Goal: Task Accomplishment & Management: Manage account settings

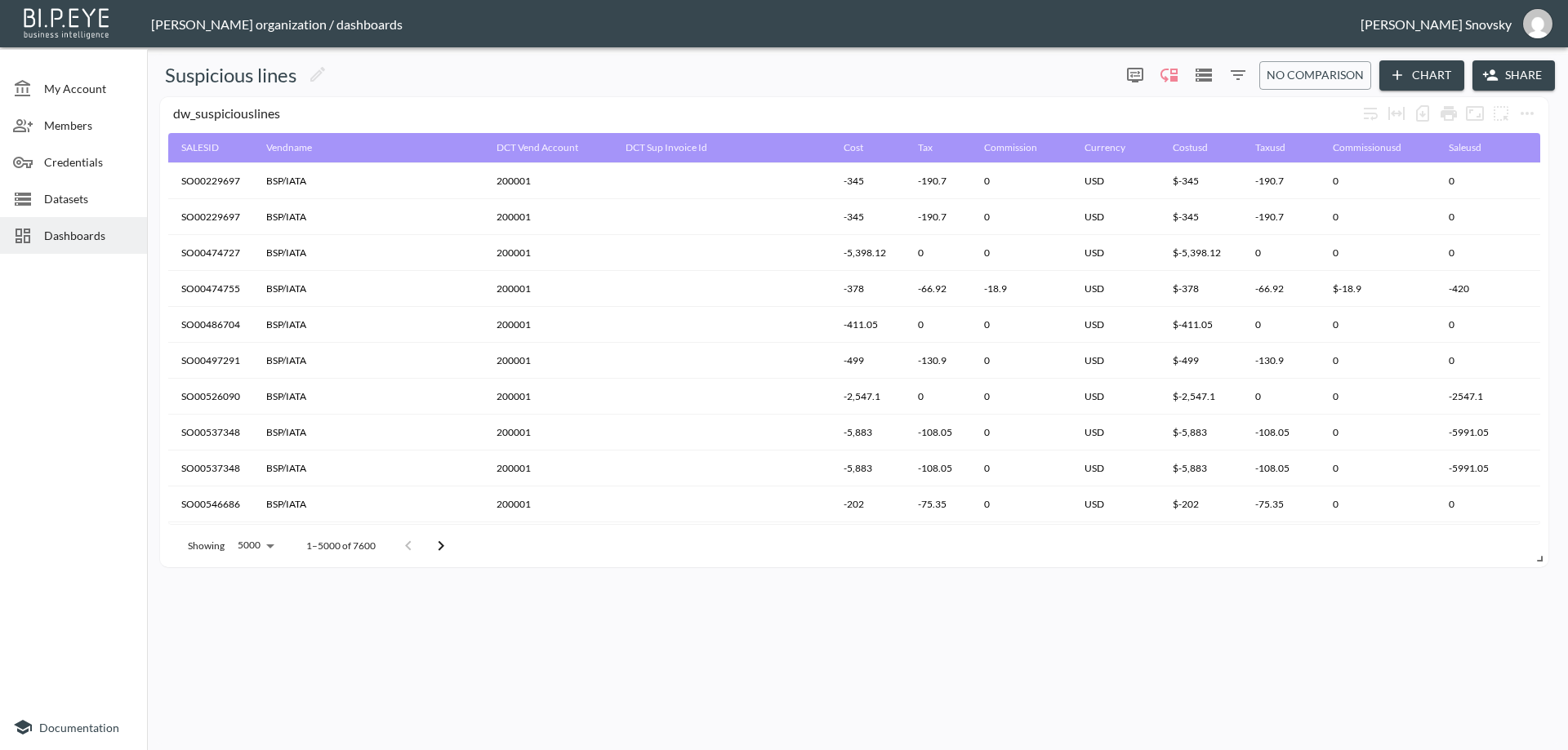
scroll to position [463, 0]
click at [56, 204] on span "Datasets" at bounding box center [88, 198] width 89 height 18
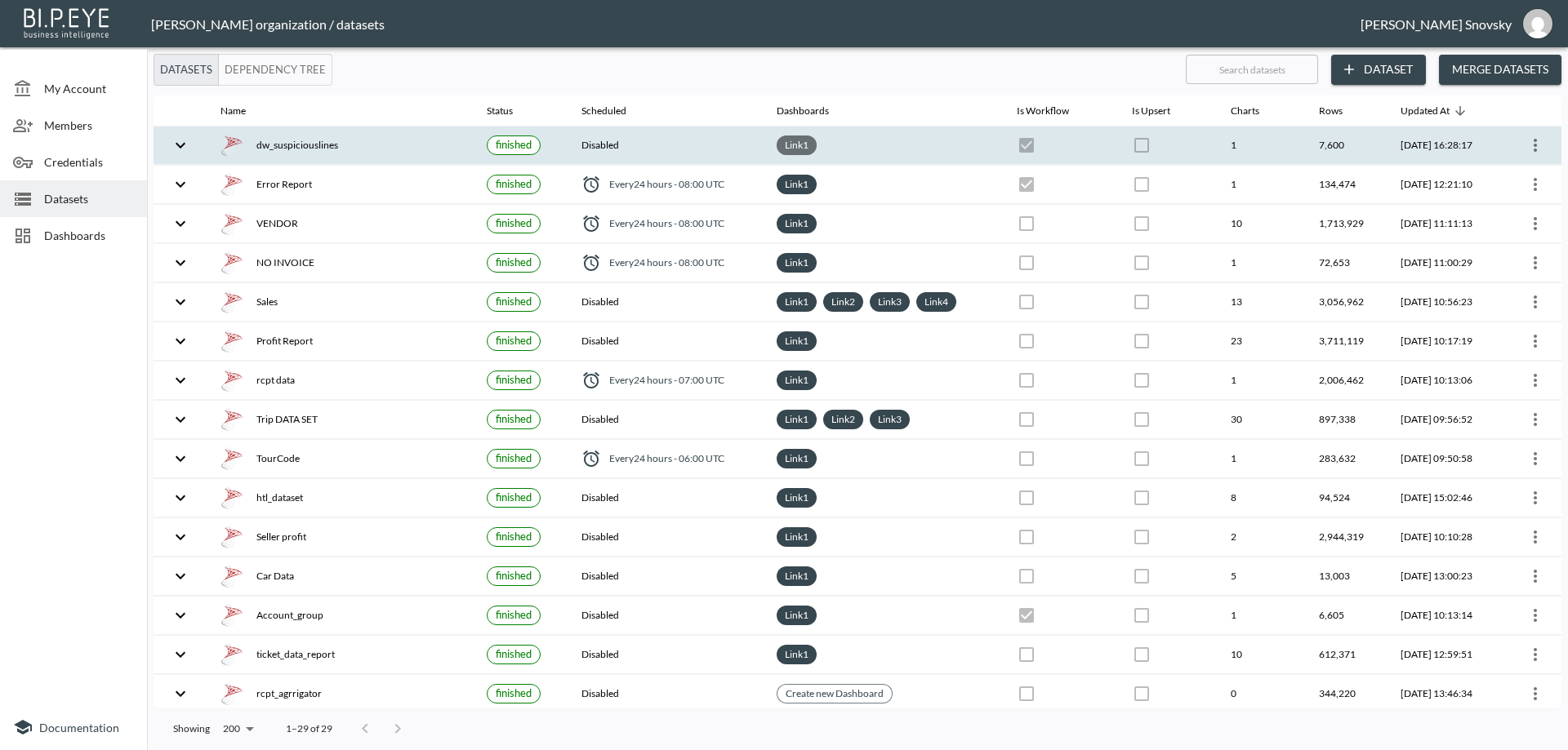
click at [785, 154] on div "Link 1" at bounding box center [796, 145] width 40 height 19
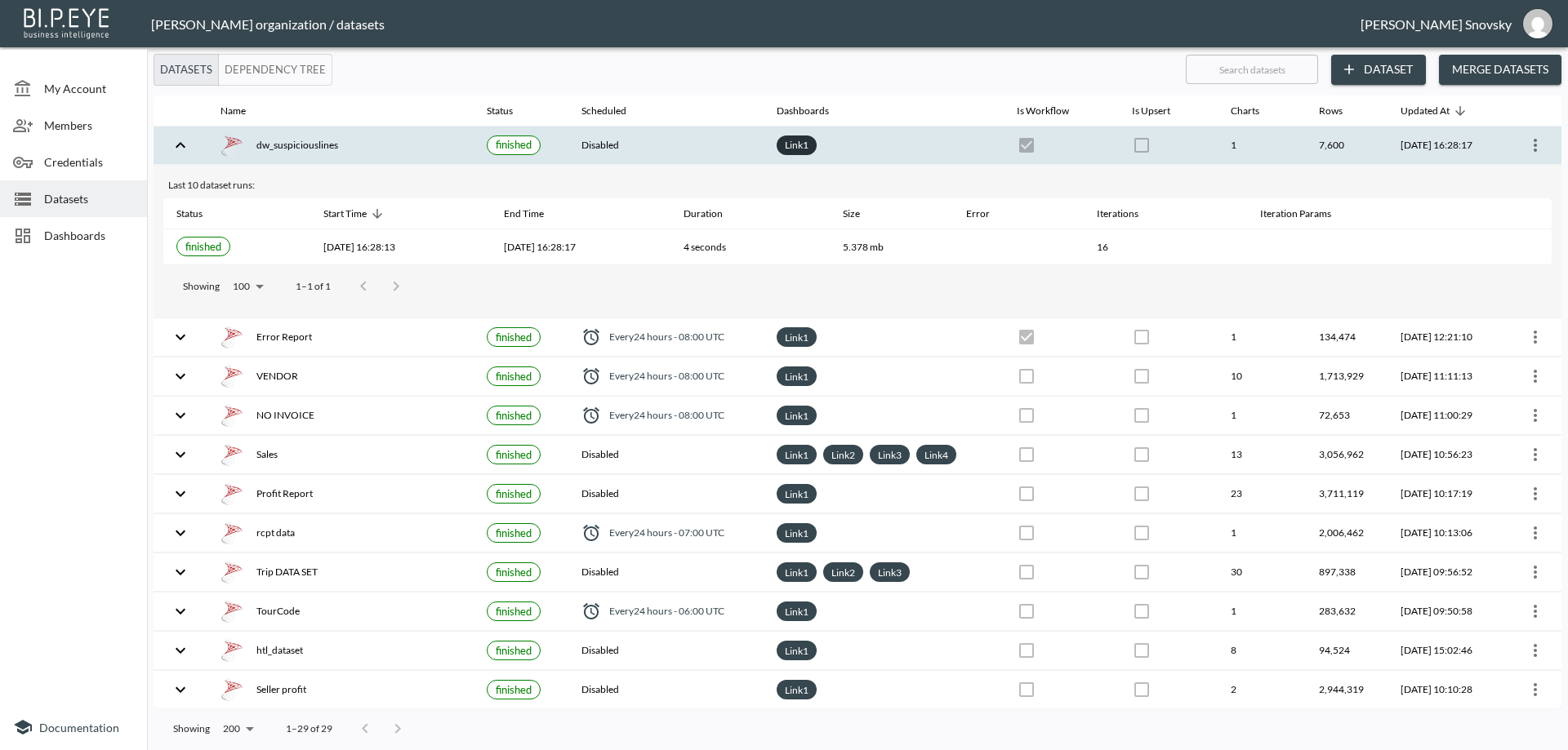
click at [788, 140] on link "Link 1" at bounding box center [796, 145] width 30 height 18
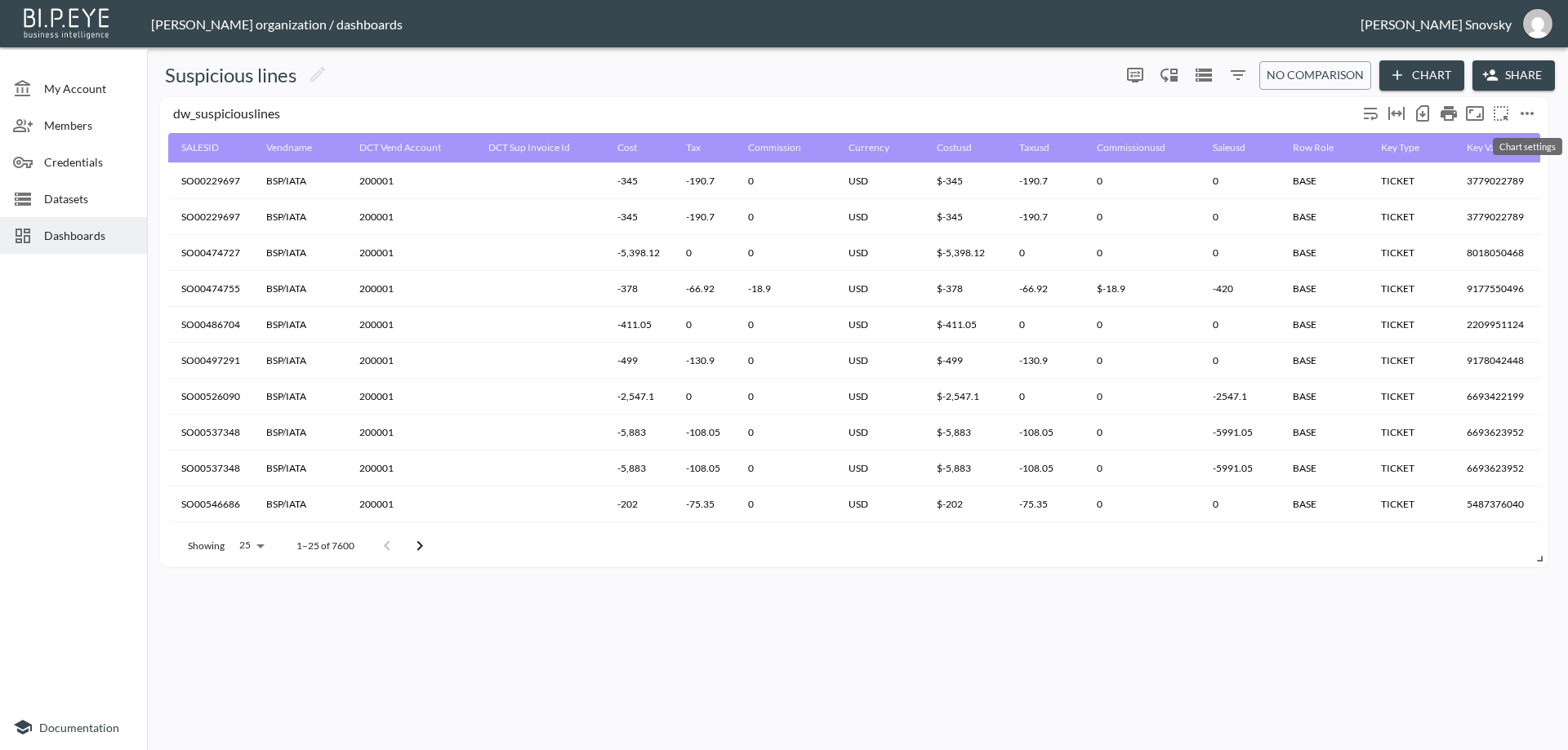
click at [1534, 116] on icon "more" at bounding box center [1527, 113] width 19 height 19
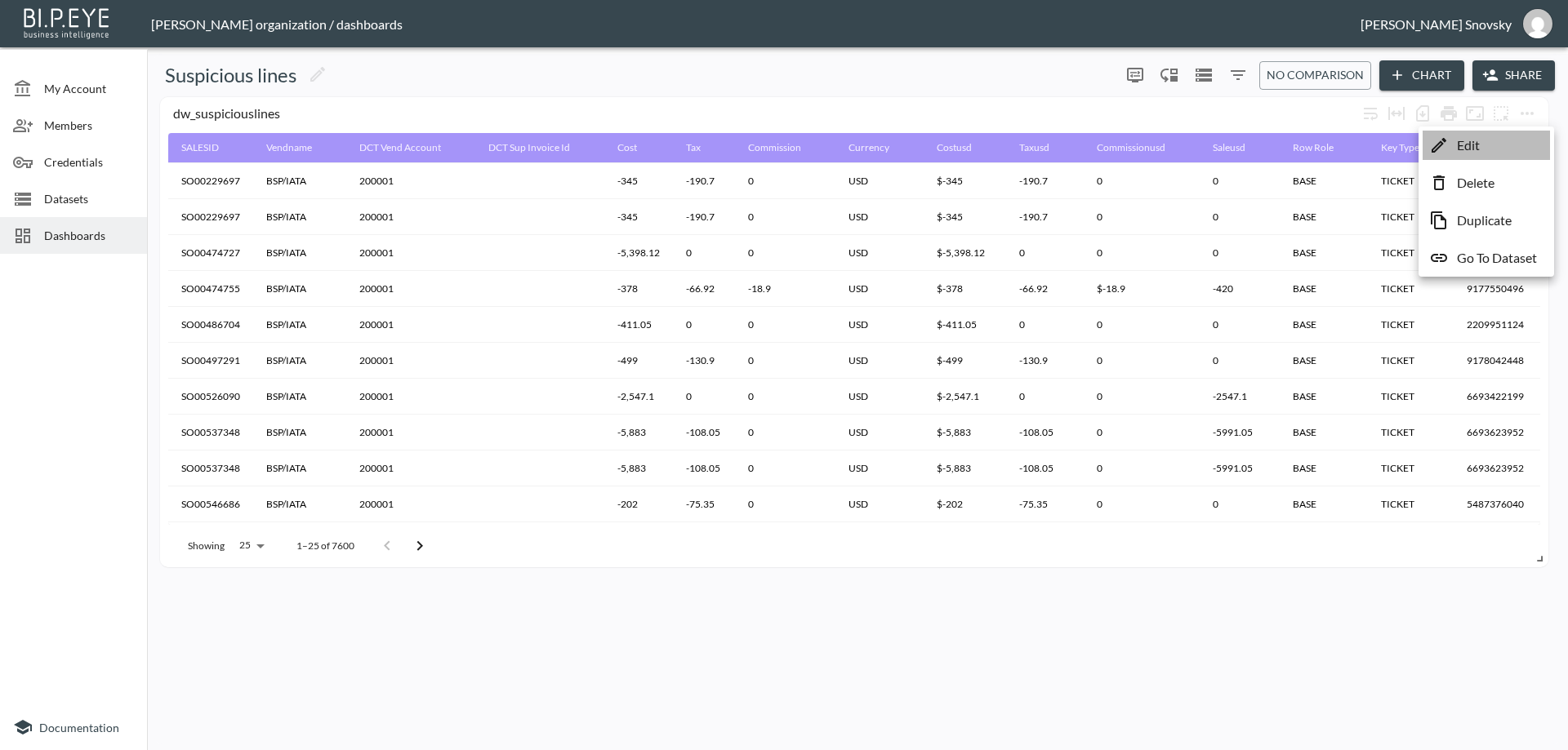
click at [1478, 153] on p "Edit" at bounding box center [1468, 145] width 23 height 19
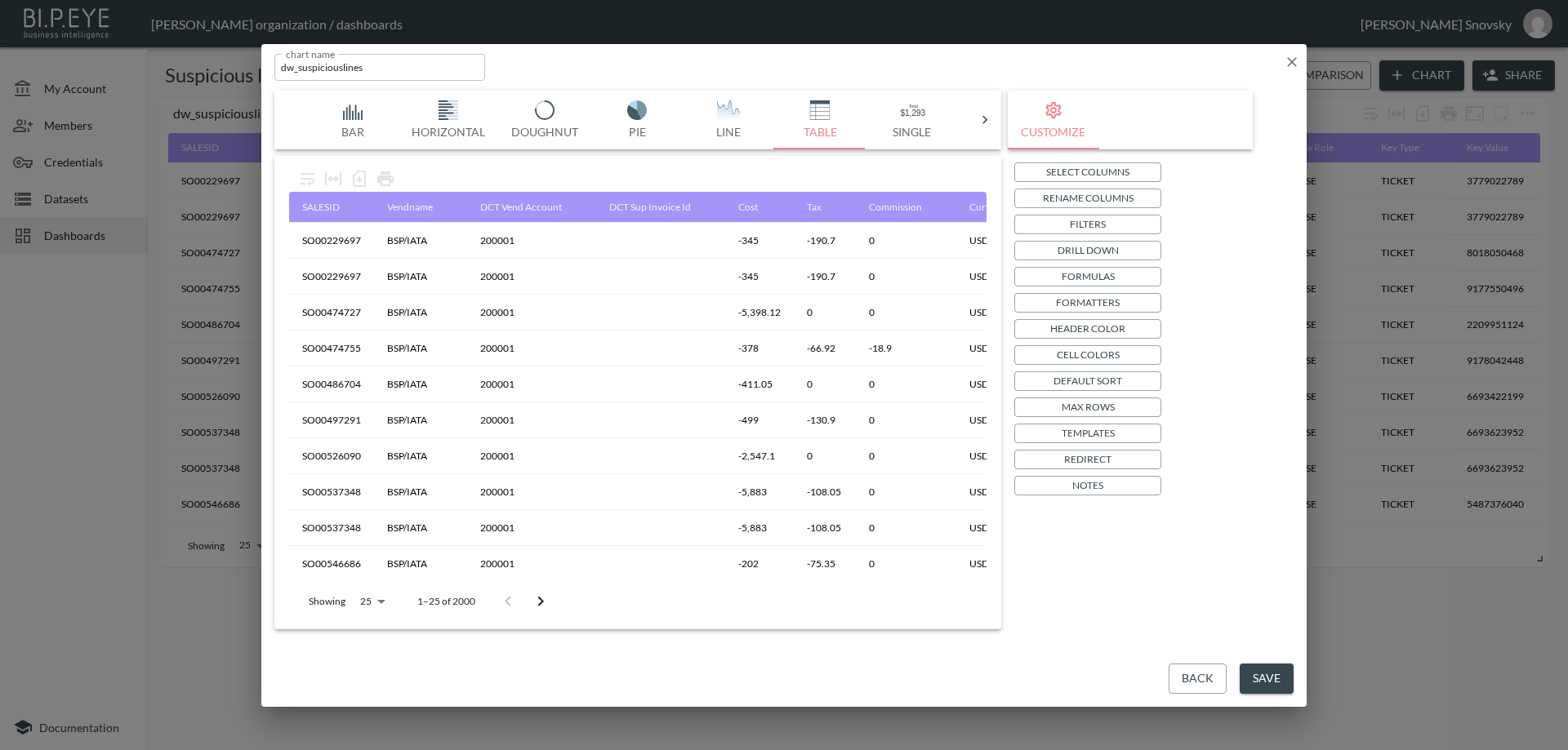
click at [1111, 381] on p "Default Sort" at bounding box center [1087, 381] width 68 height 18
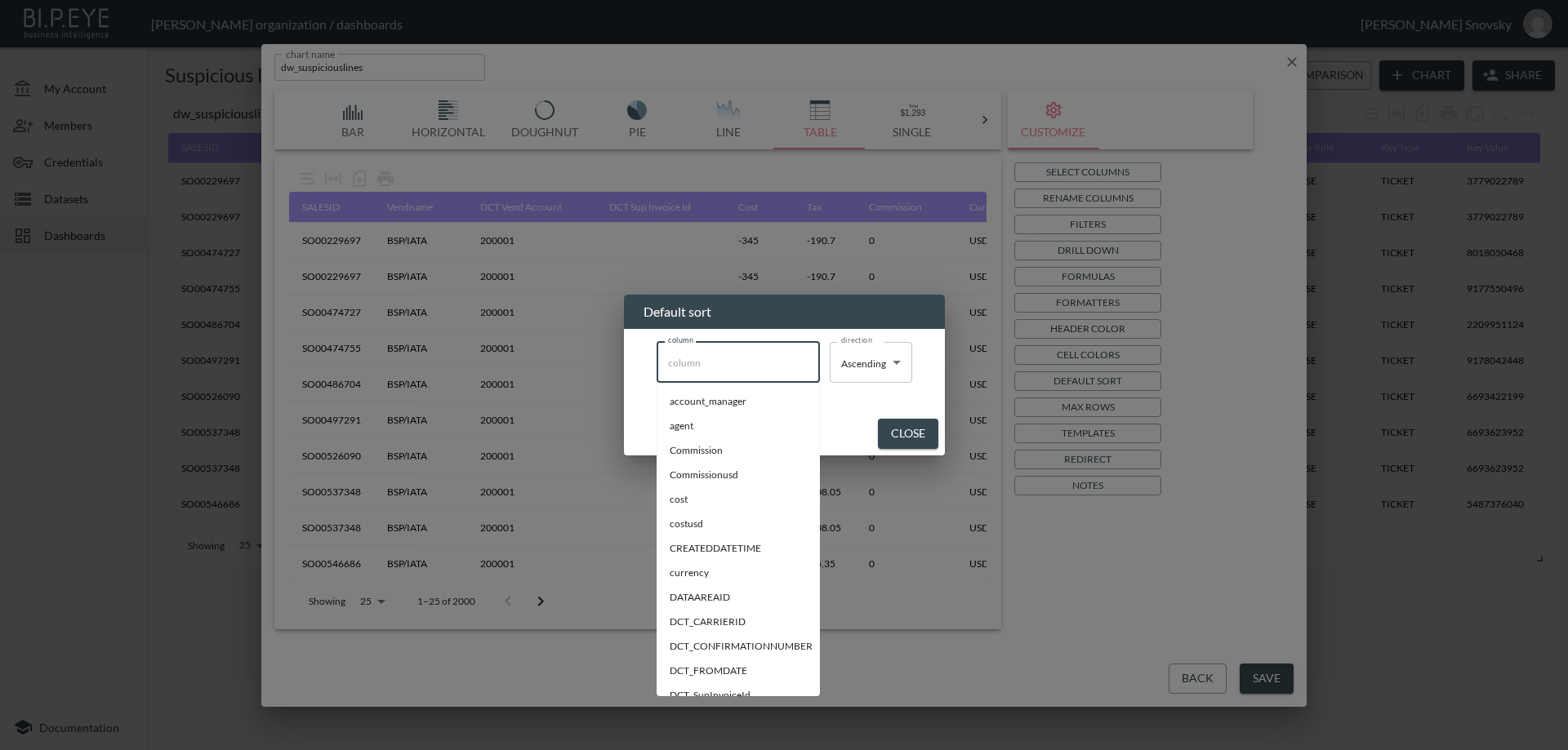
click at [743, 364] on input "column" at bounding box center [737, 362] width 148 height 26
click at [720, 579] on span "SALESID" at bounding box center [738, 581] width 137 height 15
type input "SALESID"
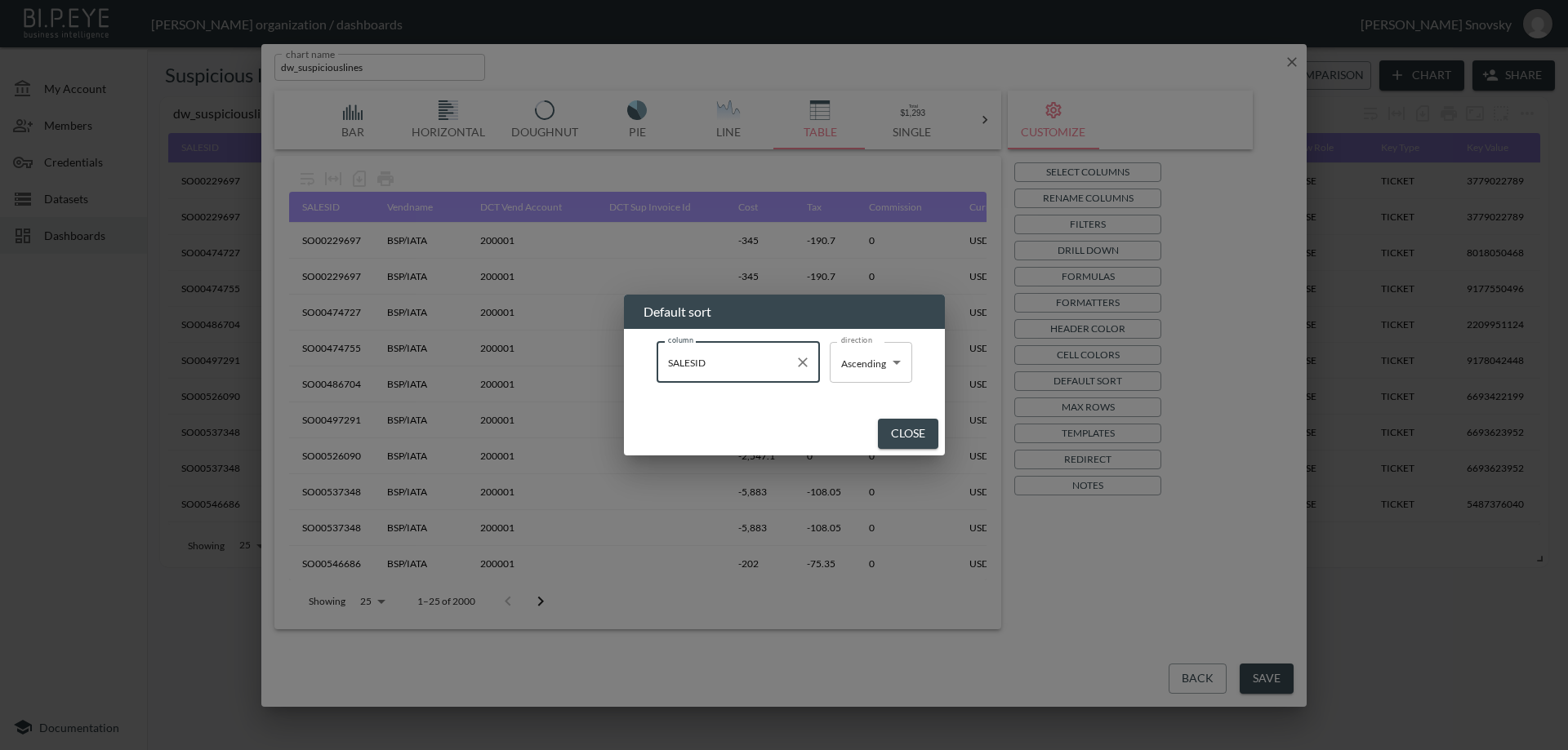
click at [772, 402] on div "column SALESID column direction Ascending Ascending direction" at bounding box center [784, 370] width 321 height 83
click at [903, 428] on button "Close" at bounding box center [908, 434] width 61 height 30
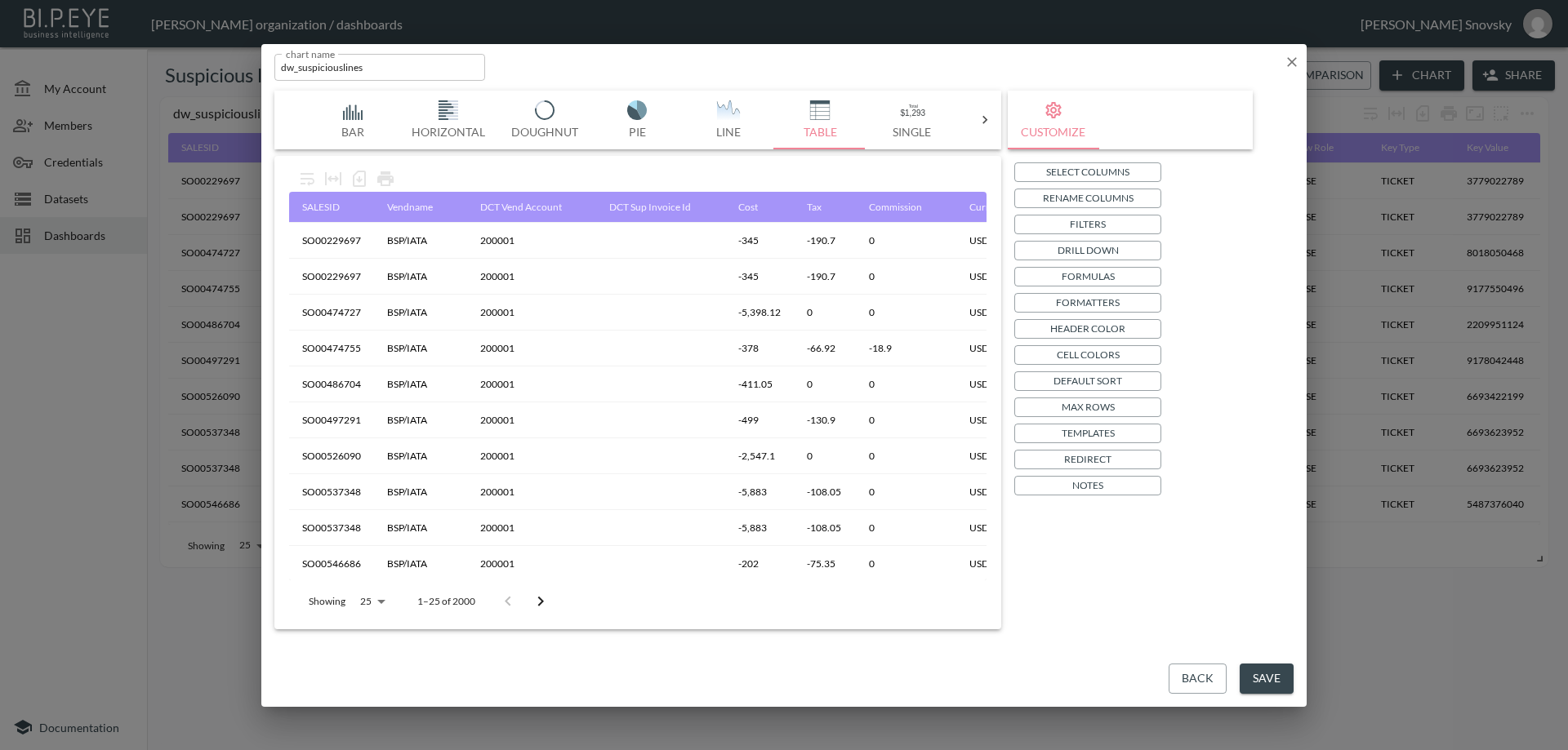
click at [1267, 674] on button "Save" at bounding box center [1266, 678] width 53 height 30
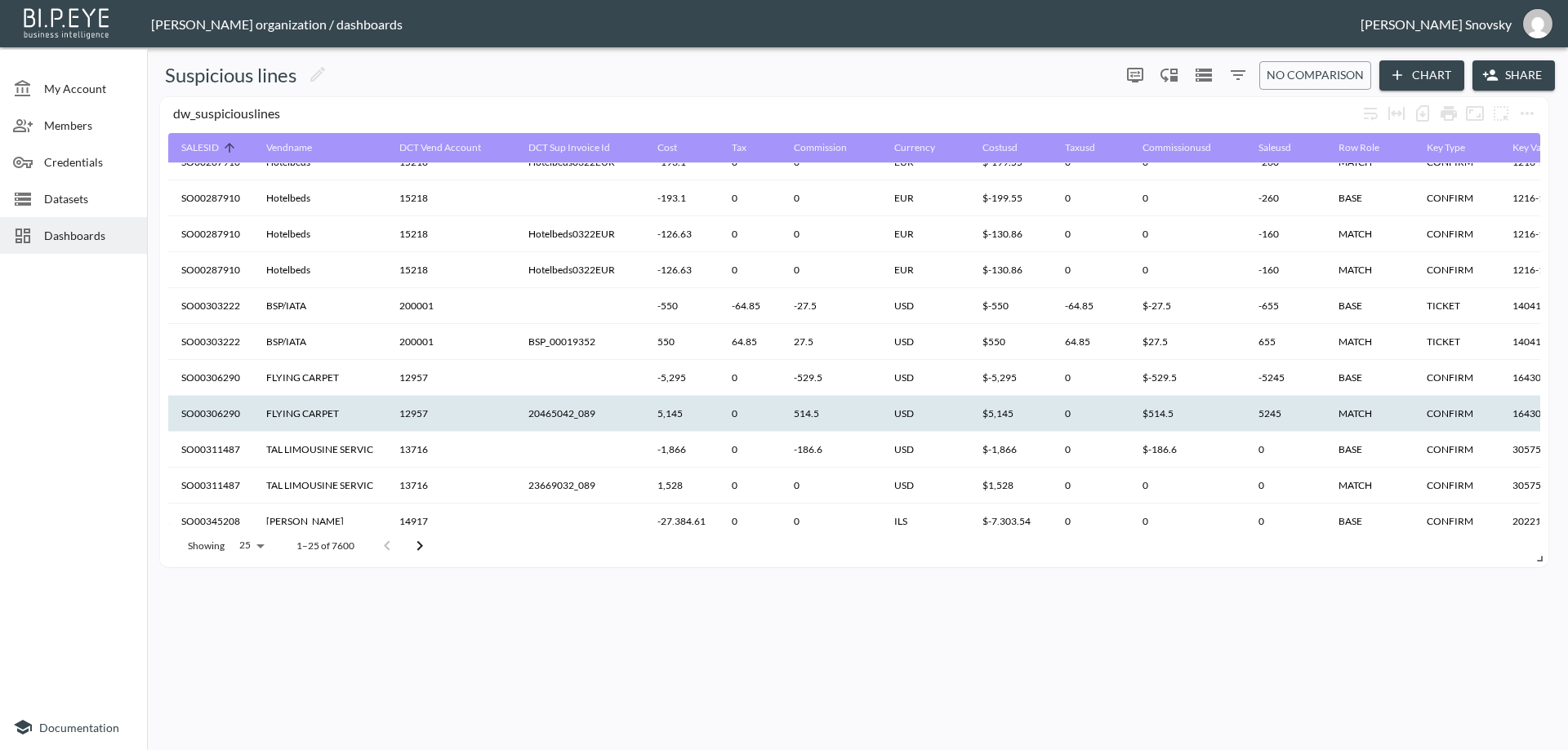
scroll to position [545, 0]
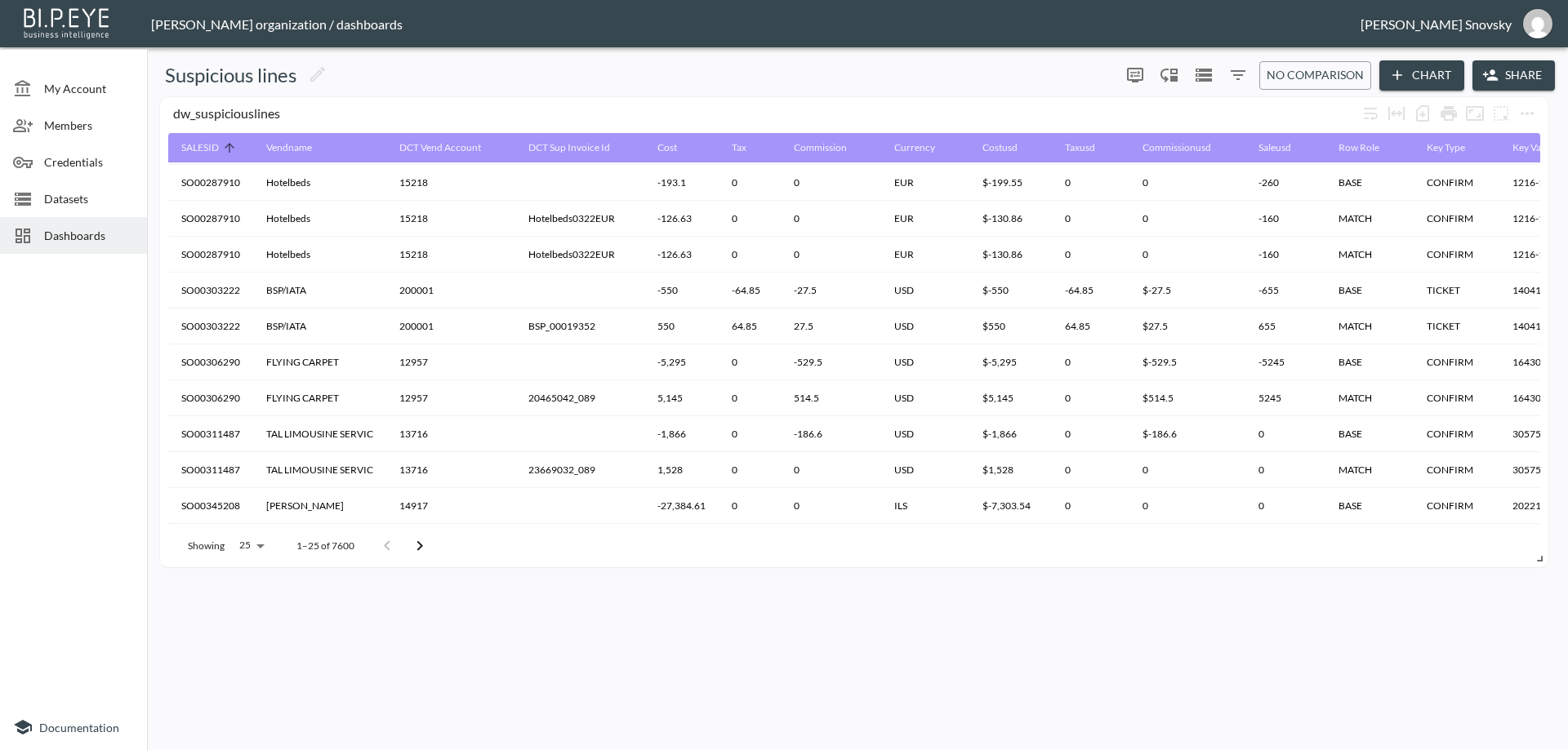
click at [255, 549] on body "BI.P.EYE, Interactive Analytics Dashboards - app Gil Snovsky organization / das…" at bounding box center [784, 375] width 1568 height 750
click at [251, 624] on li "1000" at bounding box center [251, 628] width 63 height 29
type input "1000"
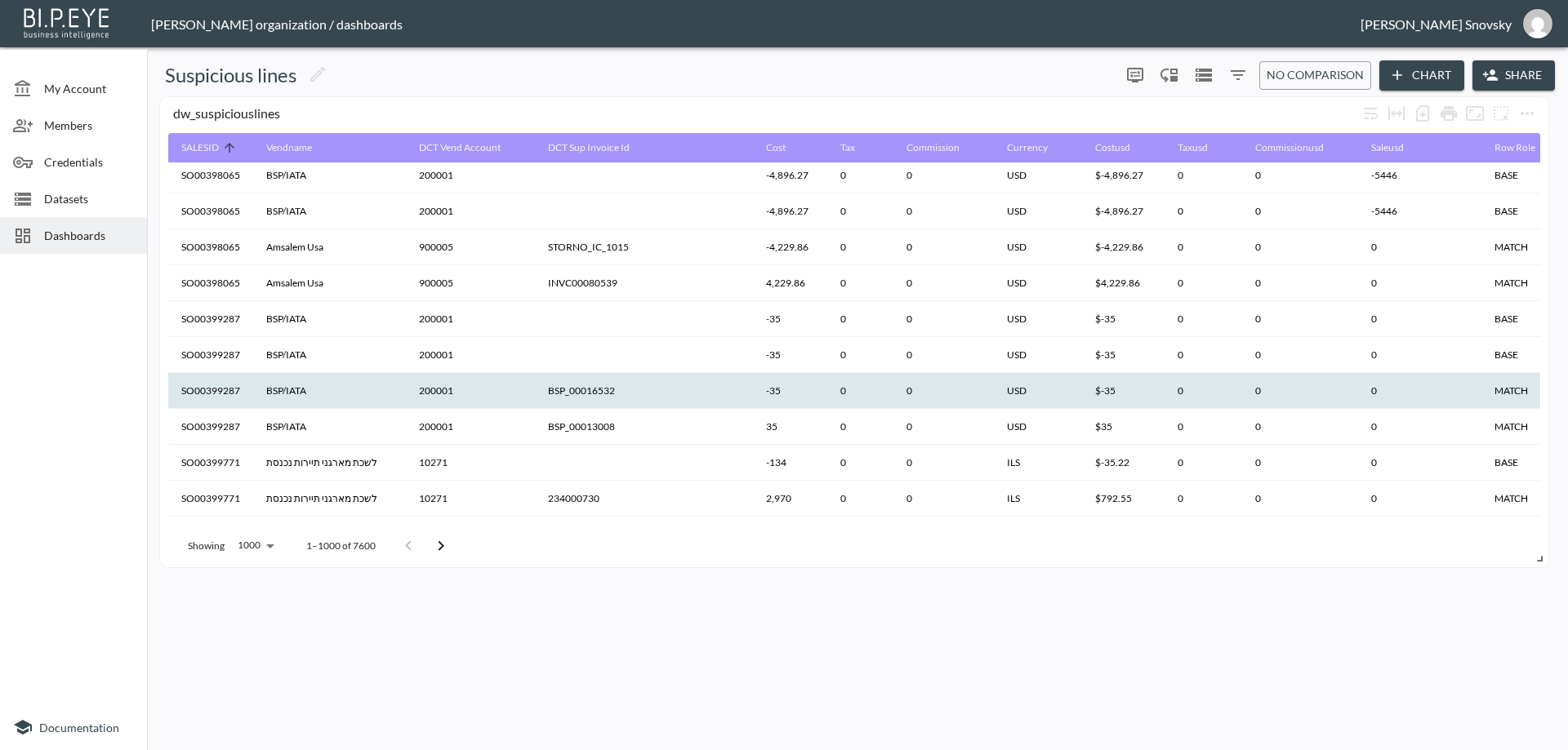
scroll to position [1525, 0]
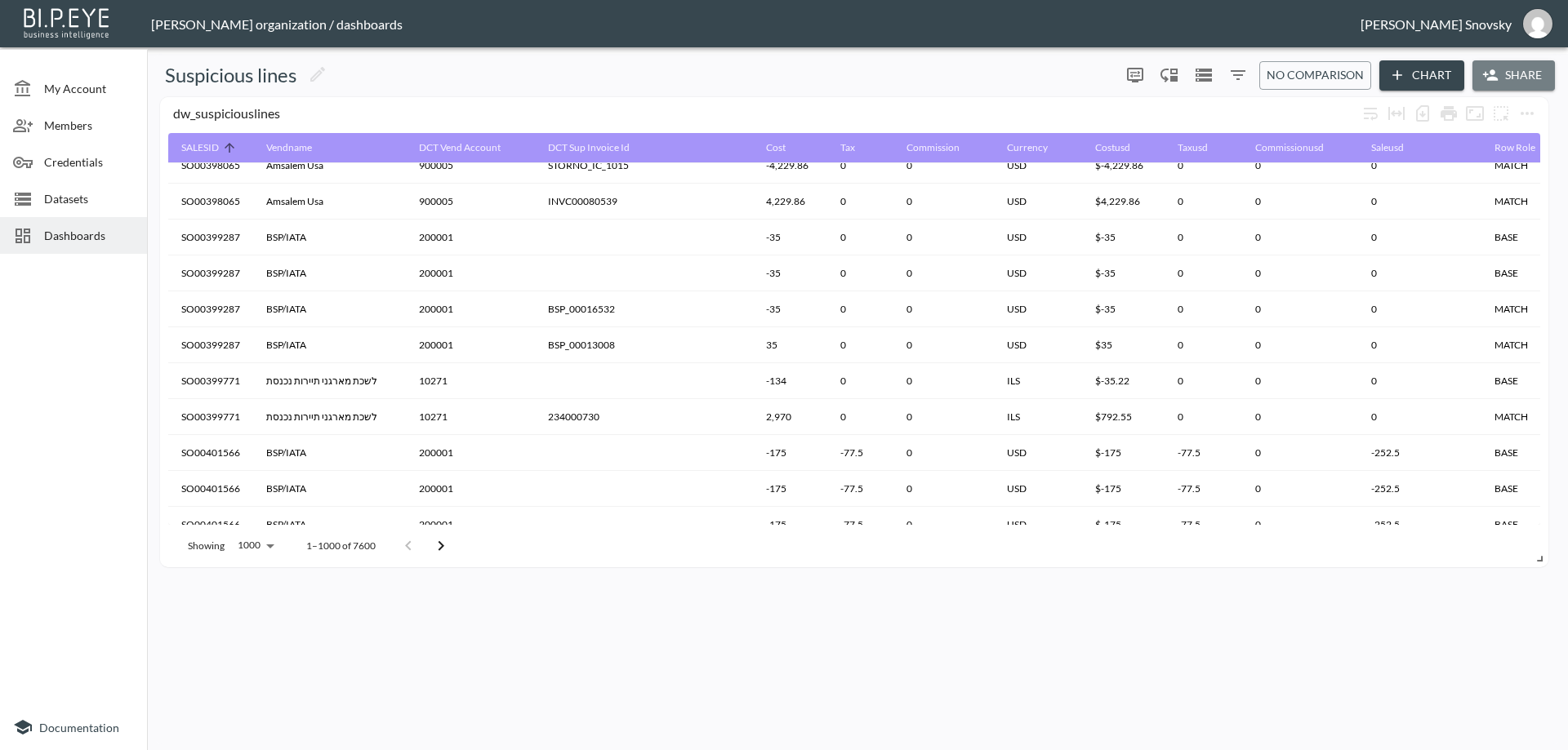
click at [1504, 77] on button "Share" at bounding box center [1514, 76] width 83 height 30
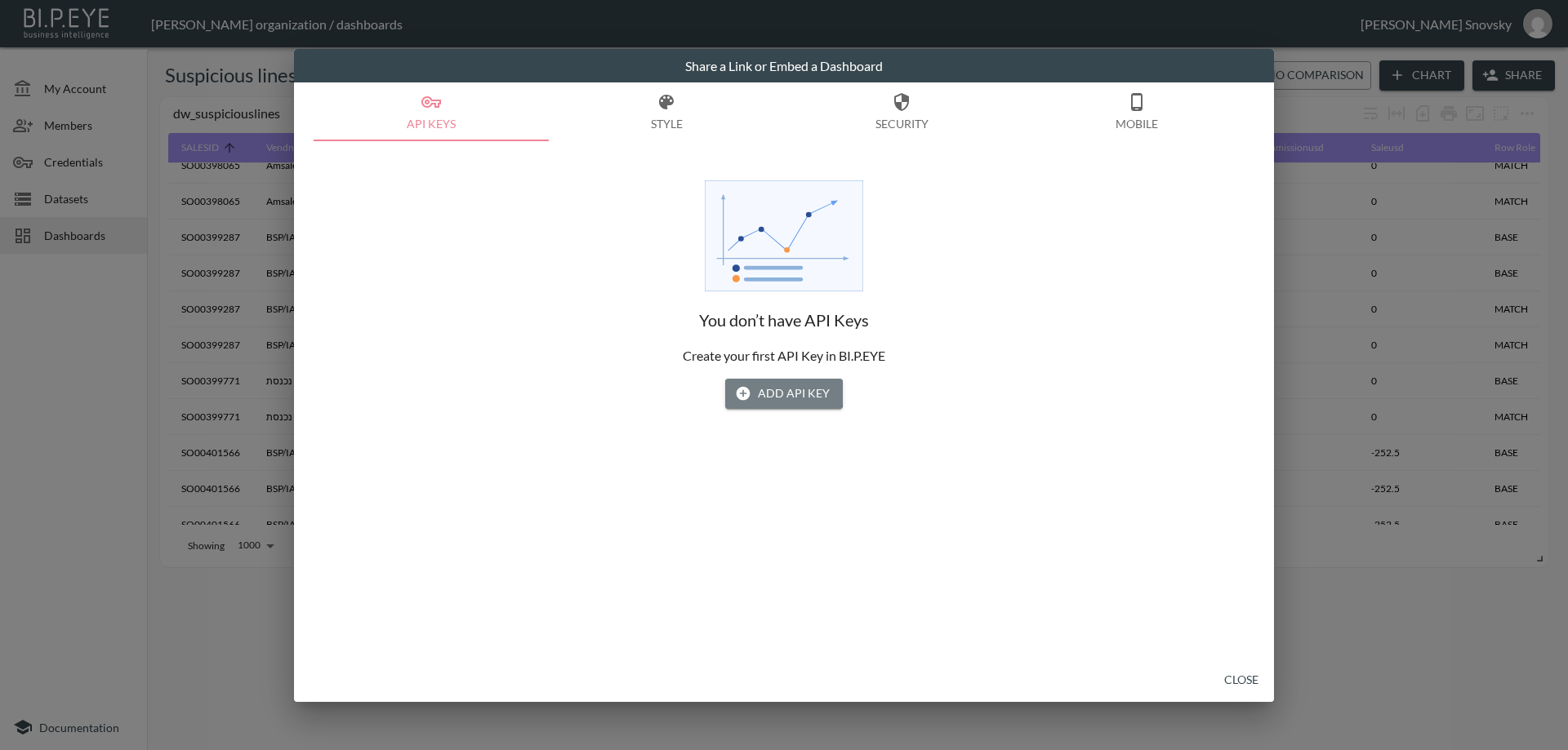
click at [780, 391] on button "Add API Key" at bounding box center [784, 393] width 118 height 30
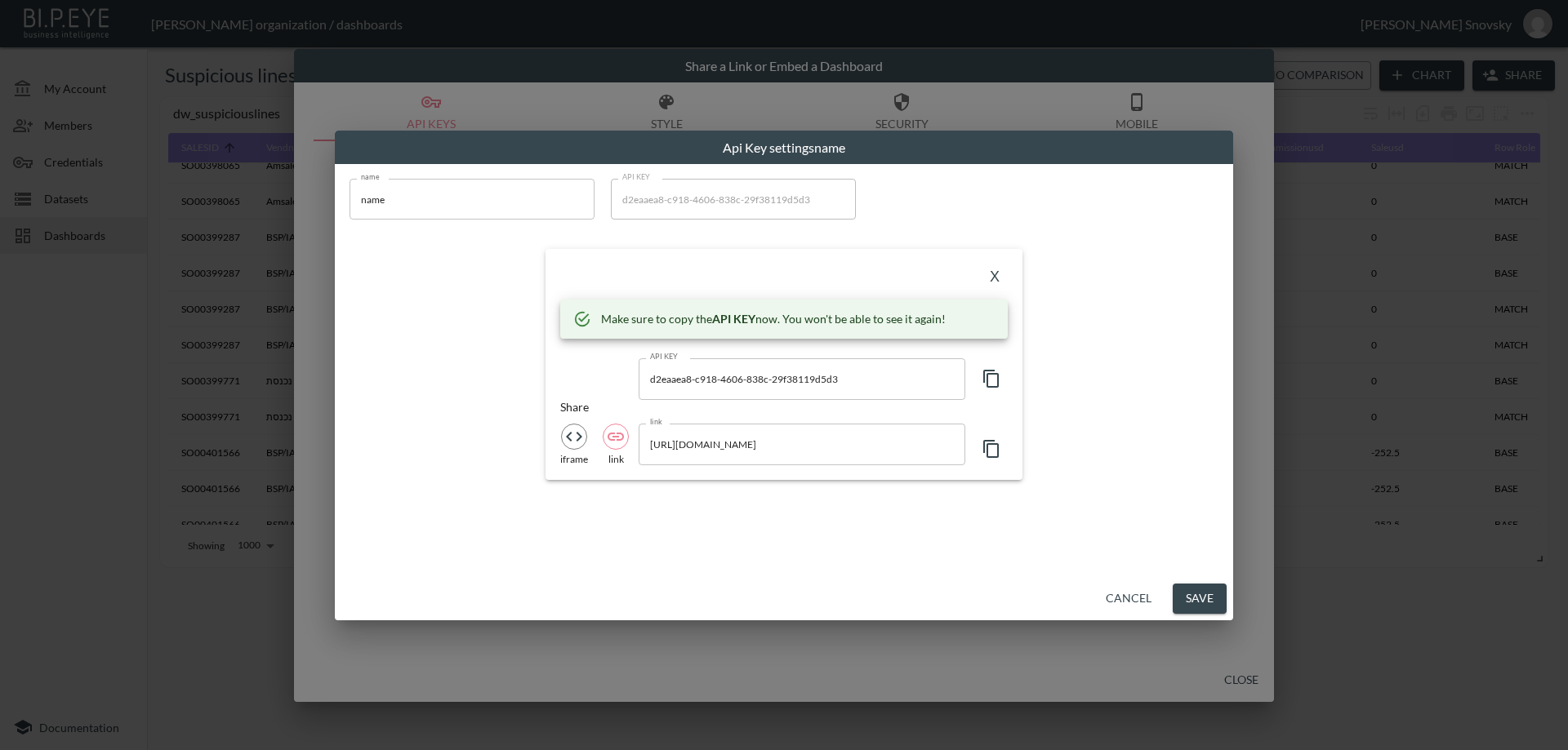
click at [475, 205] on input "name" at bounding box center [472, 199] width 245 height 41
type input "MASTER"
click at [987, 456] on icon "button" at bounding box center [990, 449] width 19 height 19
click at [1200, 599] on button "Save" at bounding box center [1199, 599] width 53 height 30
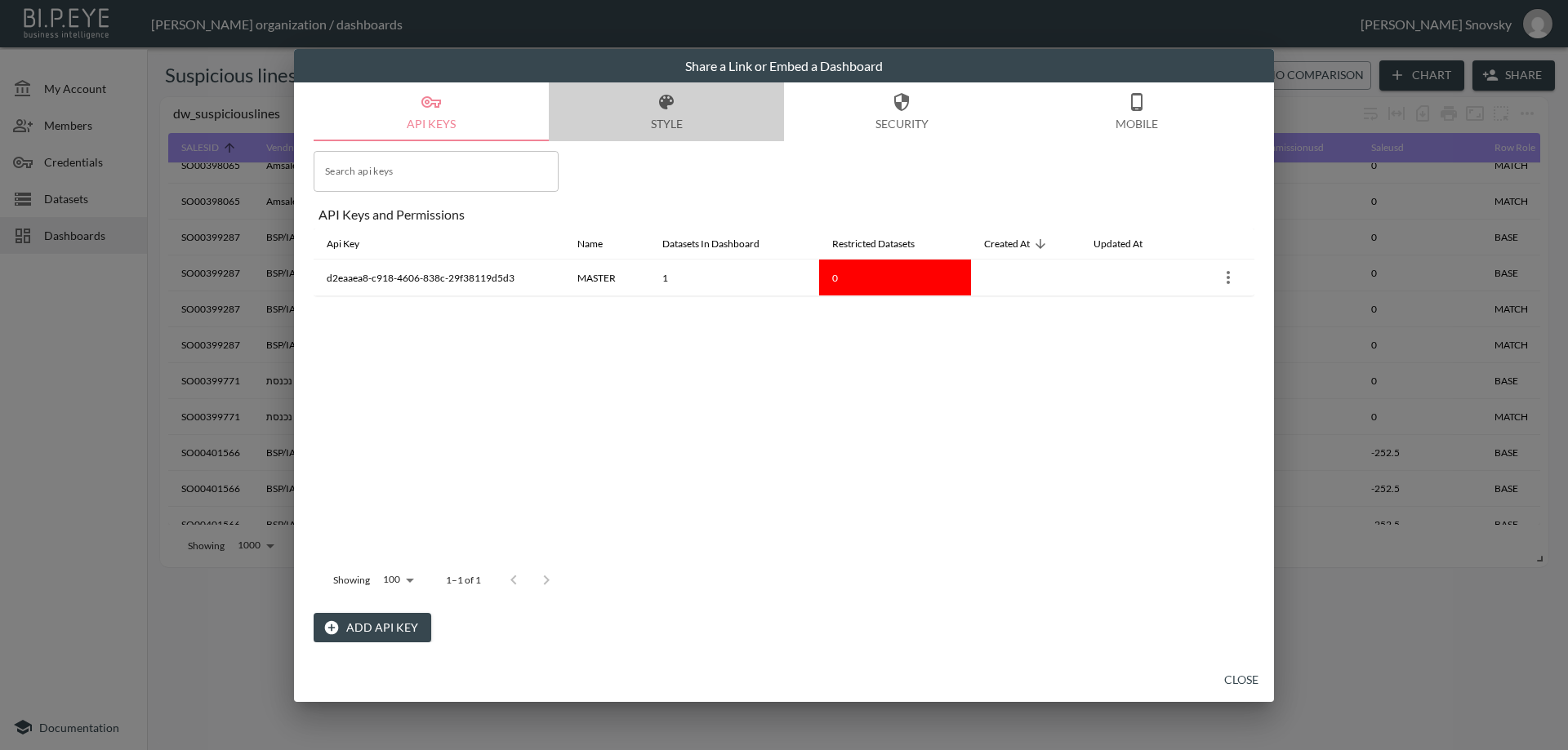
click at [675, 121] on button "Style" at bounding box center [666, 112] width 235 height 59
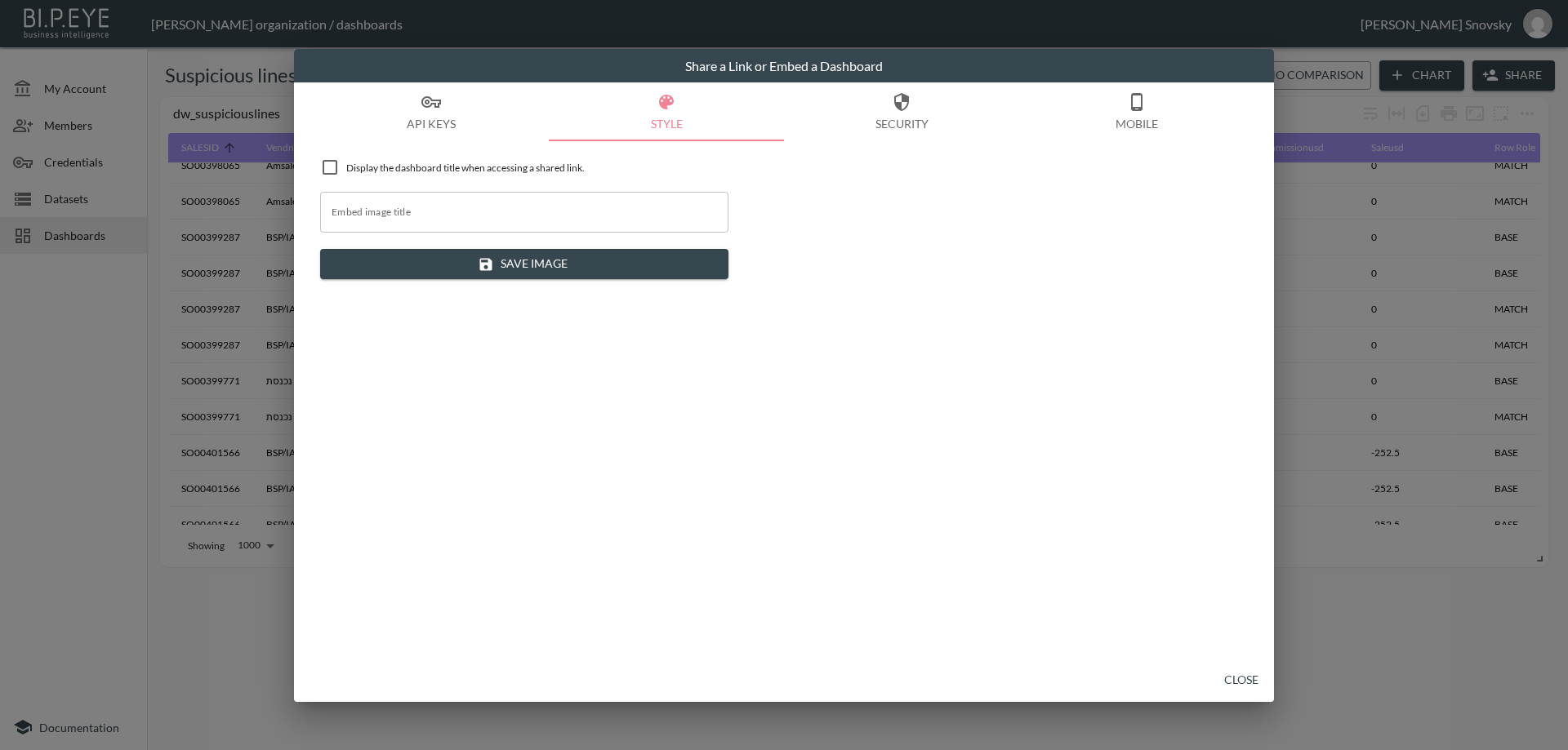
click at [336, 170] on input "checkbox" at bounding box center [329, 167] width 19 height 19
checkbox input "true"
click at [1239, 686] on button "Close" at bounding box center [1241, 680] width 53 height 30
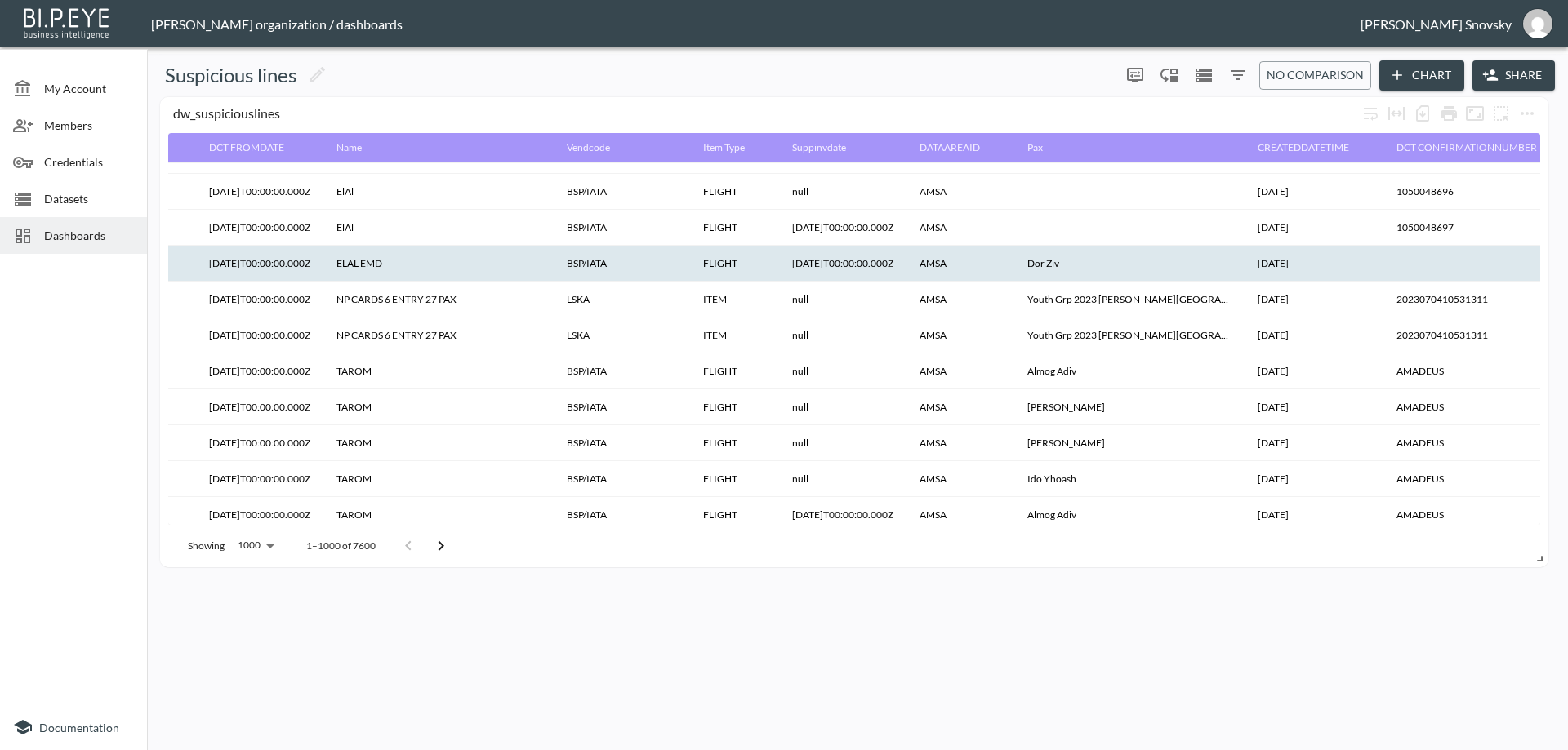
scroll to position [1606, 2042]
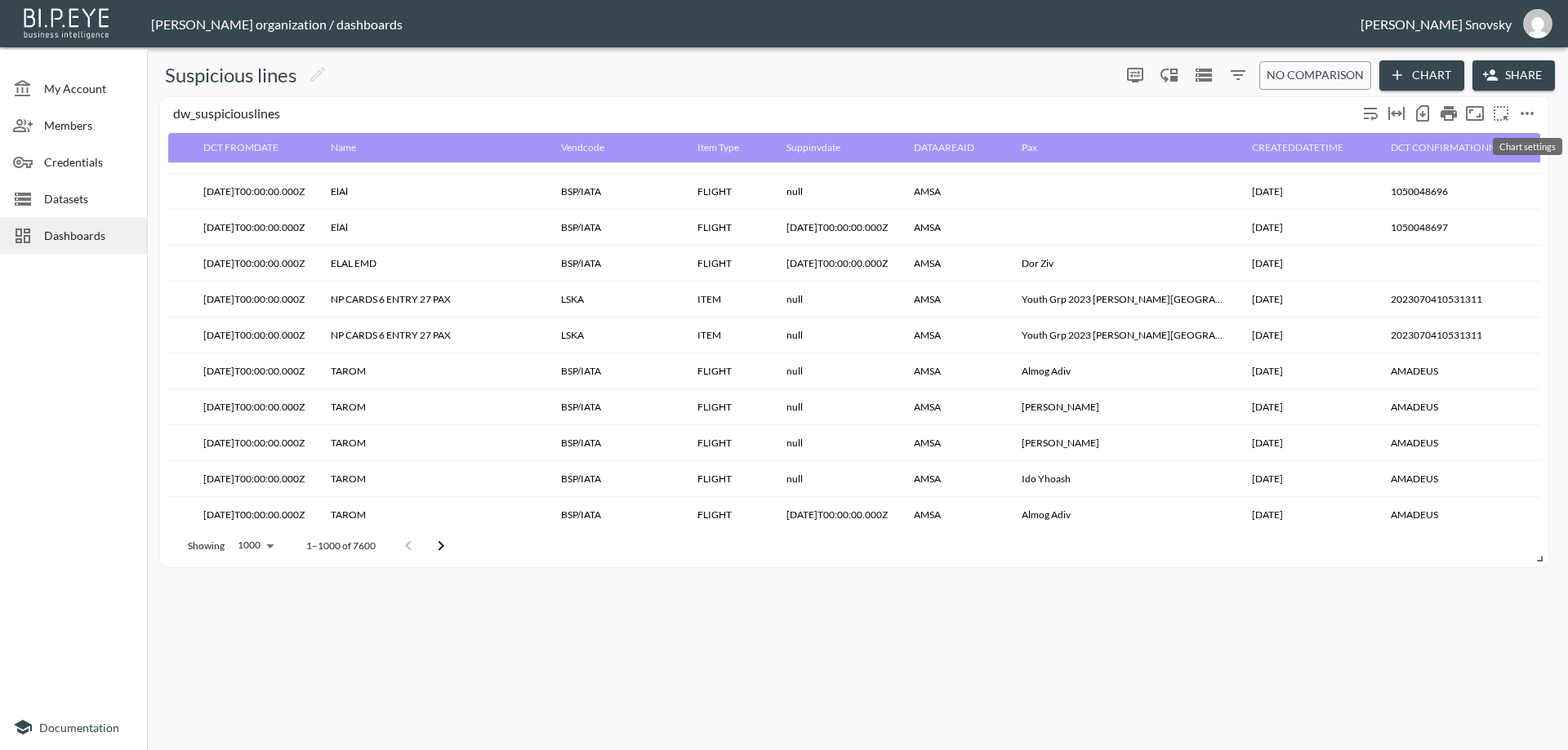
click at [1521, 111] on icon "more" at bounding box center [1527, 113] width 19 height 19
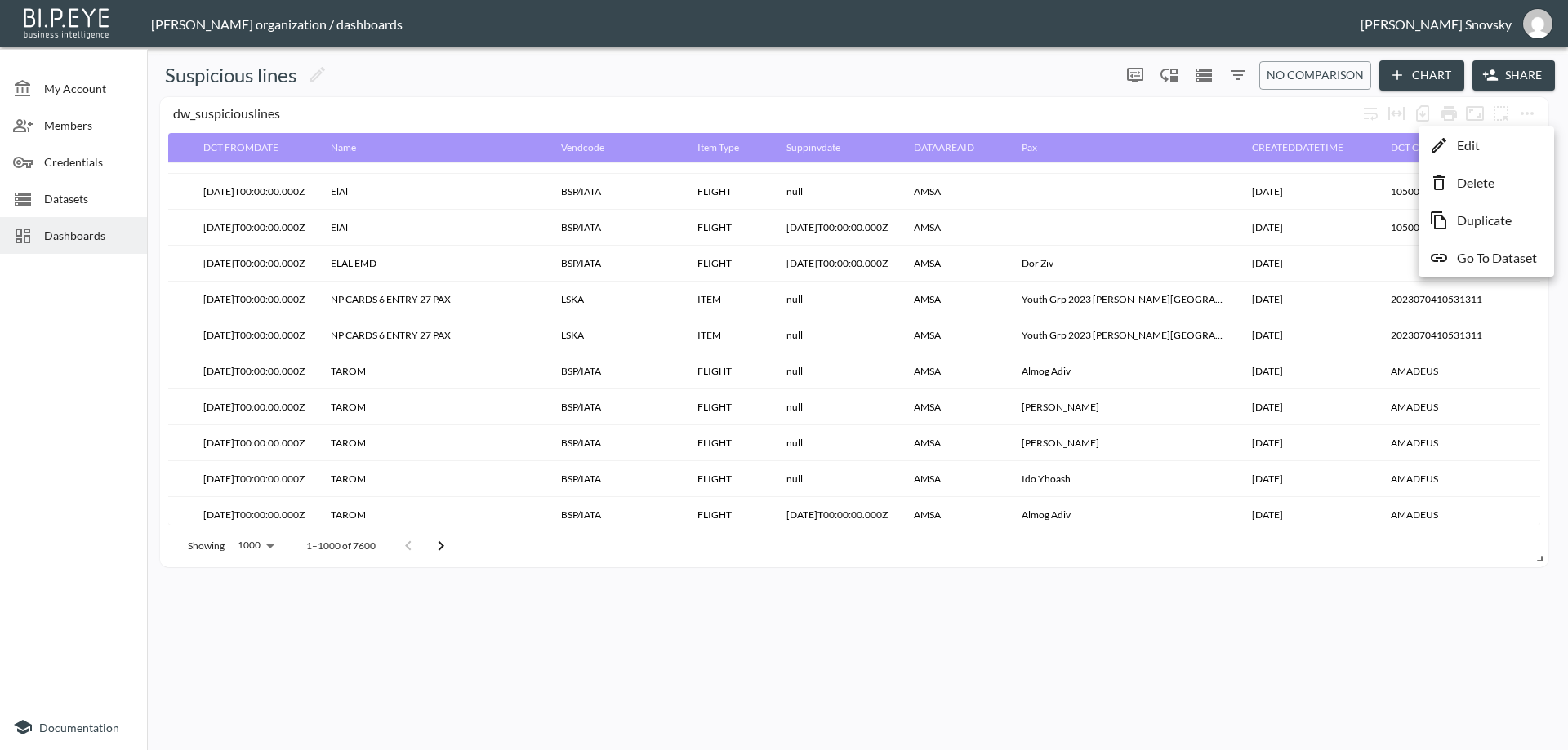
click at [1496, 144] on li "Edit" at bounding box center [1486, 146] width 127 height 29
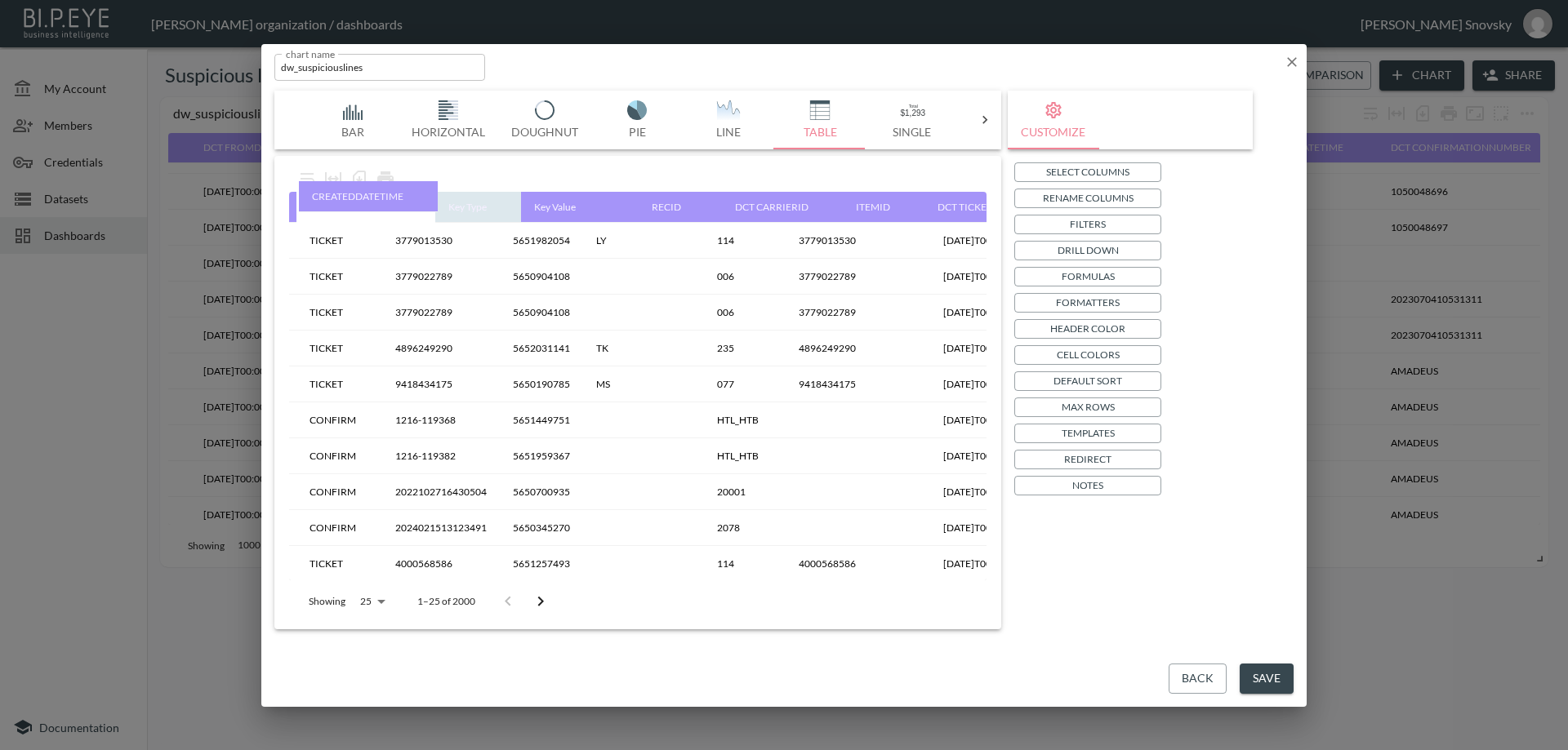
scroll to position [0, 1256]
drag, startPoint x: 880, startPoint y: 205, endPoint x: 440, endPoint y: 198, distance: 440.1
click at [440, 198] on table "SALESID Vendname DCT Vend Account DCT Sup Invoice Id Cost Tax Commission Curren…" at bounding box center [801, 656] width 3534 height 930
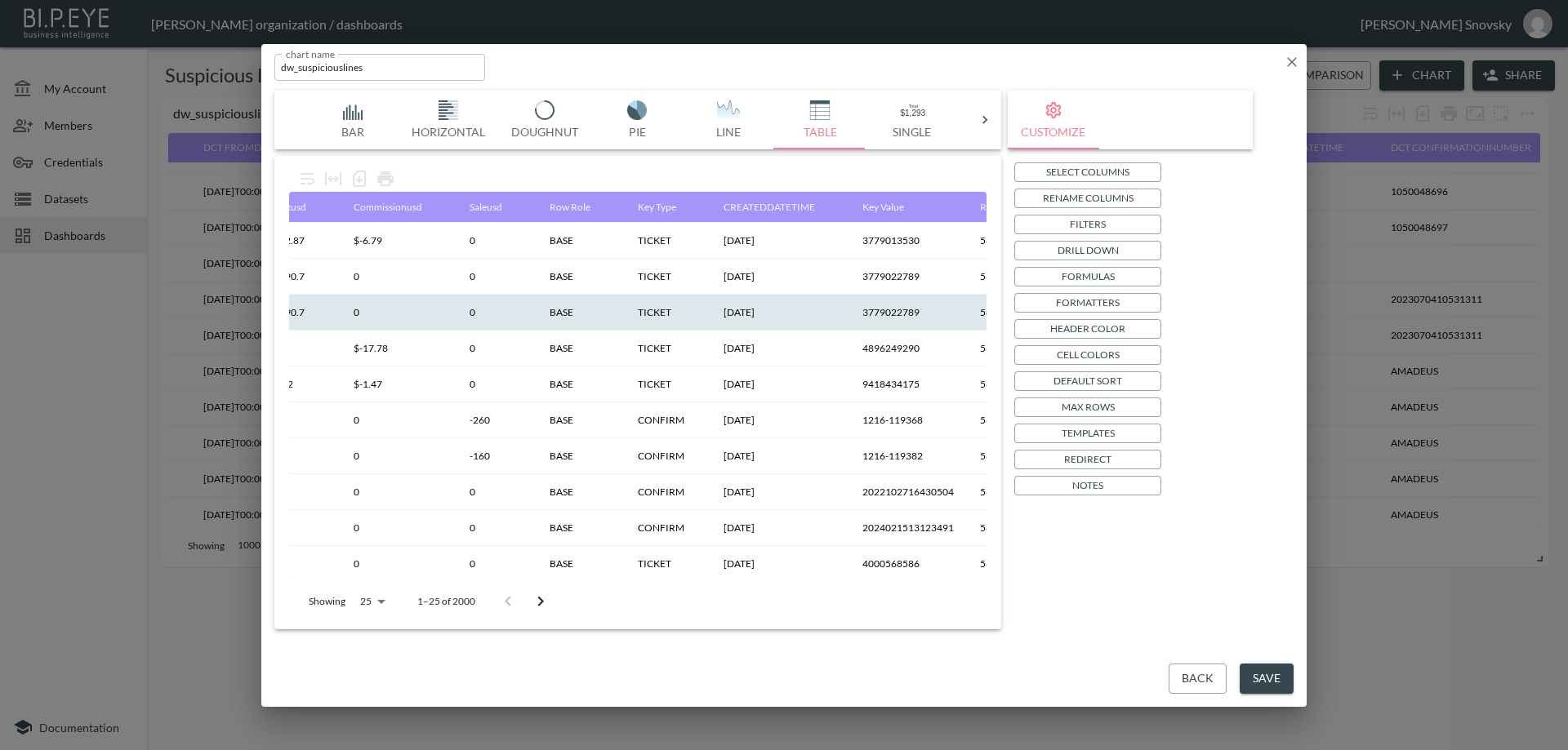
scroll to position [0, 848]
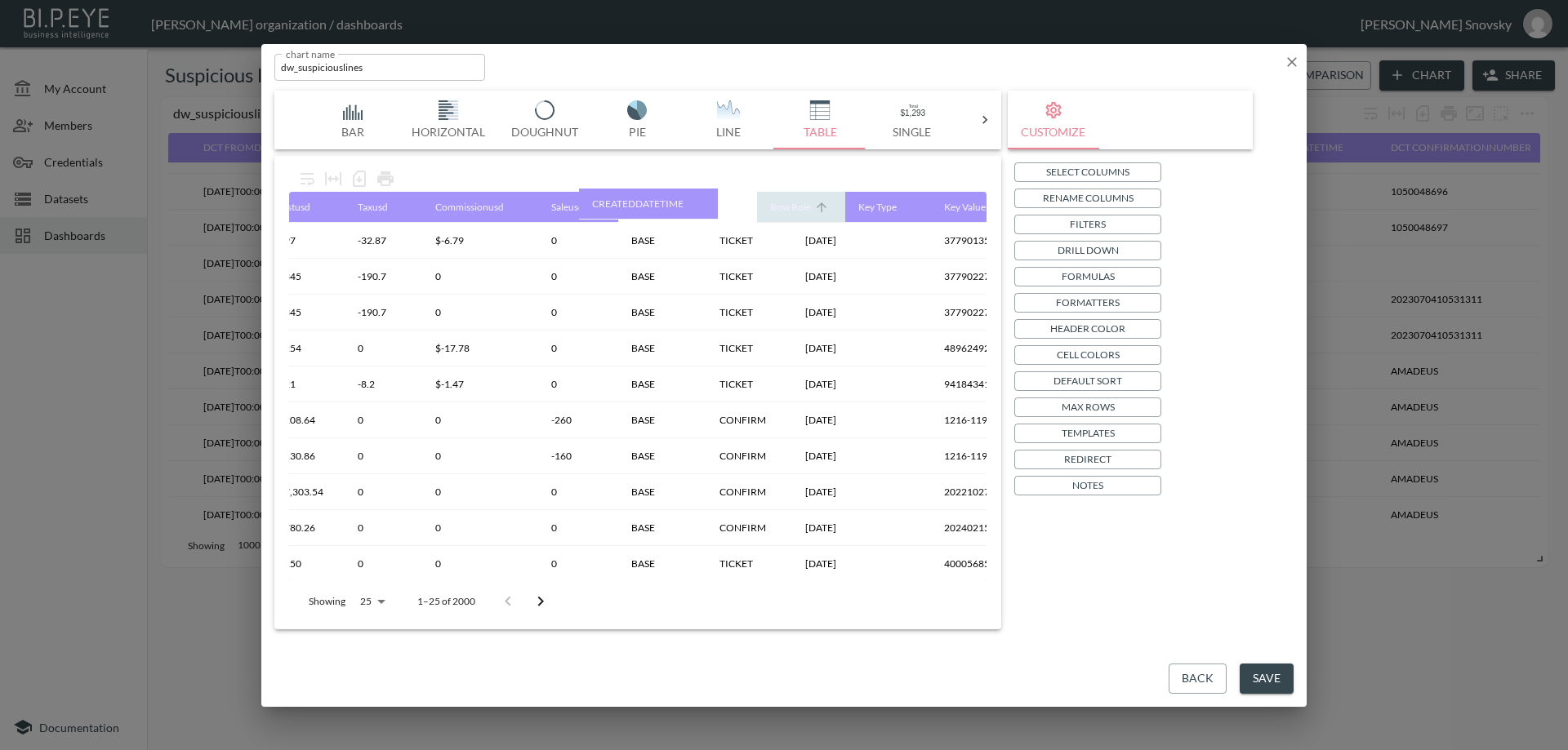
drag, startPoint x: 800, startPoint y: 208, endPoint x: 622, endPoint y: 199, distance: 178.2
click at [611, 206] on table "SALESID Vendname DCT Vend Account DCT Sup Invoice Id Cost Tax Commission Curren…" at bounding box center [1209, 656] width 3534 height 930
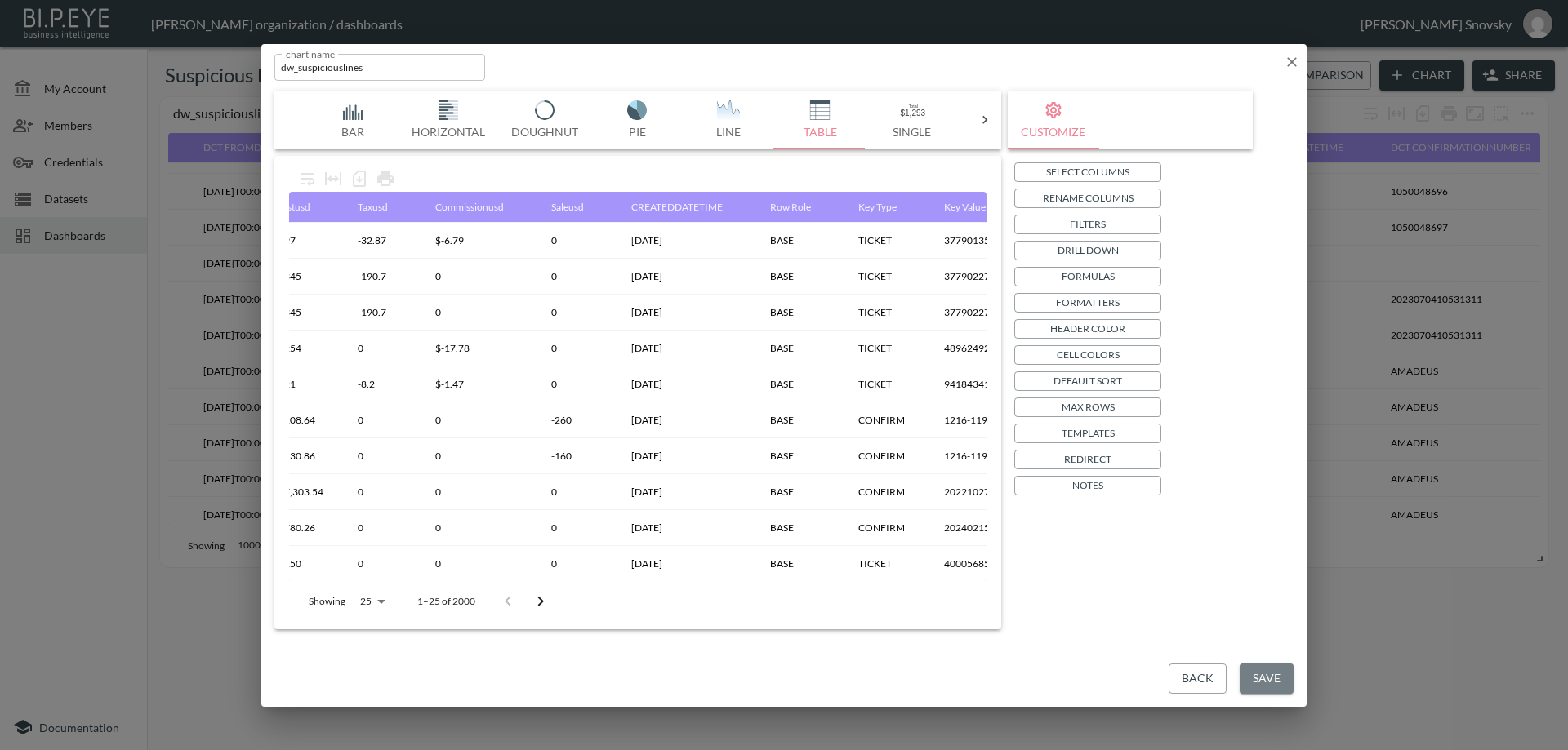
click at [1255, 679] on button "Save" at bounding box center [1266, 678] width 53 height 30
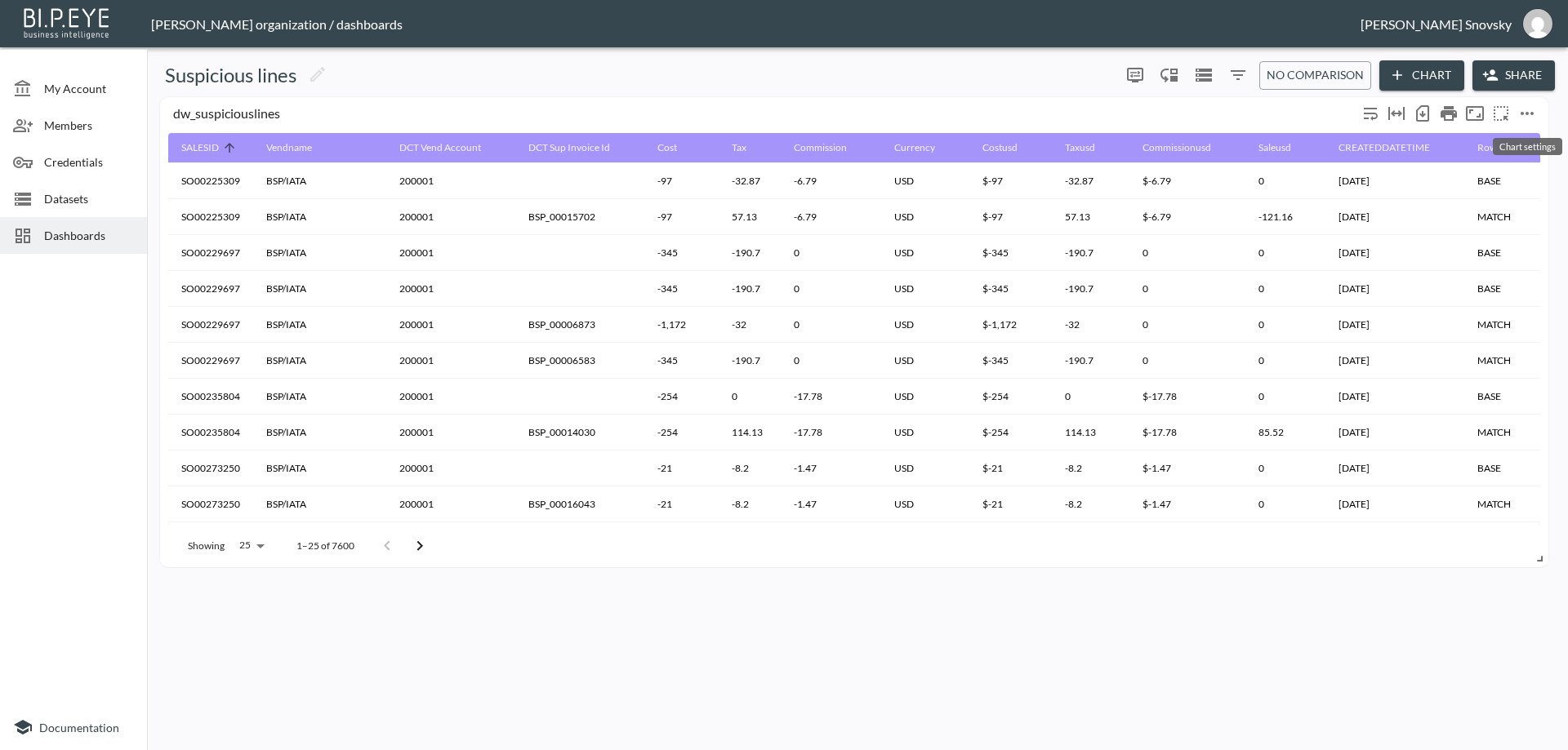
click at [1532, 113] on icon "more" at bounding box center [1527, 113] width 13 height 4
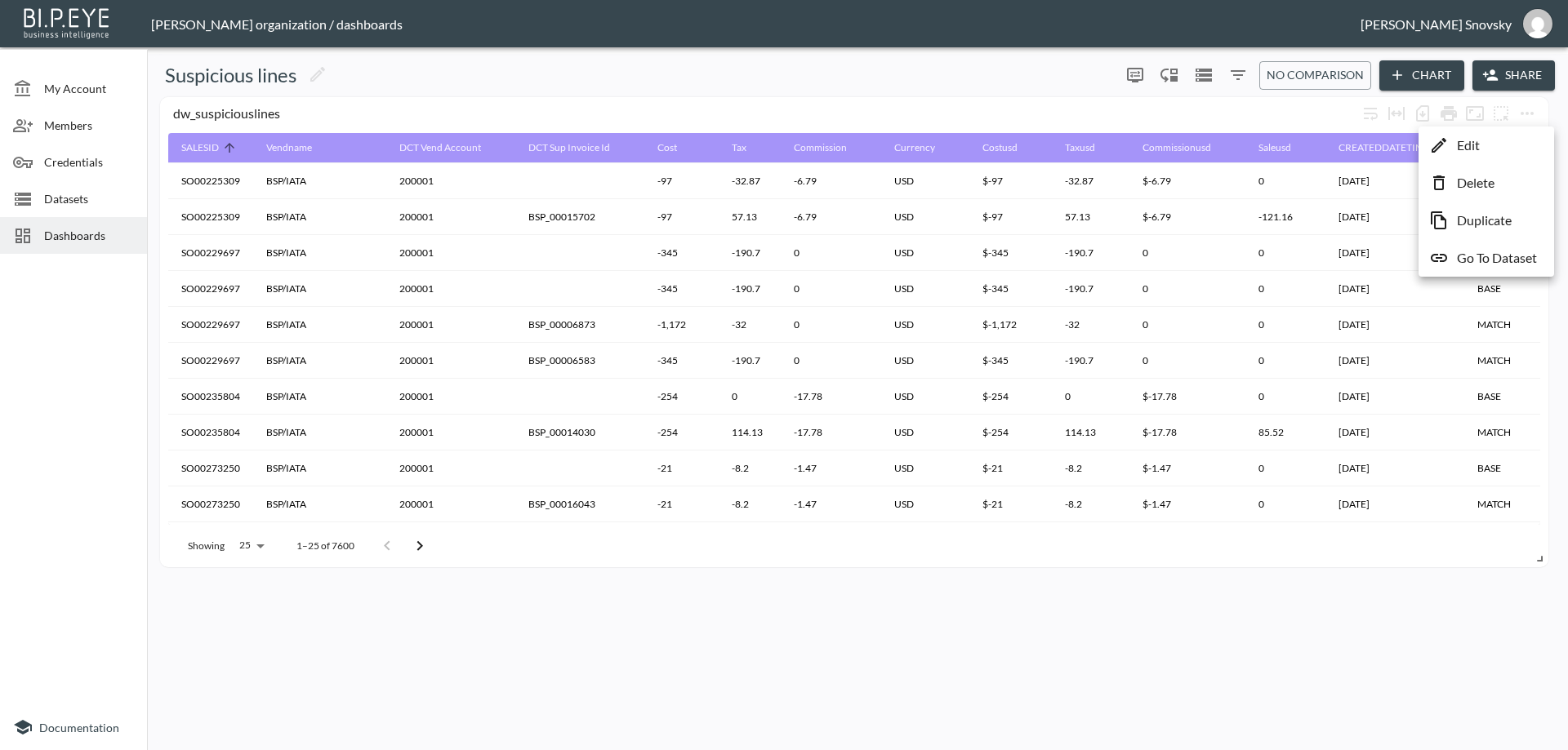
click at [1509, 133] on li "Edit" at bounding box center [1486, 146] width 127 height 29
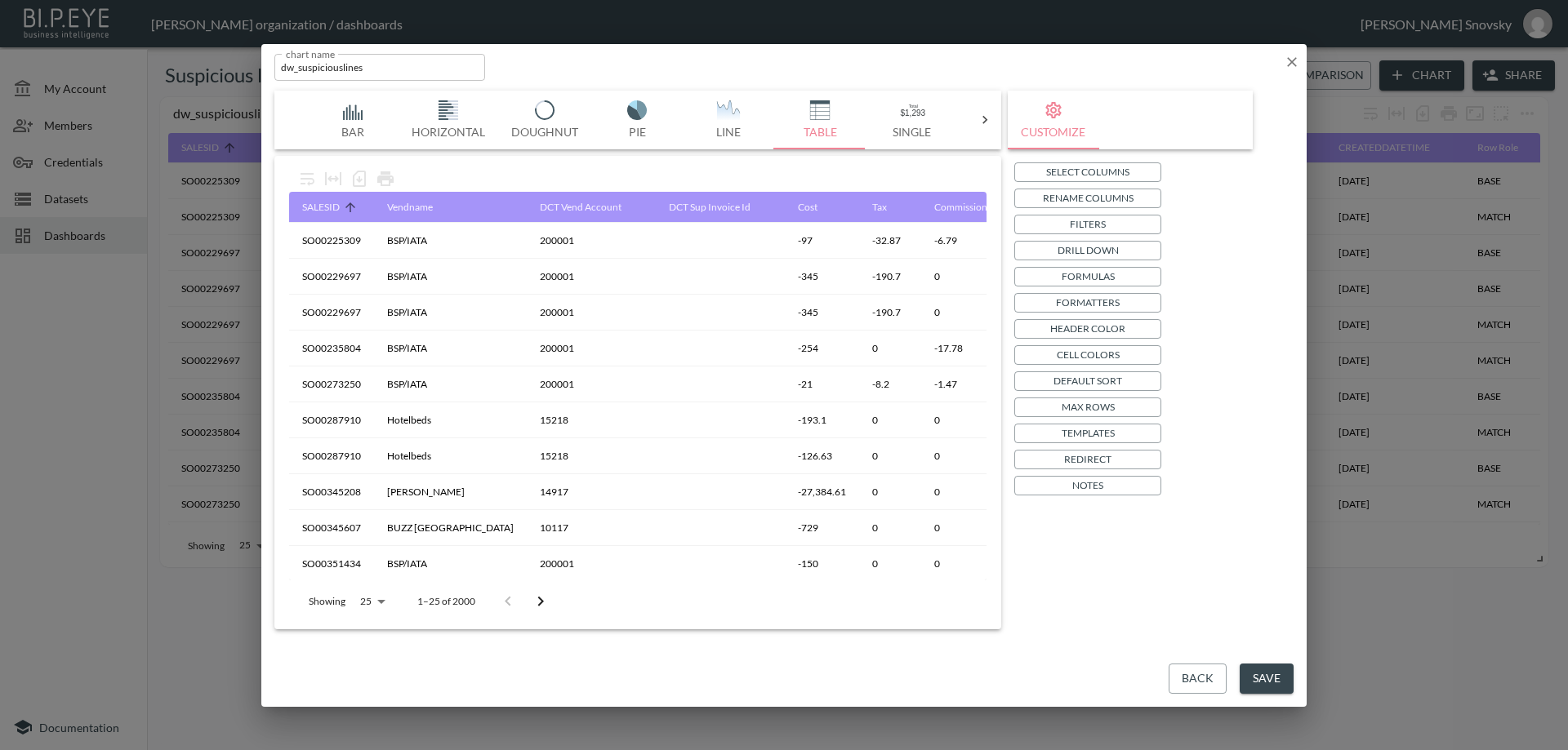
click at [1062, 204] on p "Rename Columns" at bounding box center [1088, 198] width 90 height 18
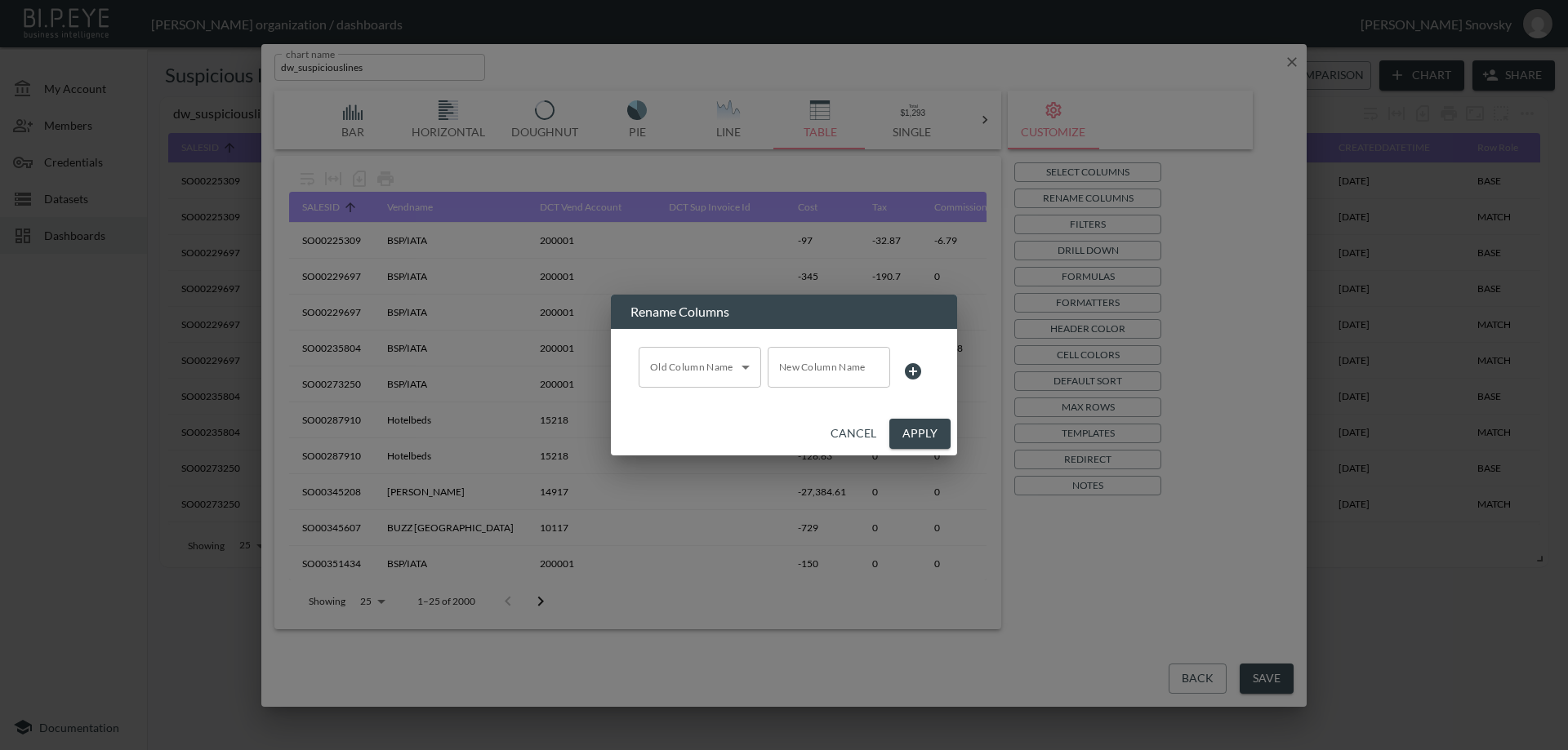
click at [720, 364] on body "BI.P.EYE, Interactive Analytics Dashboards - app Gil Snovsky organization / das…" at bounding box center [784, 375] width 1568 height 750
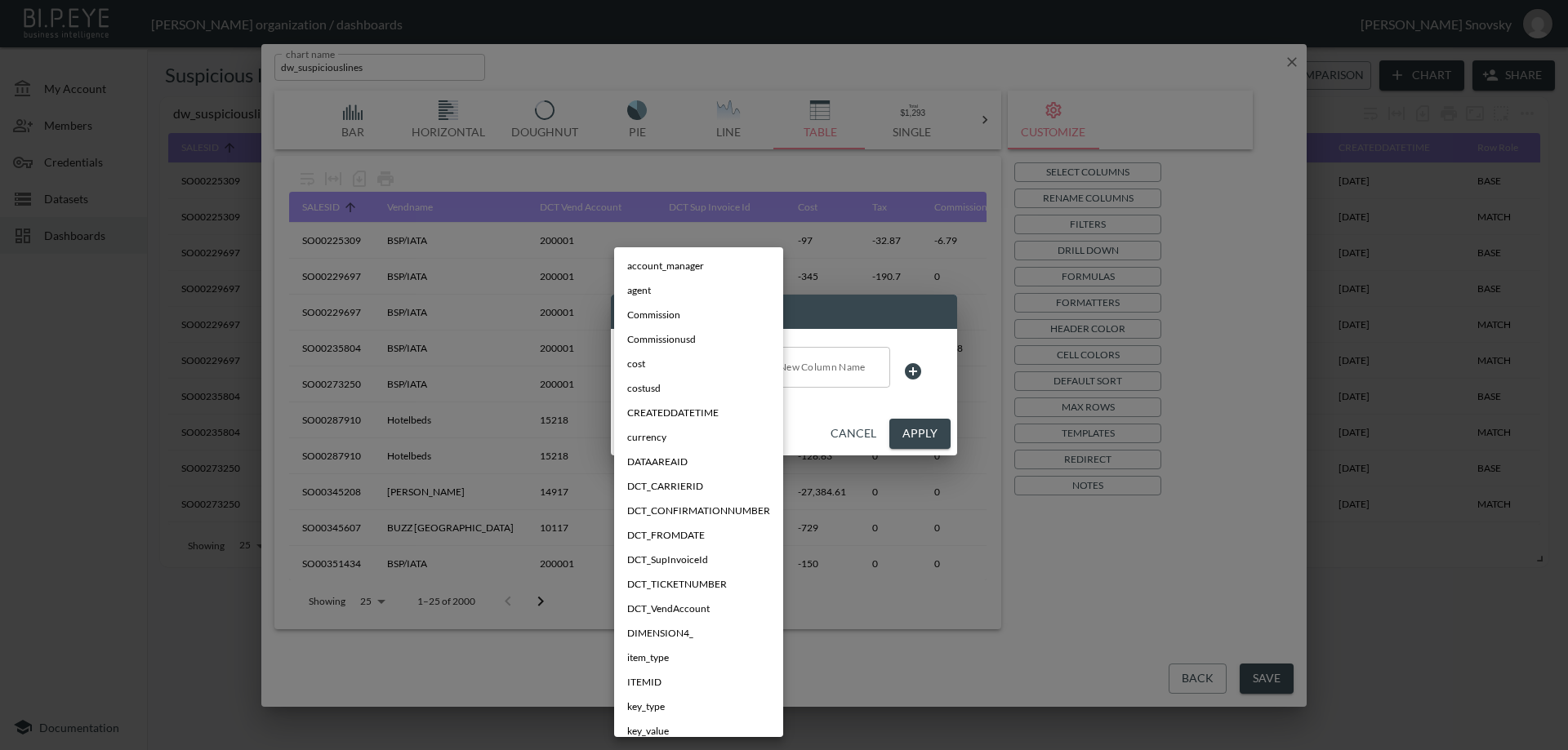
scroll to position [317, 0]
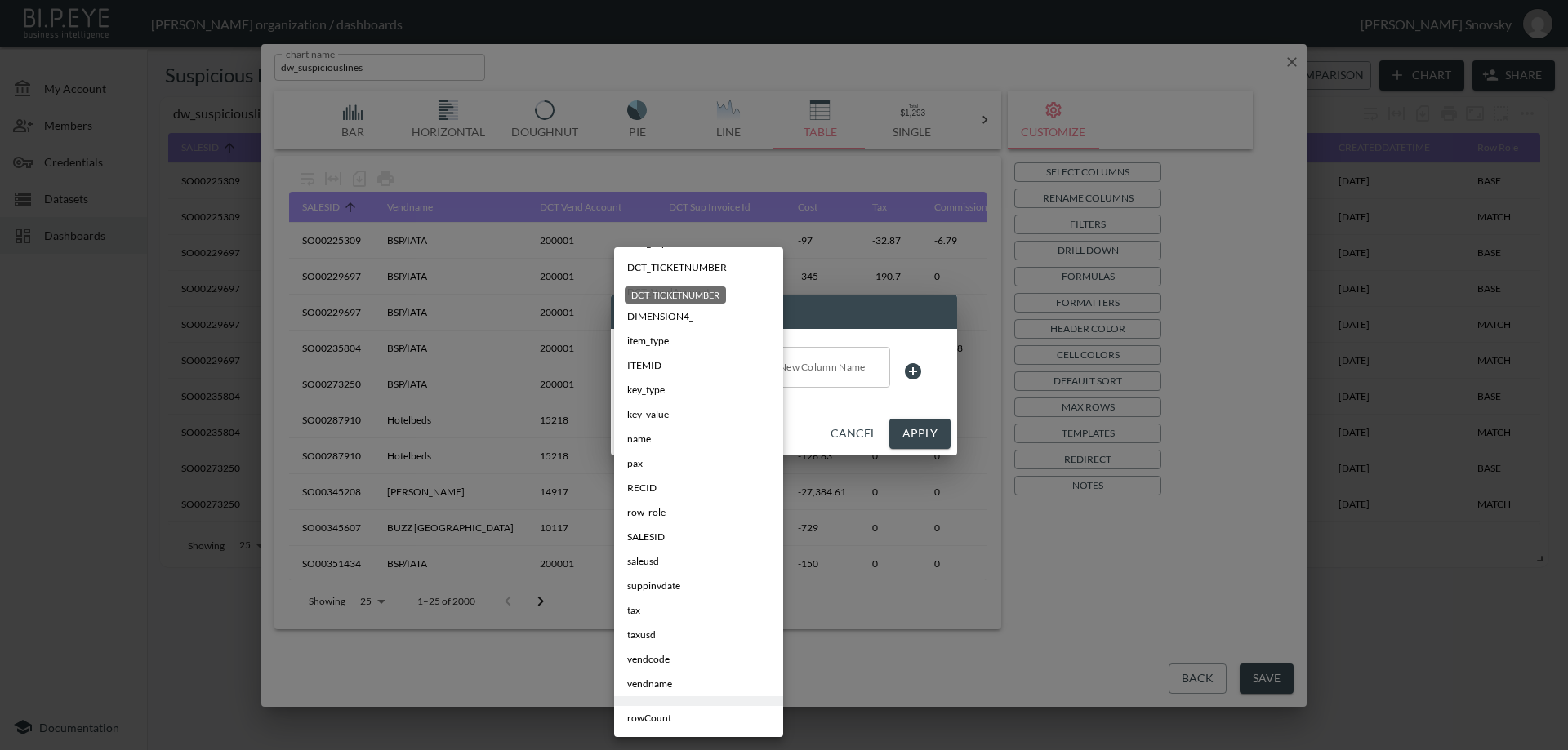
click at [707, 267] on span "DCT_TICKETNUMBER" at bounding box center [677, 268] width 99 height 15
type input "DCT_TICKETNUMBER"
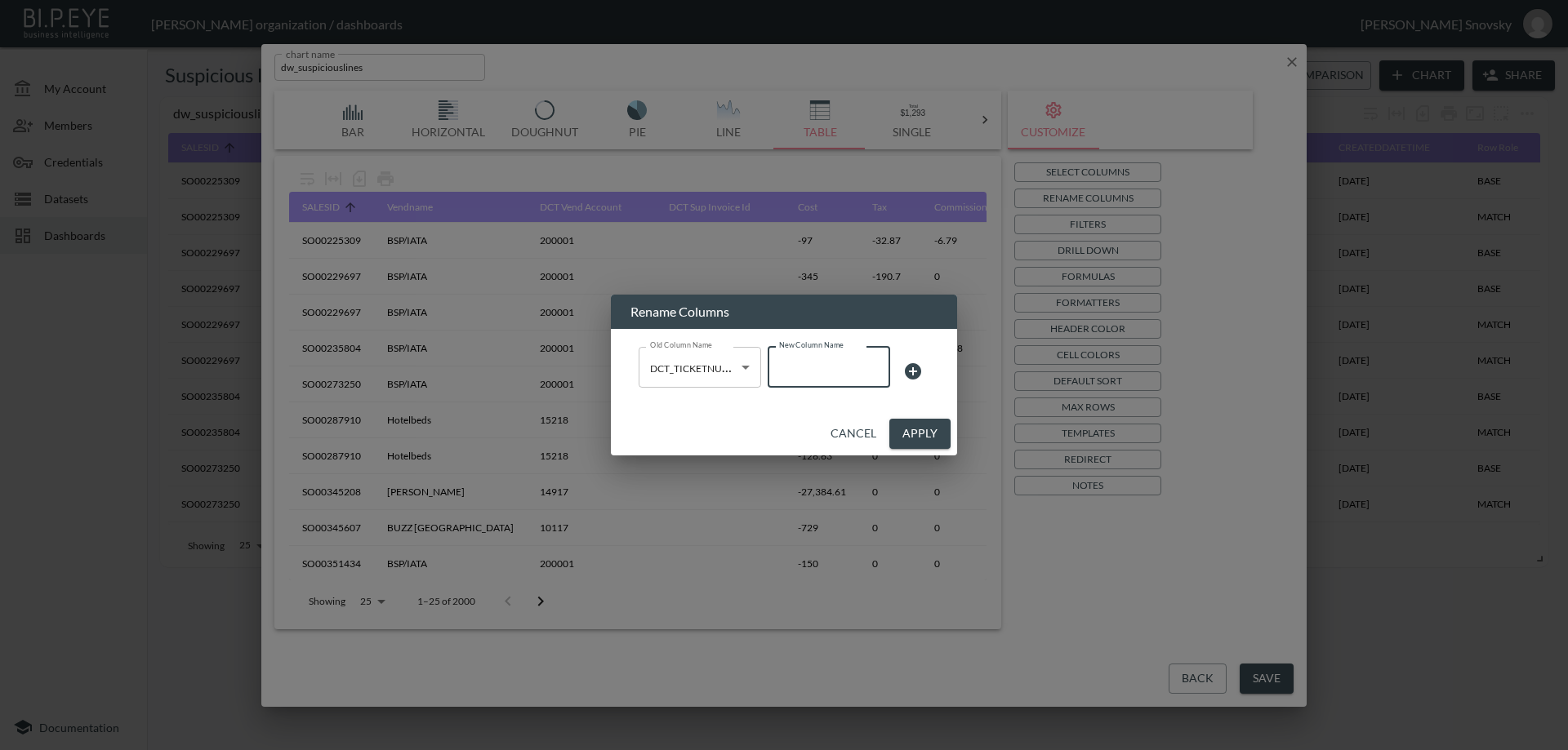
click at [802, 362] on input "New Column Name" at bounding box center [828, 368] width 123 height 41
type input "Ticket Number"
click at [910, 371] on icon at bounding box center [912, 371] width 19 height 19
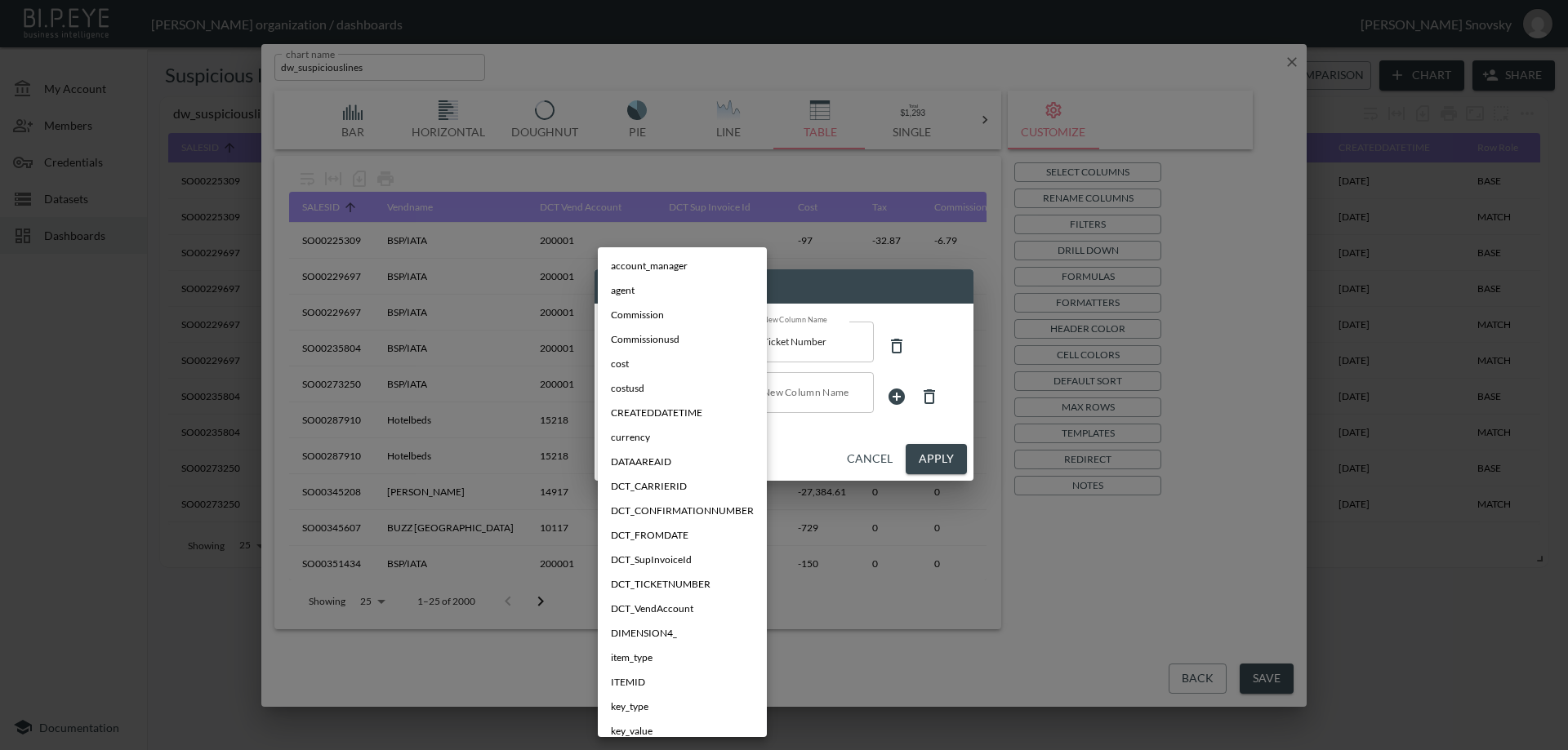
click at [639, 398] on body "BI.P.EYE, Interactive Analytics Dashboards - app Gil Snovsky organization / das…" at bounding box center [784, 375] width 1568 height 750
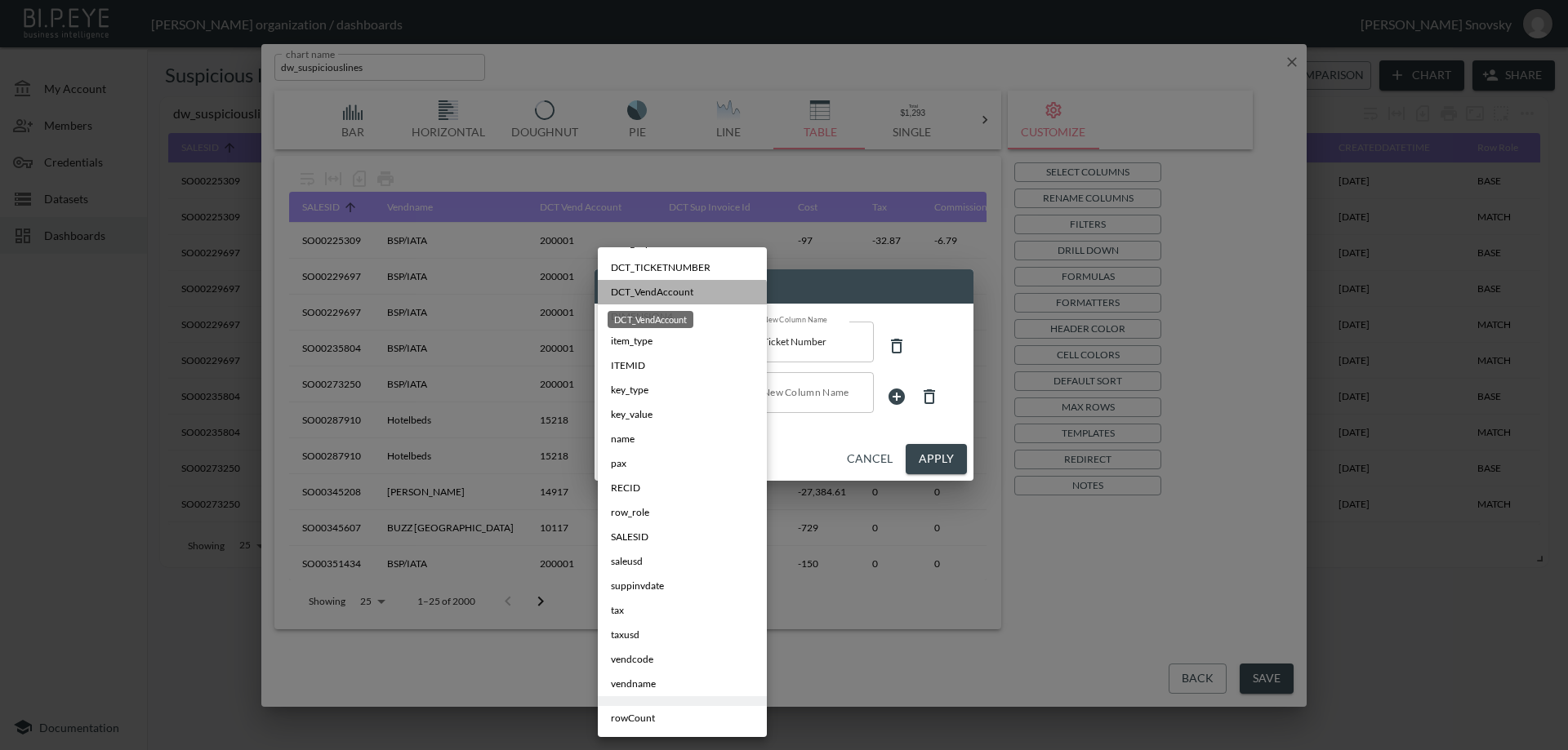
click at [670, 313] on div "DCT_VendAccount" at bounding box center [649, 320] width 86 height 18
type input "DCT_VendAccount"
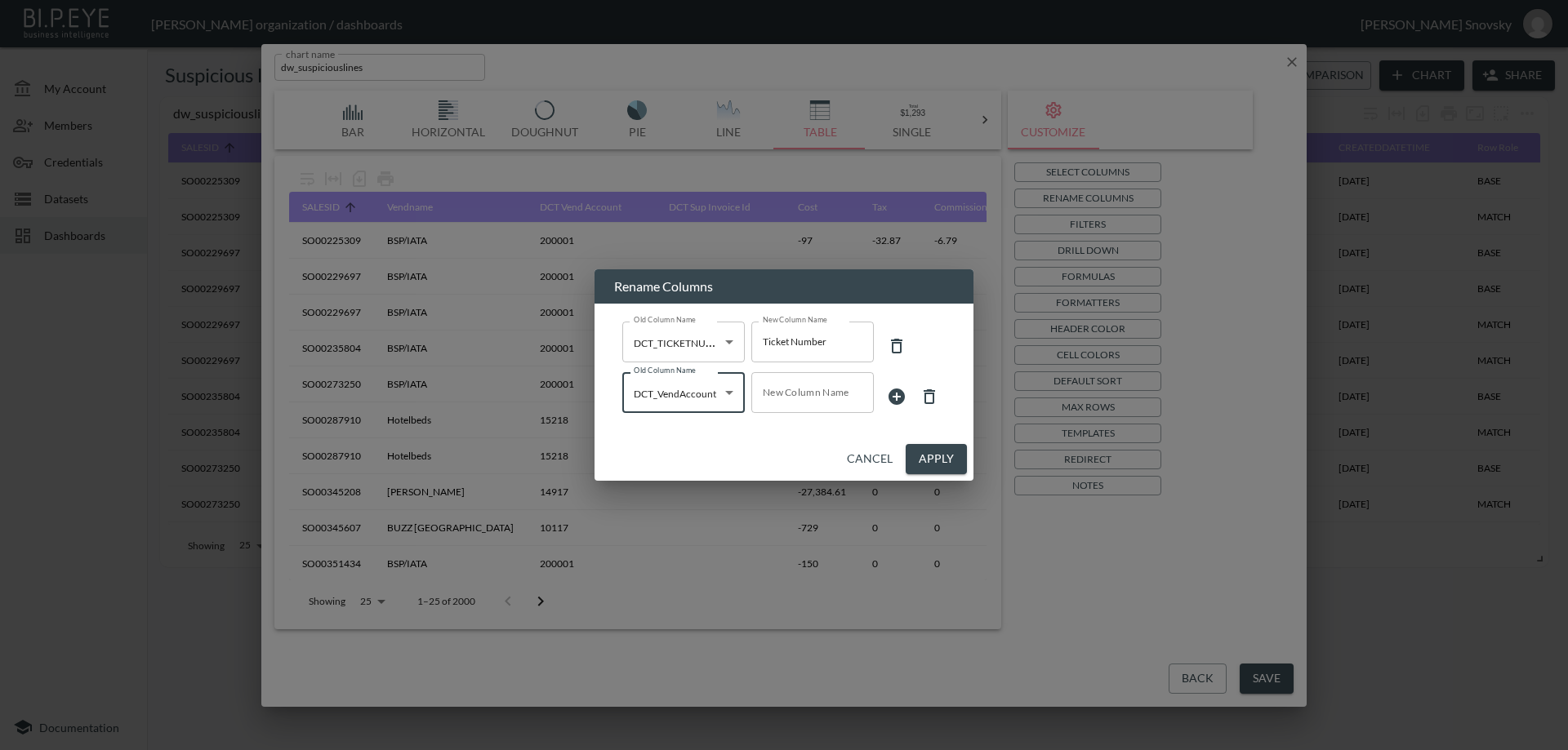
click at [757, 389] on input "New Column Name" at bounding box center [812, 393] width 123 height 41
type input "Vendor Num"
click at [899, 396] on icon at bounding box center [896, 397] width 17 height 17
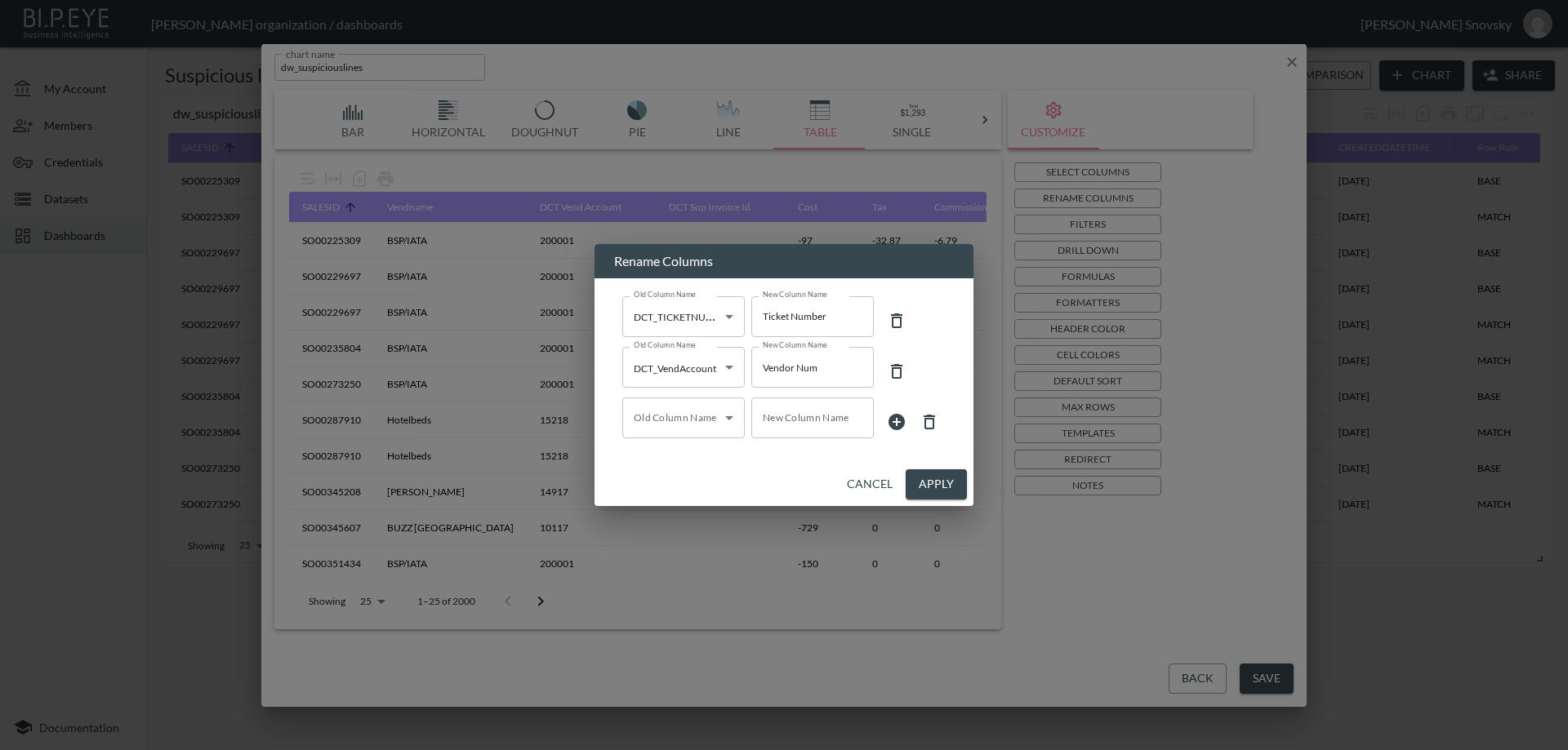
click at [686, 423] on body "BI.P.EYE, Interactive Analytics Dashboards - app Gil Snovsky organization / das…" at bounding box center [784, 375] width 1568 height 750
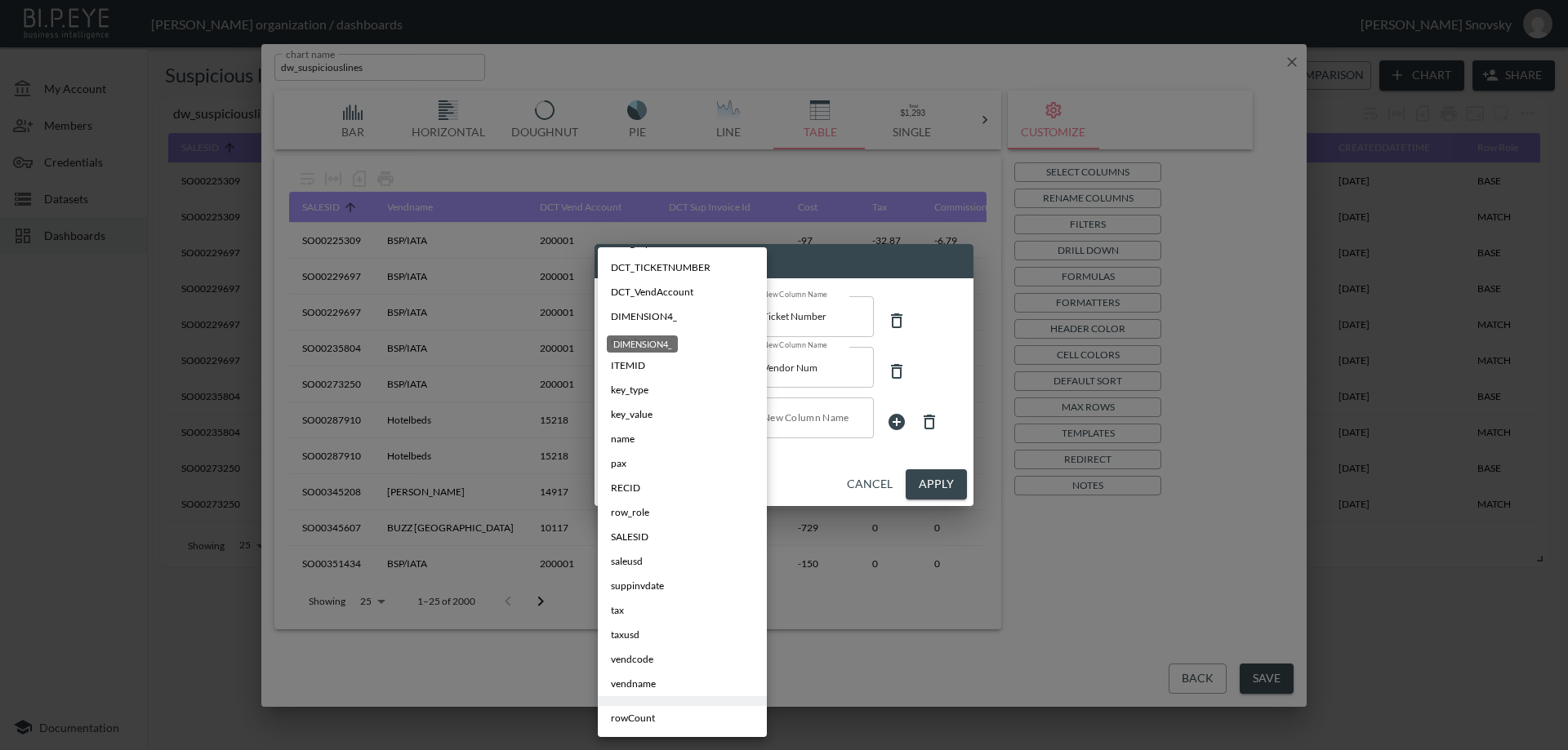
click at [670, 320] on span "DIMENSION4_" at bounding box center [644, 317] width 66 height 15
type input "DIMENSION4_"
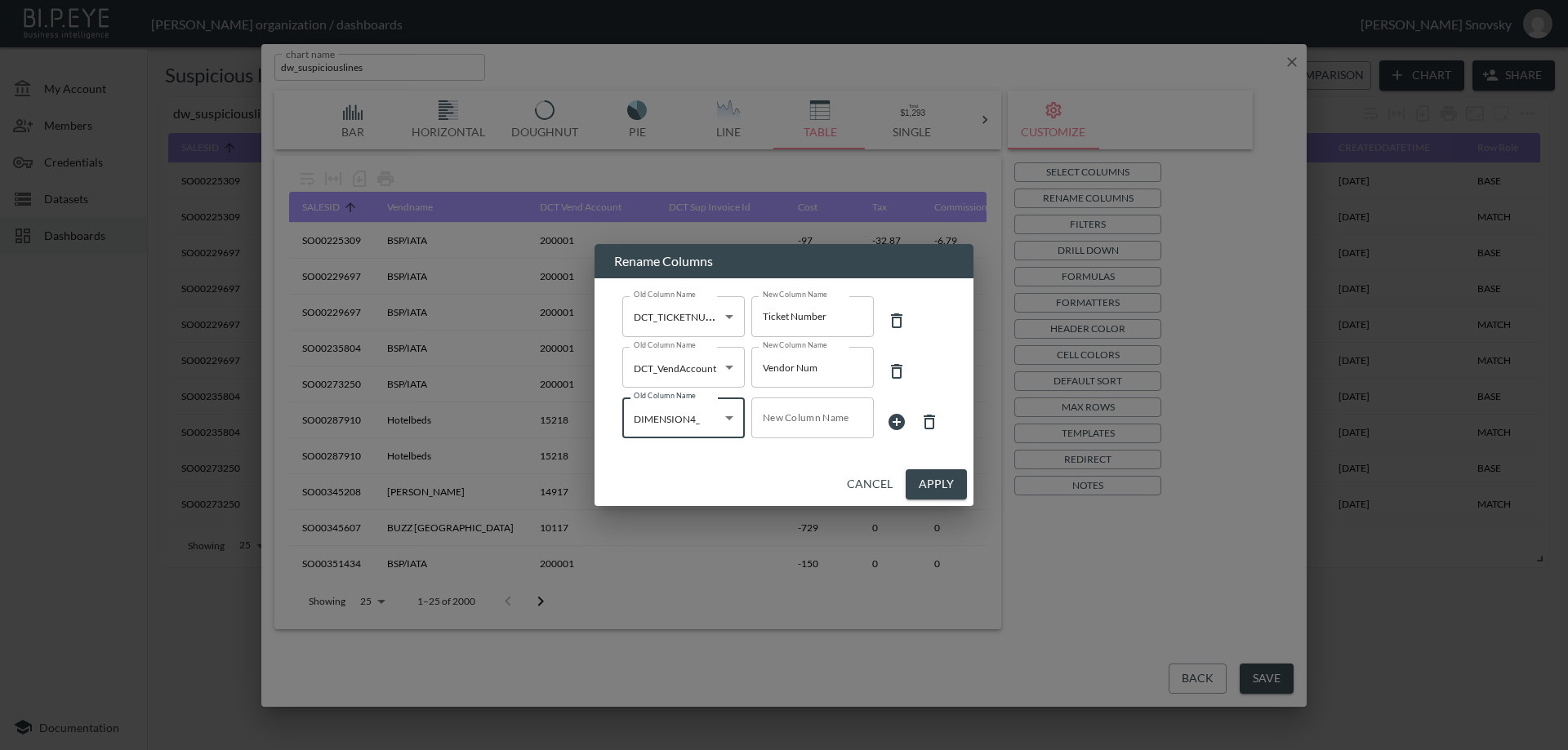
click at [788, 414] on input "New Column Name" at bounding box center [812, 418] width 123 height 41
type input "Tour Code"
click at [895, 420] on icon at bounding box center [896, 422] width 17 height 17
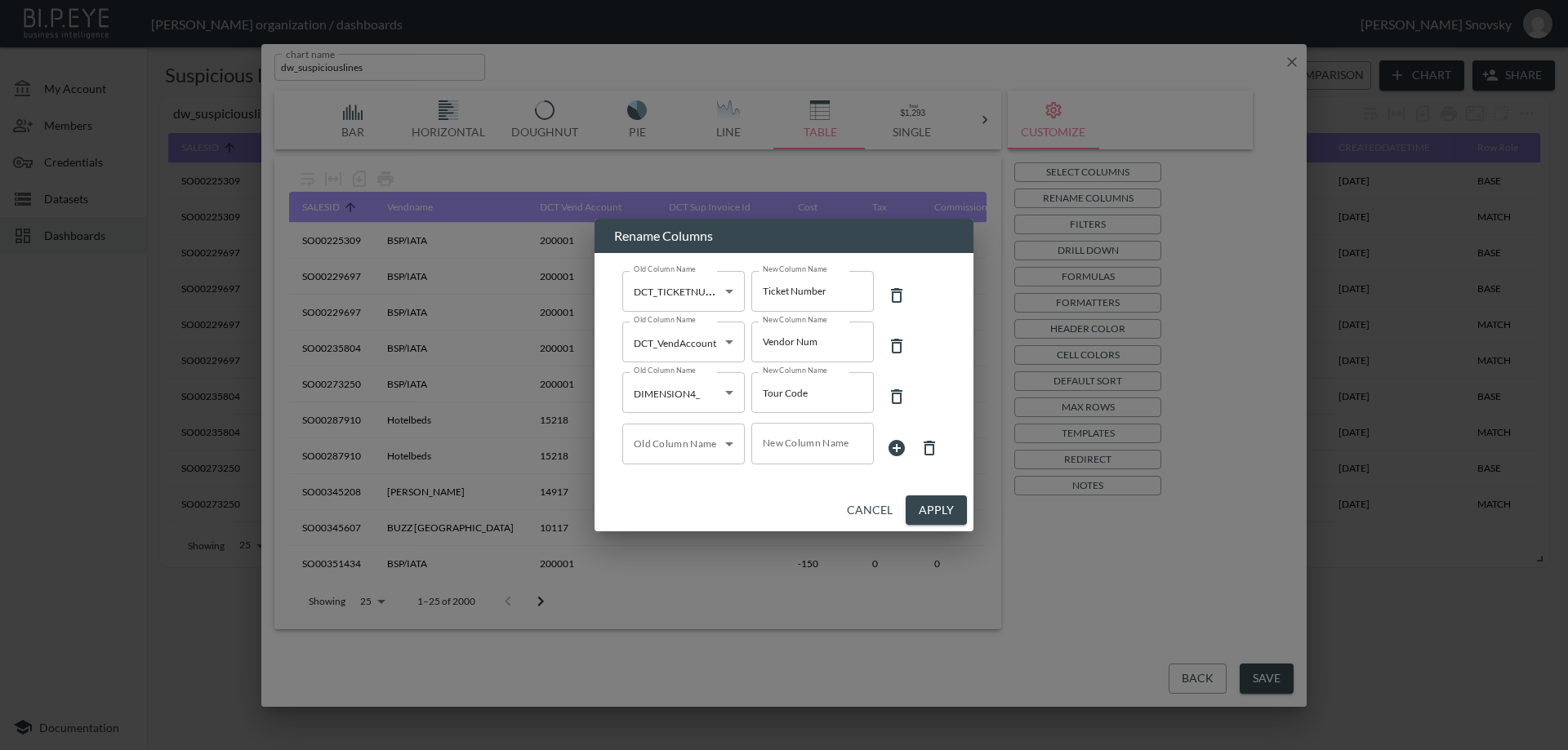
click at [705, 448] on body "BI.P.EYE, Interactive Analytics Dashboards - app Gil Snovsky organization / das…" at bounding box center [784, 375] width 1568 height 750
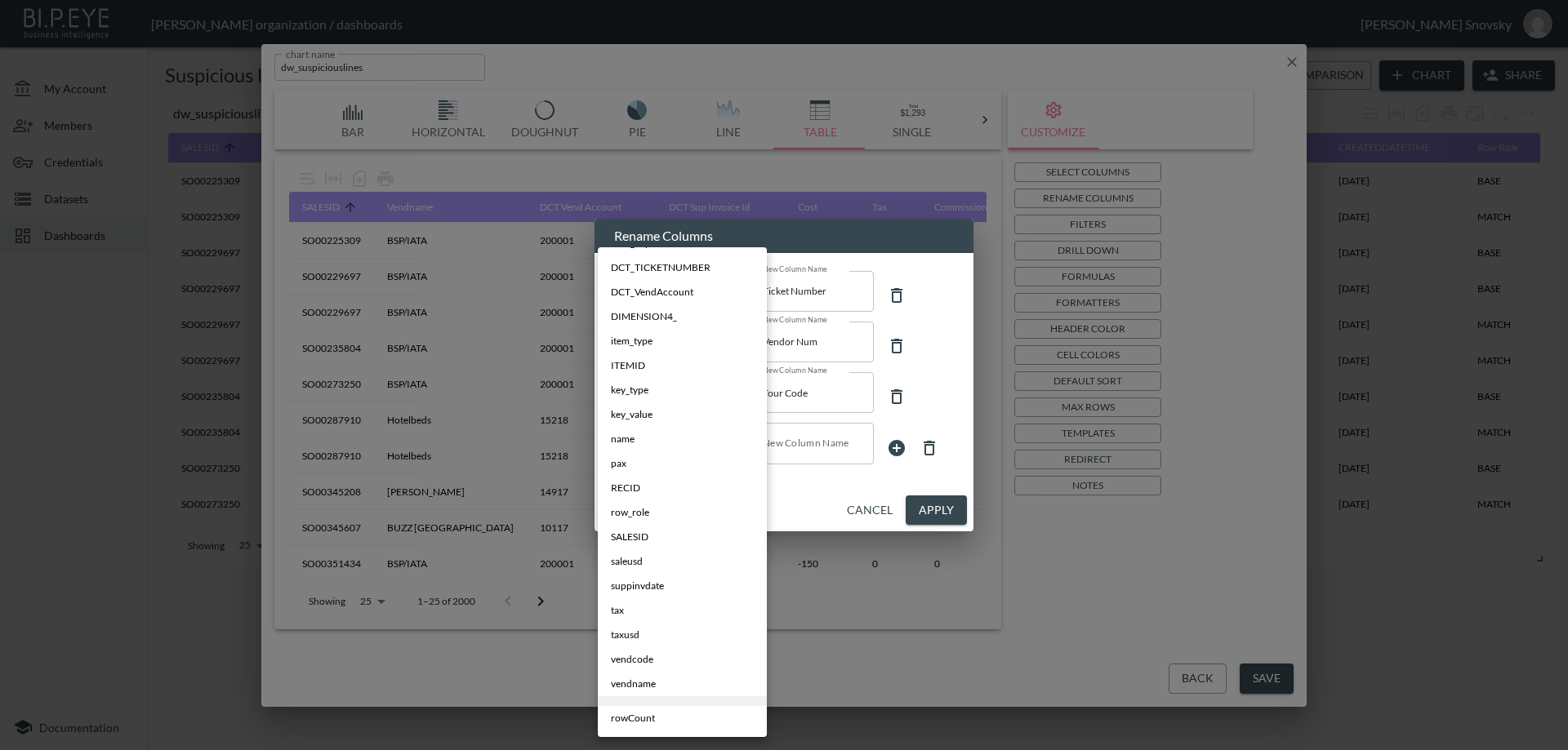
click at [669, 533] on li "SALESID" at bounding box center [682, 537] width 169 height 25
type input "SALESID"
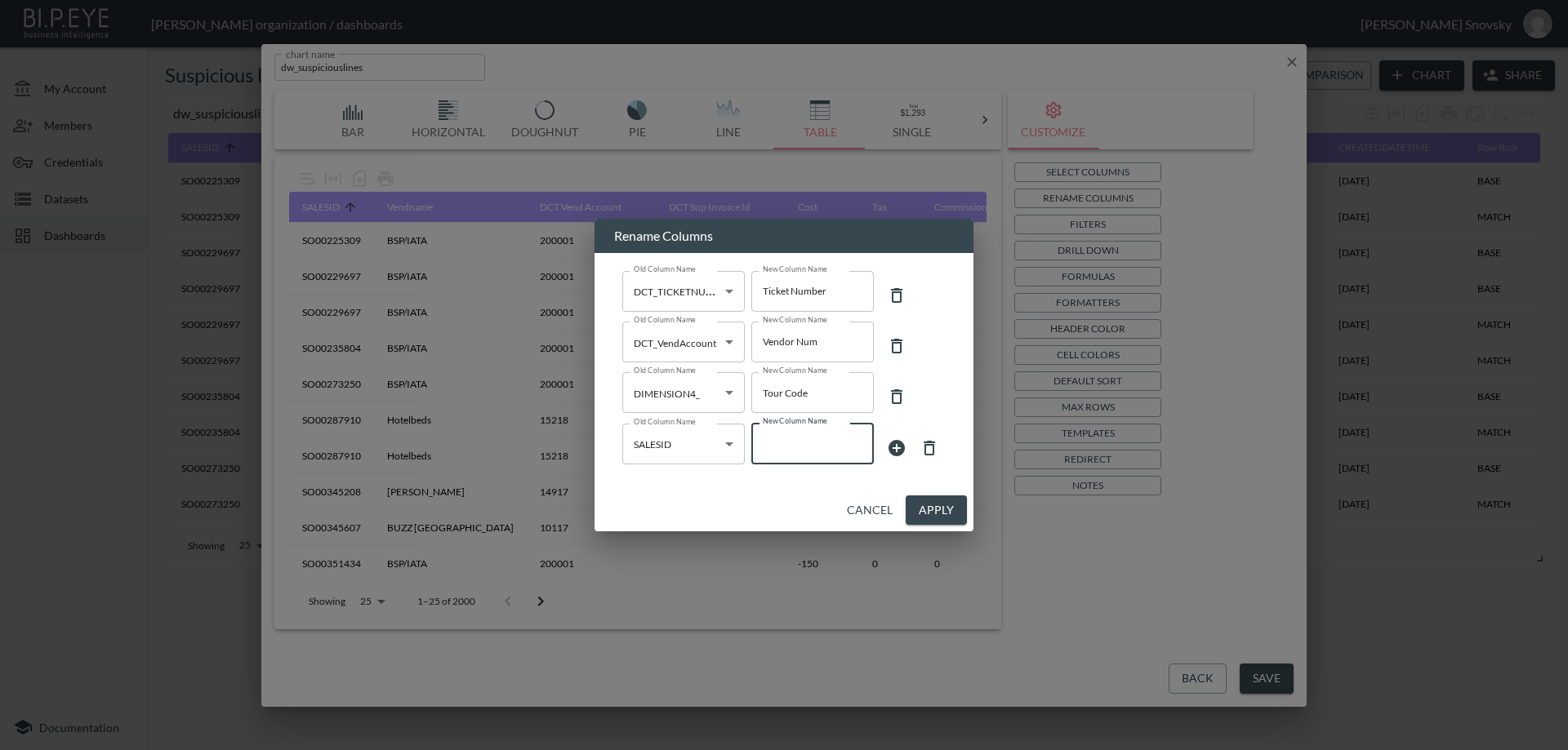
click at [775, 440] on input "New Column Name" at bounding box center [812, 443] width 123 height 41
type input "Sale Order"
click at [900, 449] on icon at bounding box center [895, 448] width 19 height 19
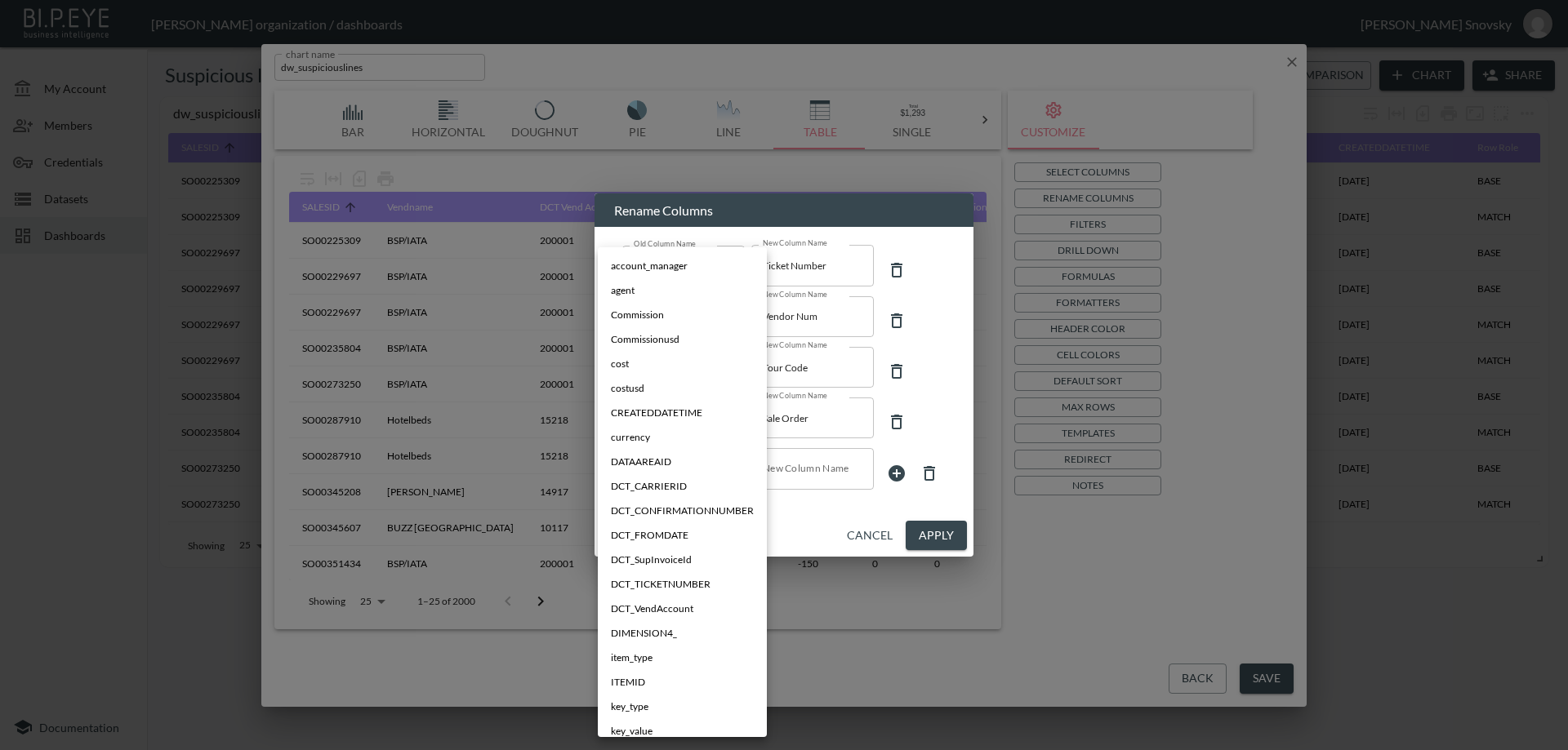
click at [642, 456] on body "BI.P.EYE, Interactive Analytics Dashboards - app Gil Snovsky organization / das…" at bounding box center [784, 375] width 1568 height 750
click at [667, 511] on span "DCT_CONFIRMATIONNUMBER" at bounding box center [682, 511] width 143 height 15
type input "DCT_CONFIRMATIONNUMBER"
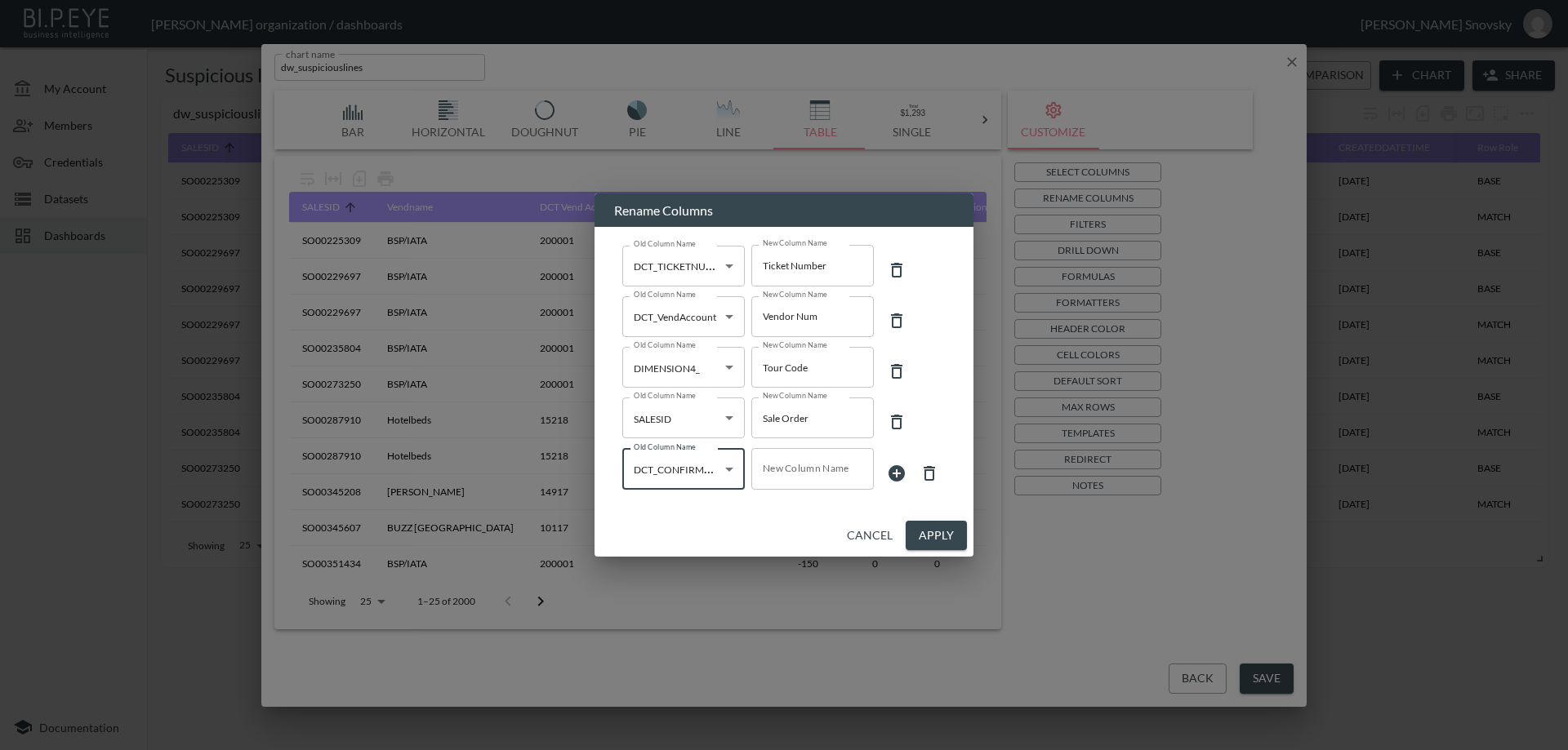
click at [771, 463] on div "New Column Name New Column Name" at bounding box center [812, 469] width 123 height 41
type input "Confirmation Num"
click at [897, 479] on icon at bounding box center [896, 474] width 17 height 17
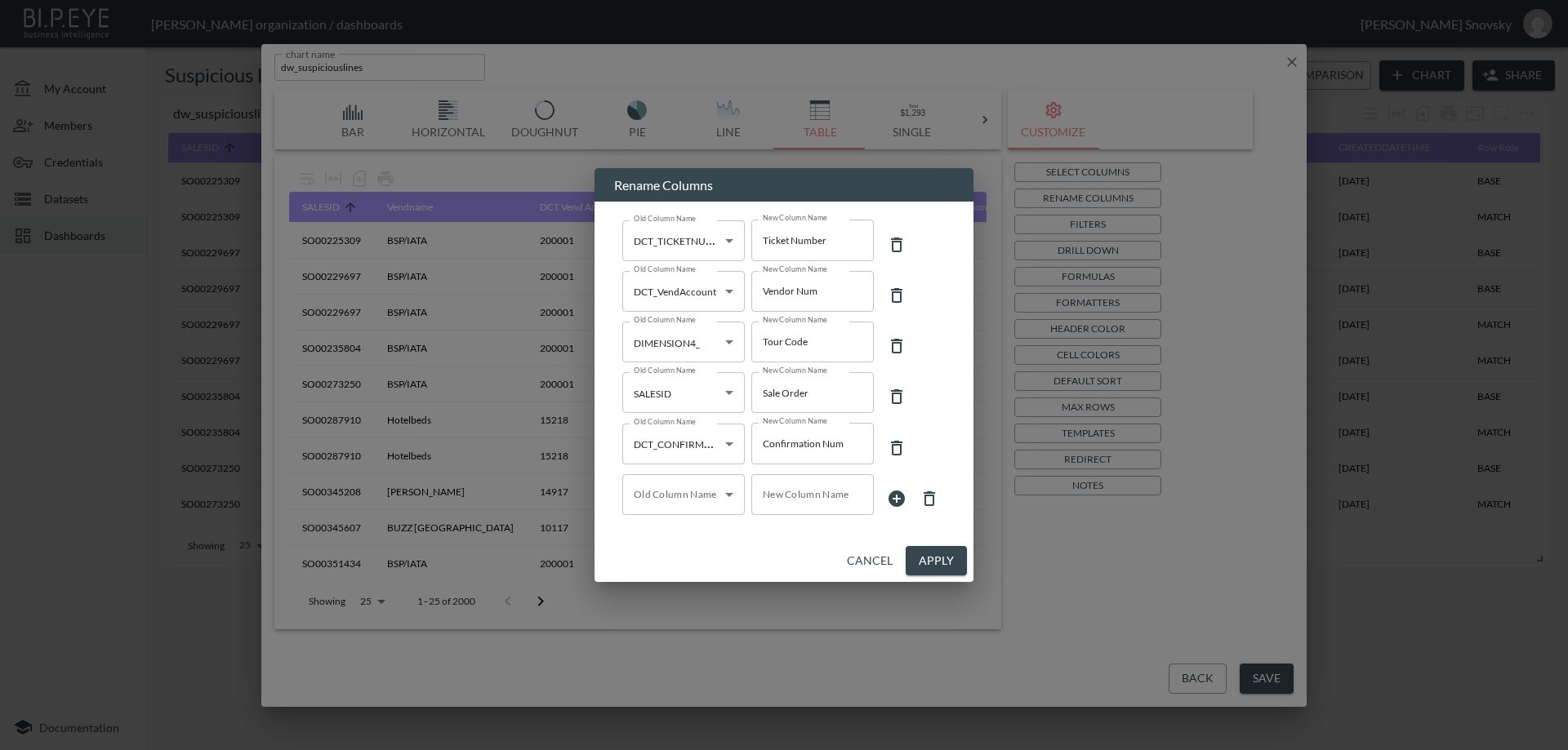
click at [684, 499] on body "BI.P.EYE, Interactive Analytics Dashboards - app Gil Snovsky organization / das…" at bounding box center [784, 375] width 1568 height 750
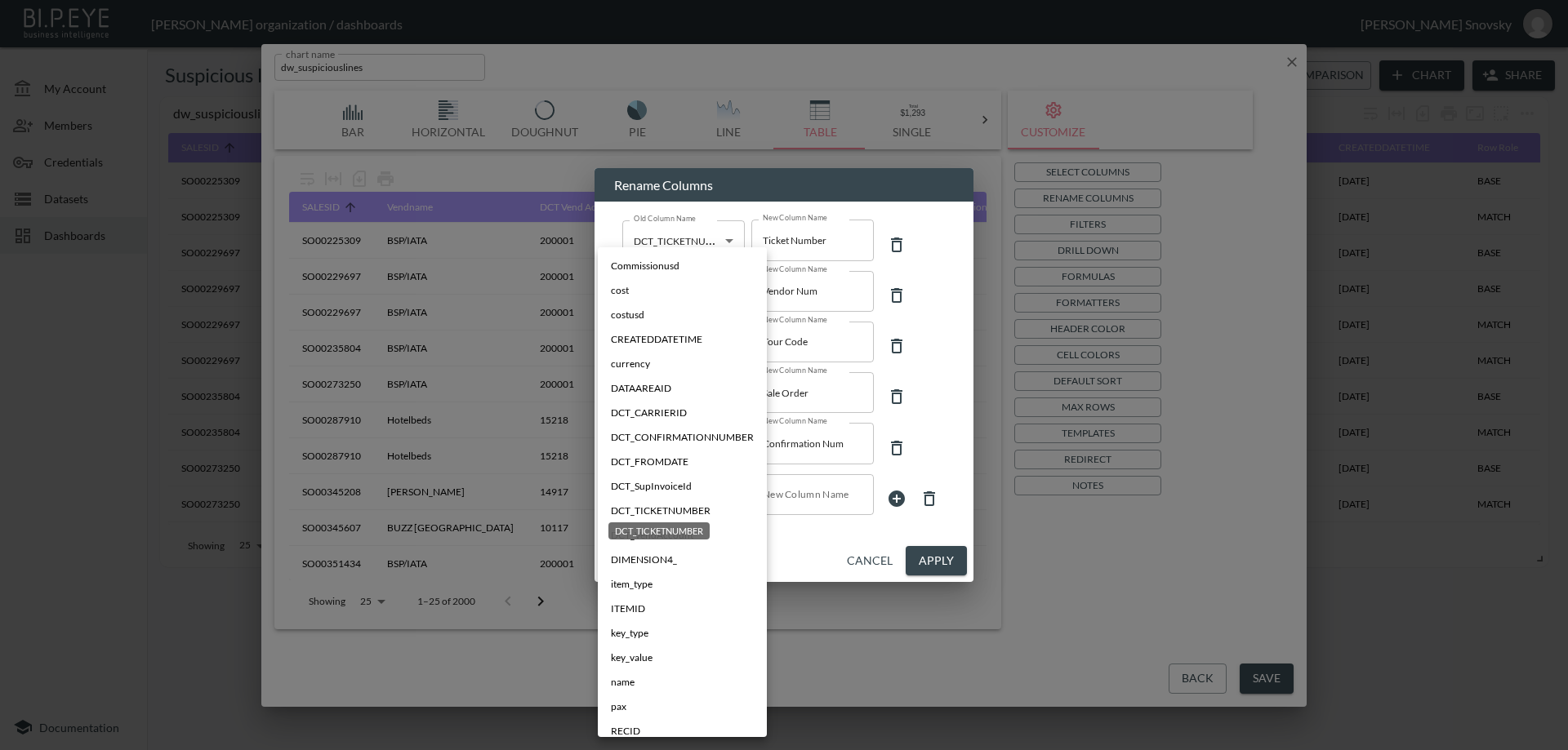
scroll to position [72, 0]
click at [714, 410] on li "DCT_CARRIERID" at bounding box center [682, 415] width 169 height 25
type input "DCT_CARRIERID"
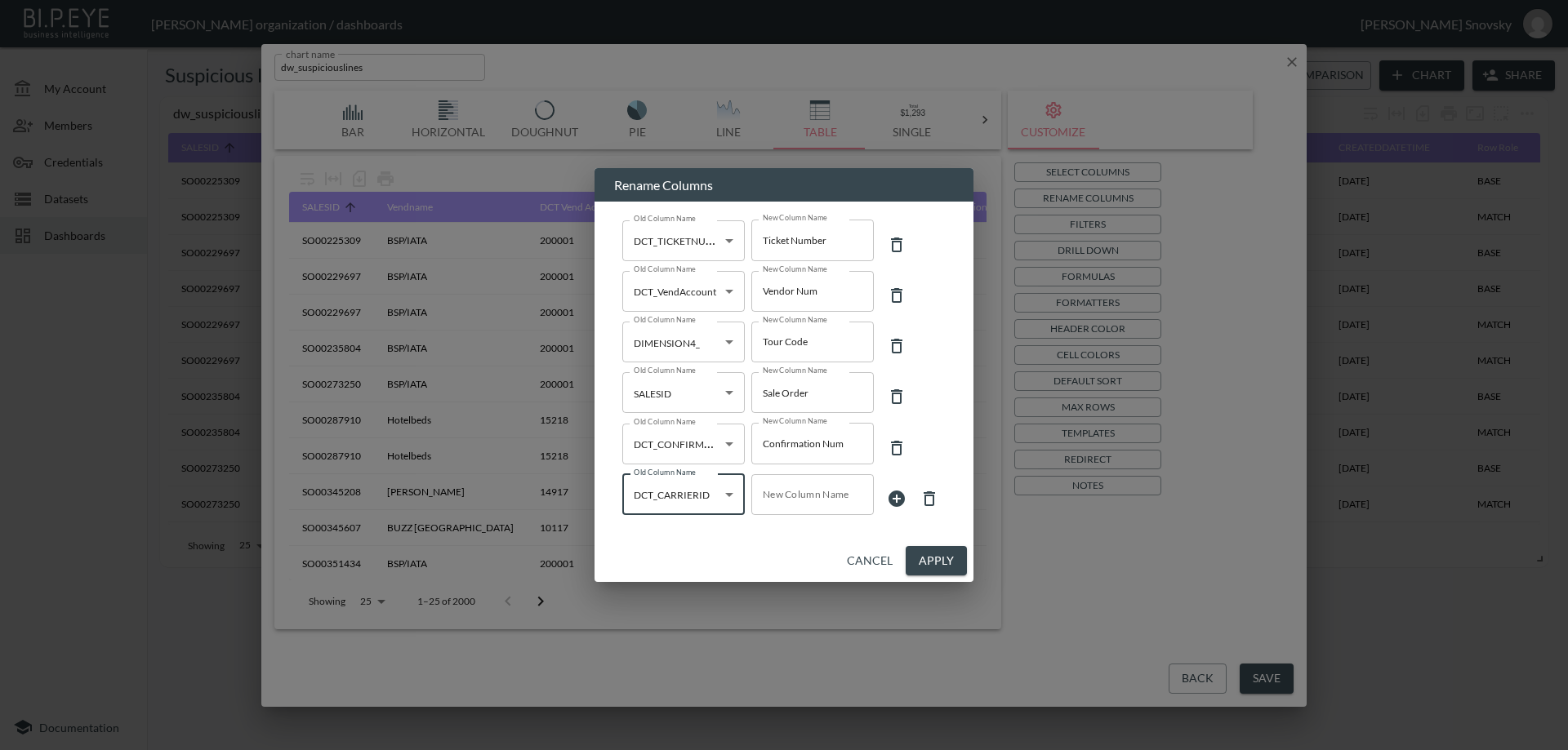
click at [810, 493] on input "New Column Name" at bounding box center [812, 495] width 123 height 41
type input "Carrier Id"
click at [894, 499] on icon at bounding box center [896, 499] width 17 height 17
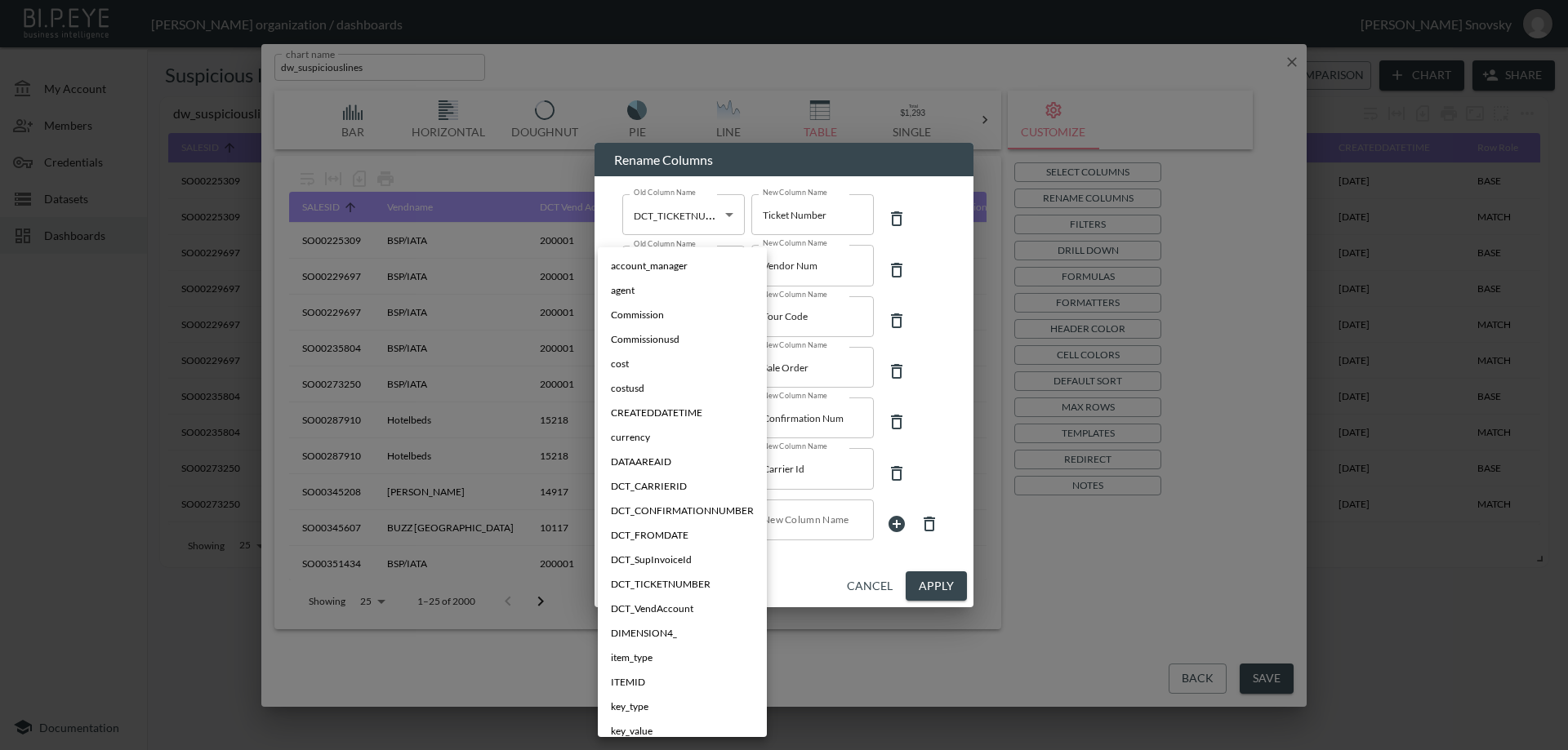
click at [681, 520] on body "BI.P.EYE, Interactive Analytics Dashboards - app Gil Snovsky organization / das…" at bounding box center [784, 375] width 1568 height 750
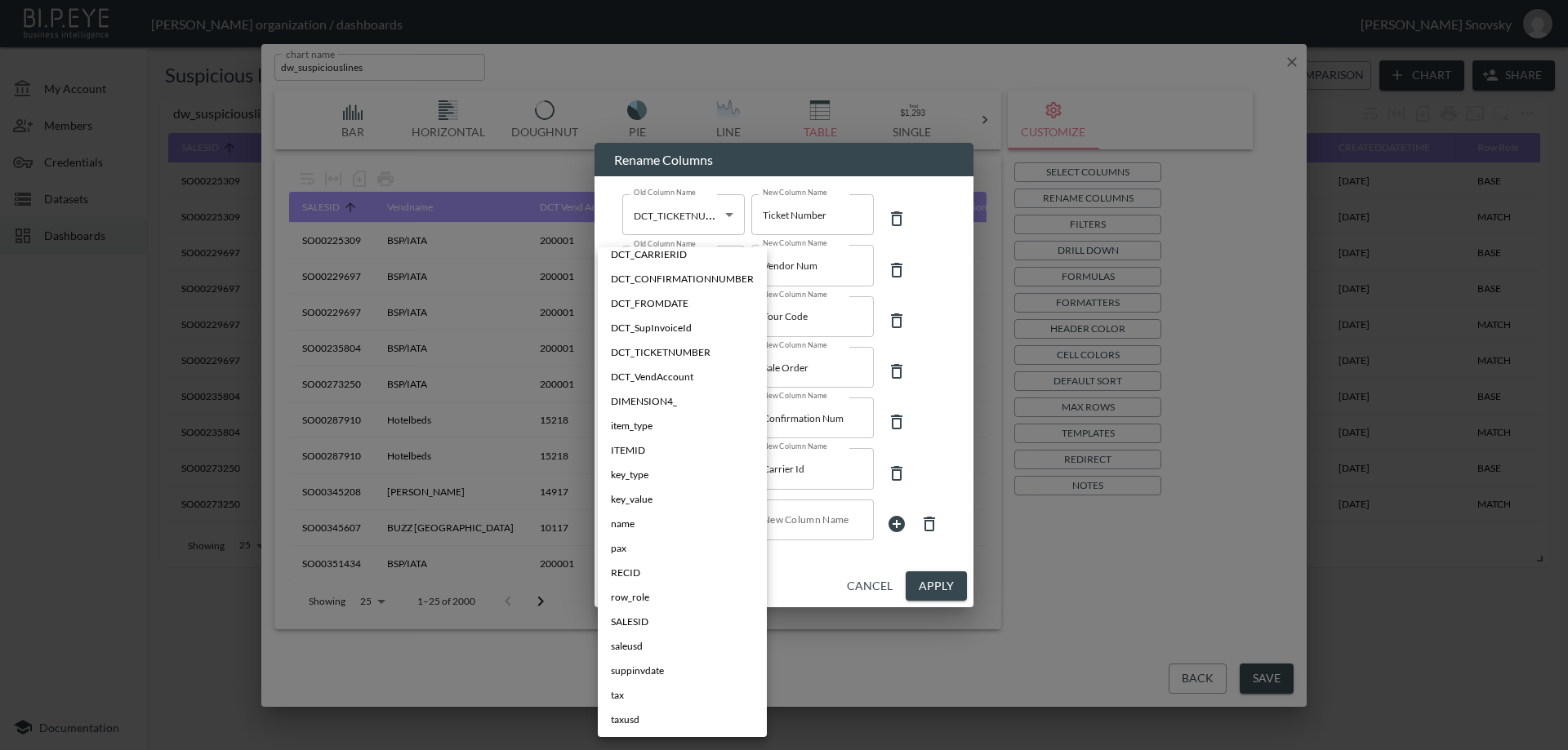
scroll to position [154, 0]
click at [685, 387] on span "DCT_FROMDATE" at bounding box center [649, 382] width 77 height 15
type input "DCT_FROMDATE"
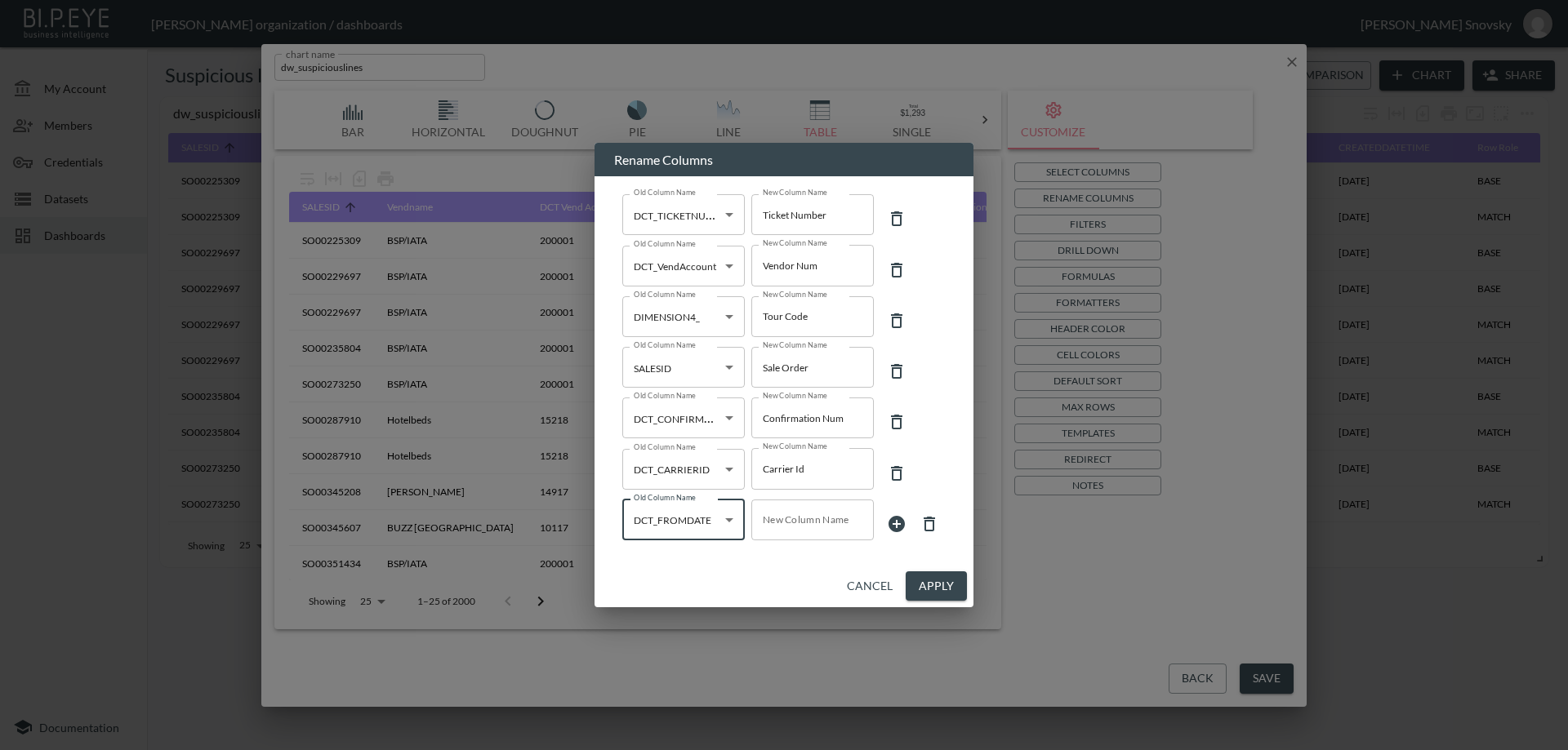
click at [800, 527] on input "New Column Name" at bounding box center [812, 520] width 123 height 41
type input "Departure"
click at [925, 581] on button "Apply" at bounding box center [936, 586] width 61 height 30
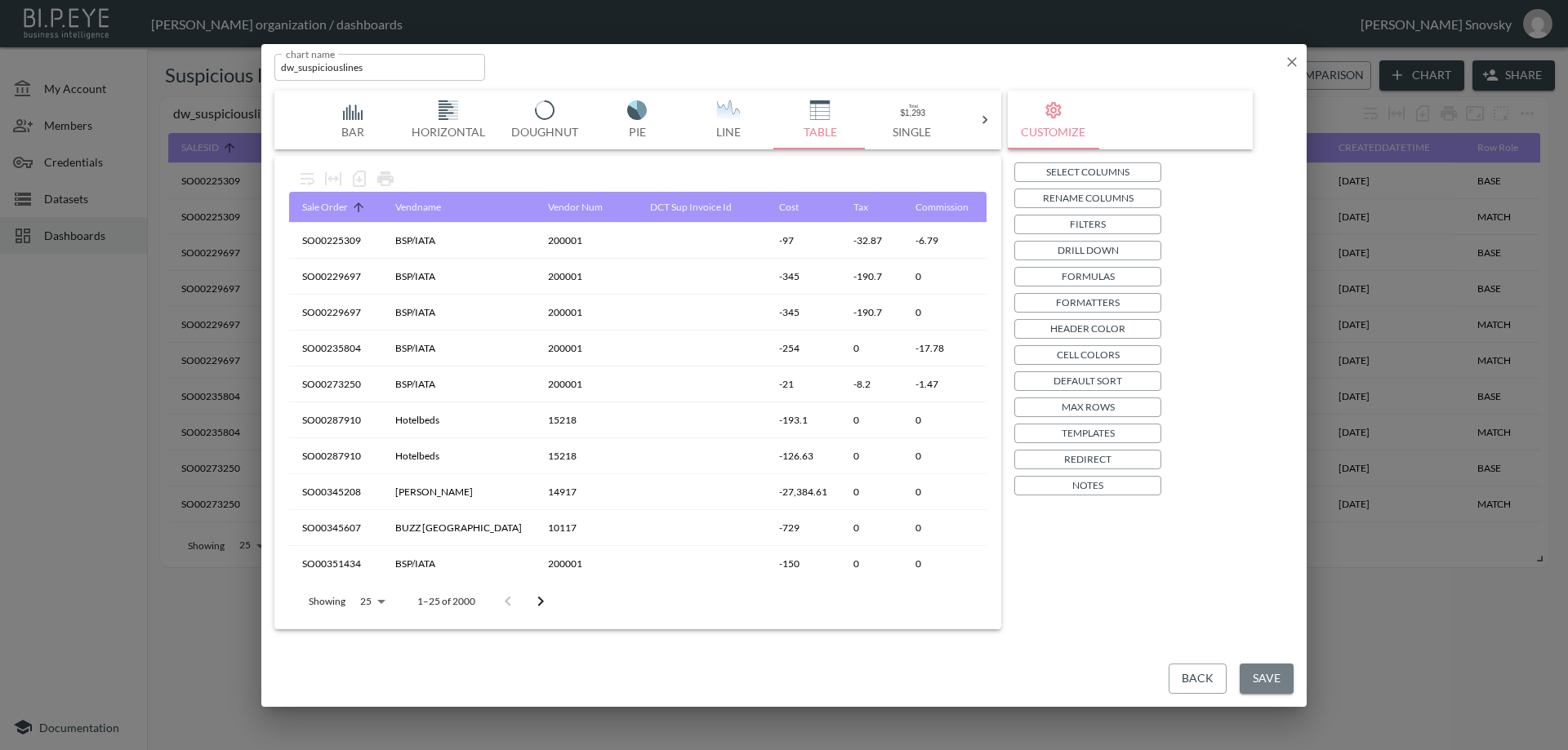
click at [1284, 669] on button "Save" at bounding box center [1266, 678] width 53 height 30
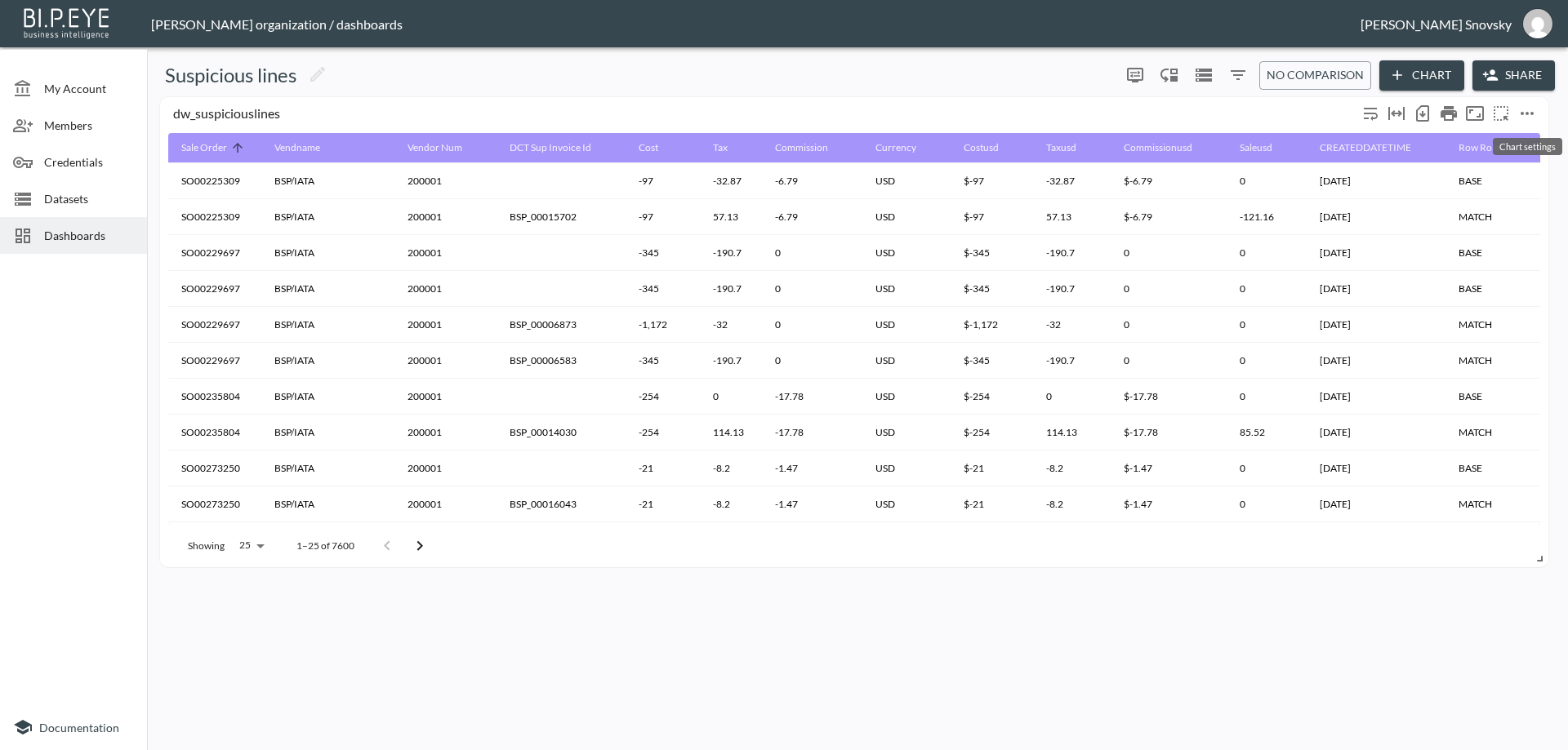
click at [1526, 111] on icon "more" at bounding box center [1527, 113] width 19 height 19
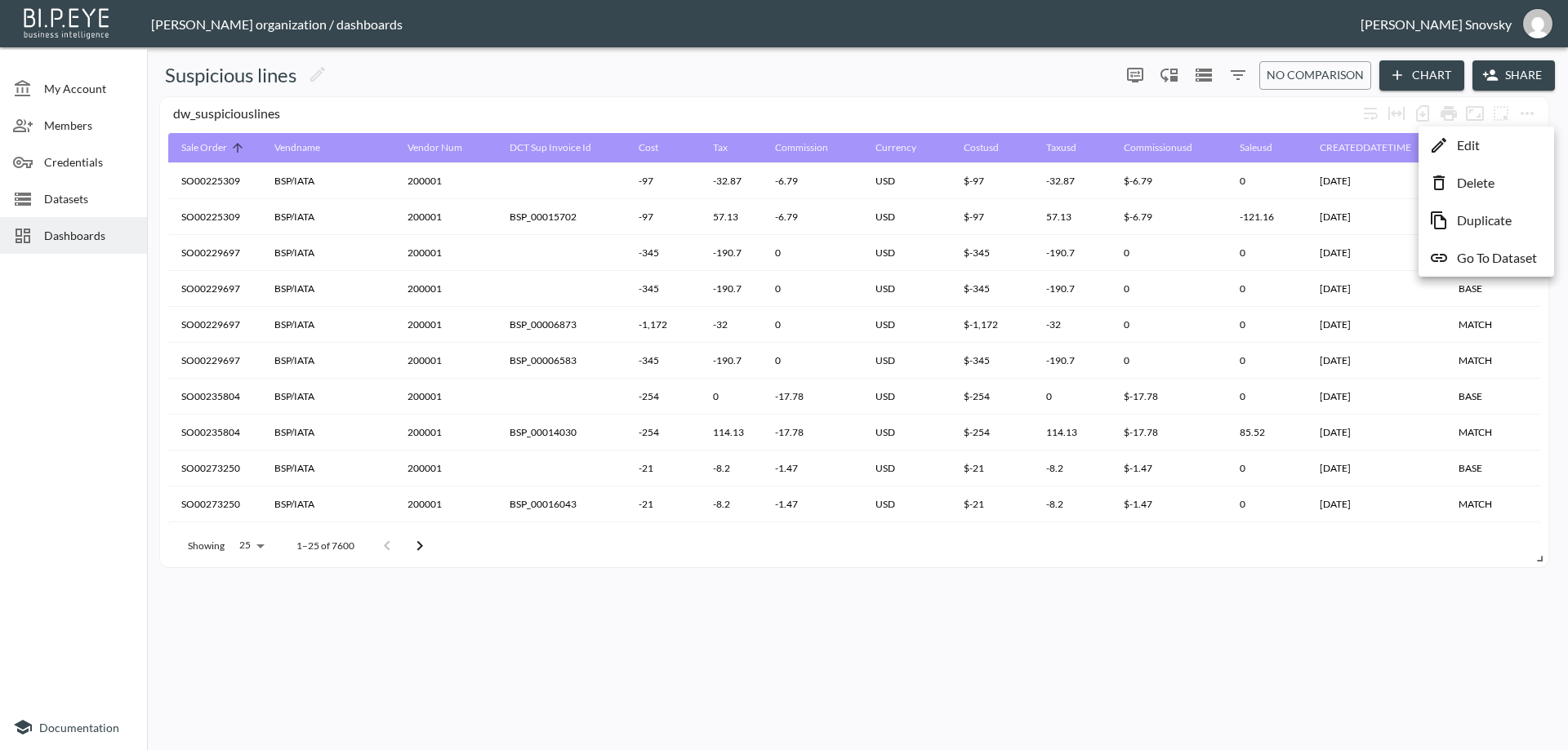
click at [1491, 148] on li "Edit" at bounding box center [1486, 146] width 127 height 29
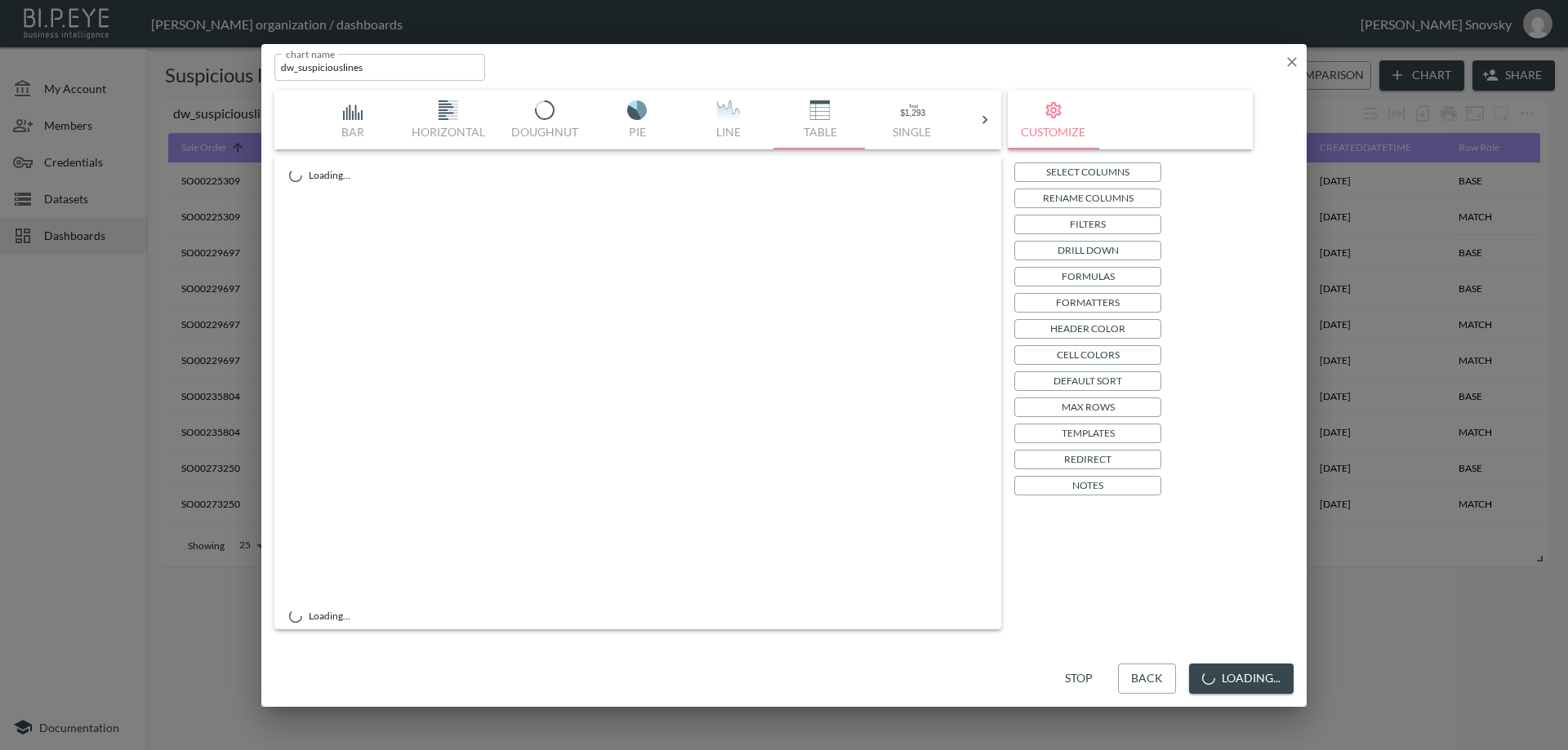
click at [1058, 202] on p "Rename Columns" at bounding box center [1088, 198] width 90 height 18
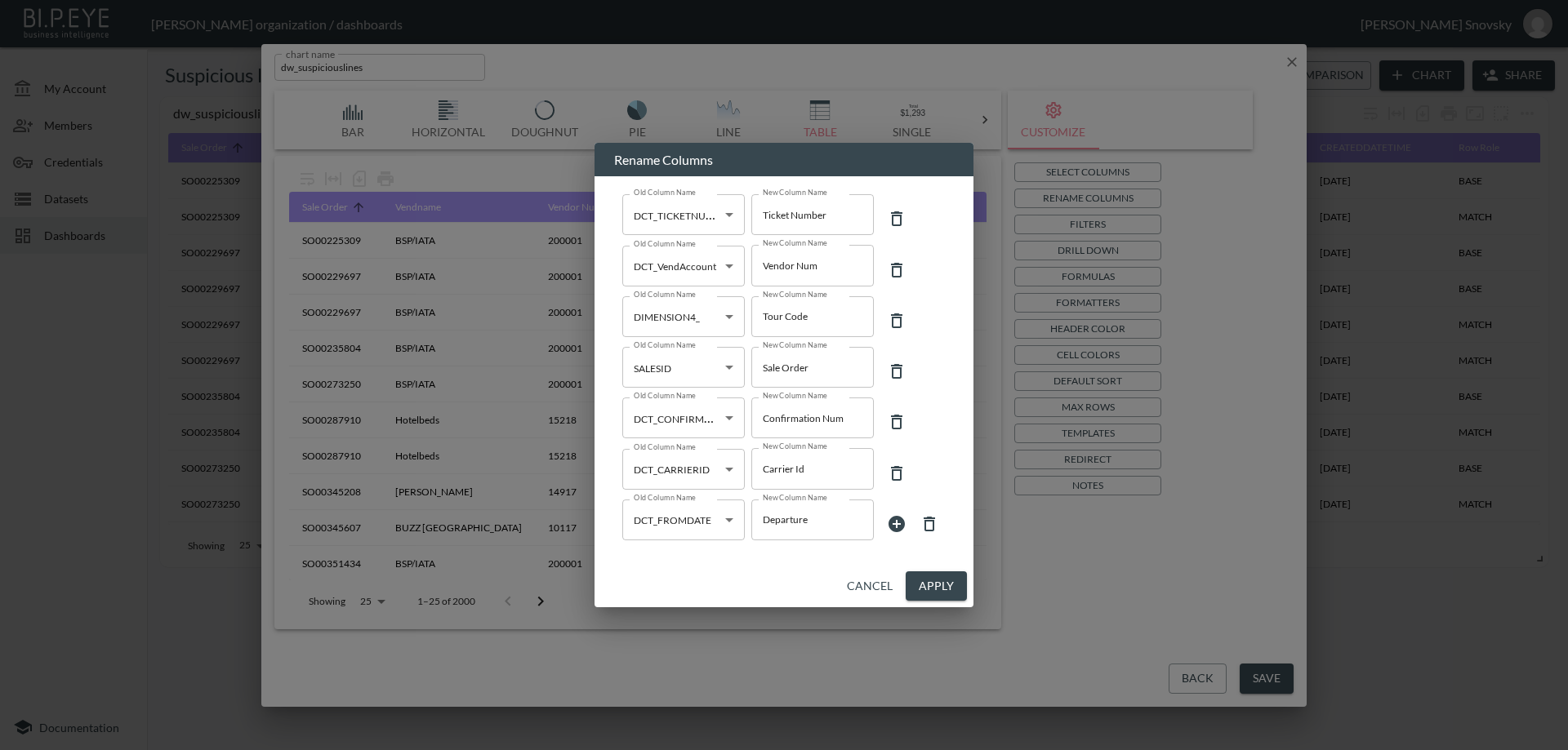
click at [898, 518] on icon at bounding box center [896, 524] width 17 height 17
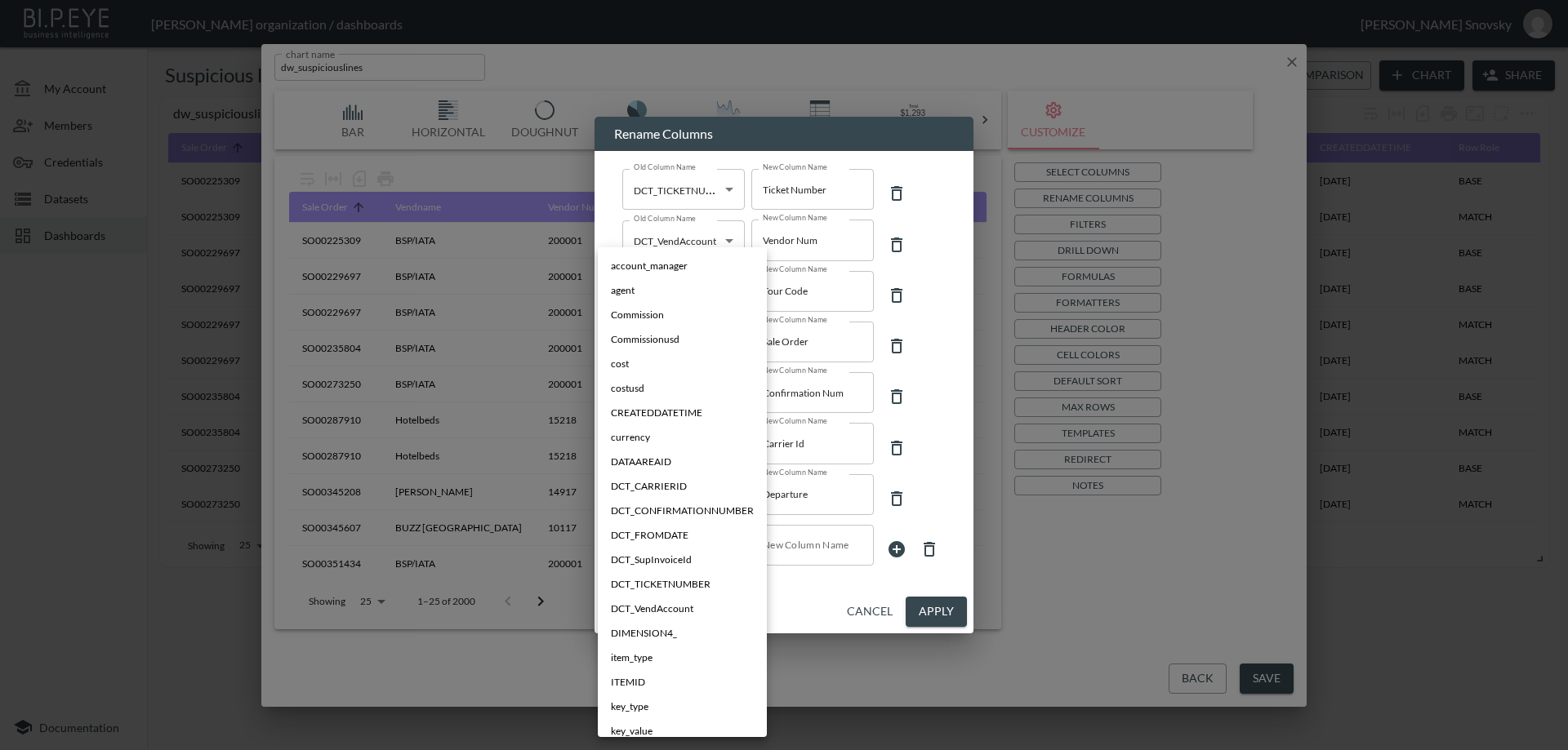
click at [712, 543] on body "BI.P.EYE, Interactive Analytics Dashboards - app Gil Snovsky organization / das…" at bounding box center [784, 375] width 1568 height 750
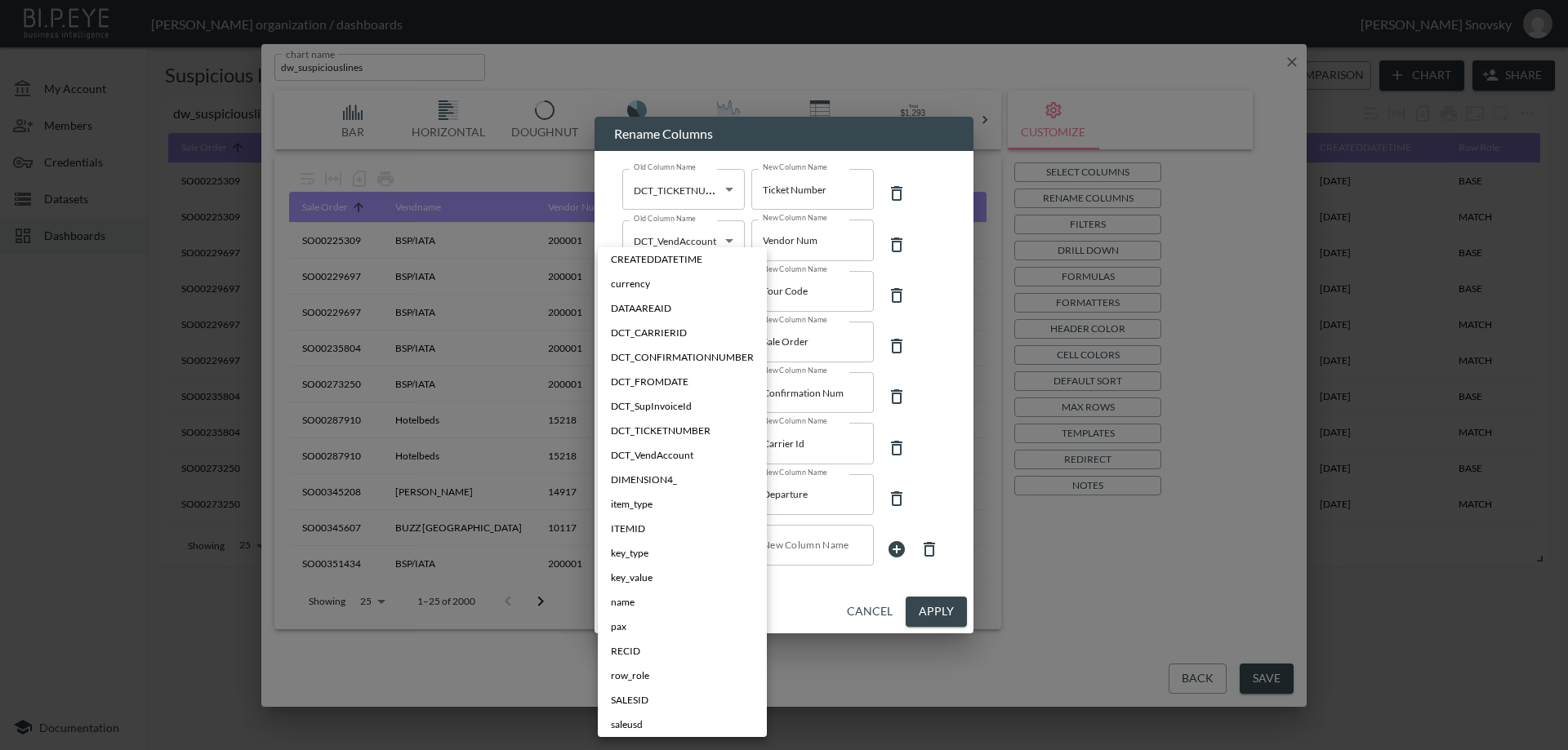
click at [695, 404] on li "DCT_SupInvoiceId" at bounding box center [682, 406] width 169 height 25
type input "DCT_SupInvoiceId"
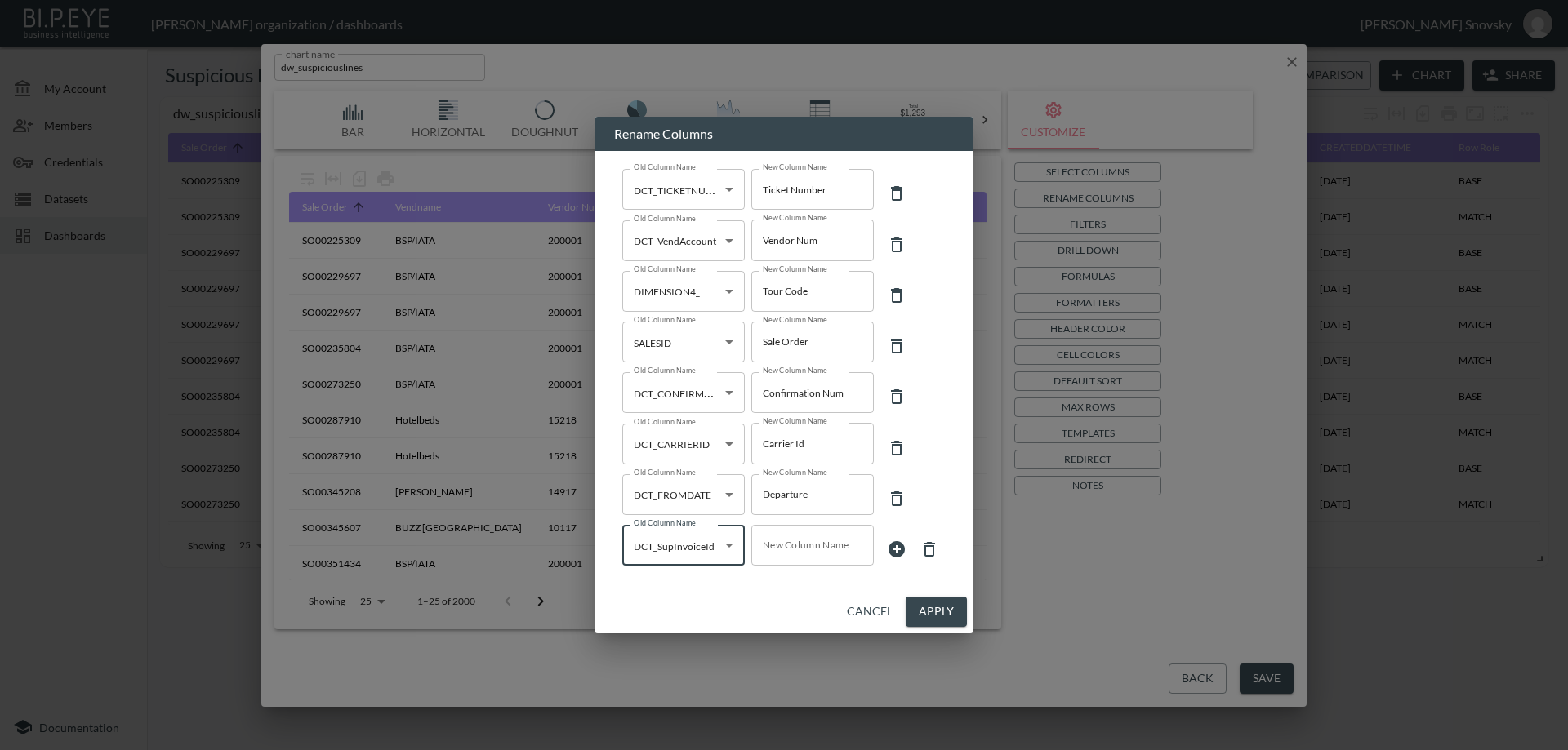
click at [776, 536] on div "New Column Name New Column Name" at bounding box center [812, 545] width 123 height 41
type input "Supplier Invoice"
click at [931, 607] on button "Apply" at bounding box center [936, 612] width 61 height 30
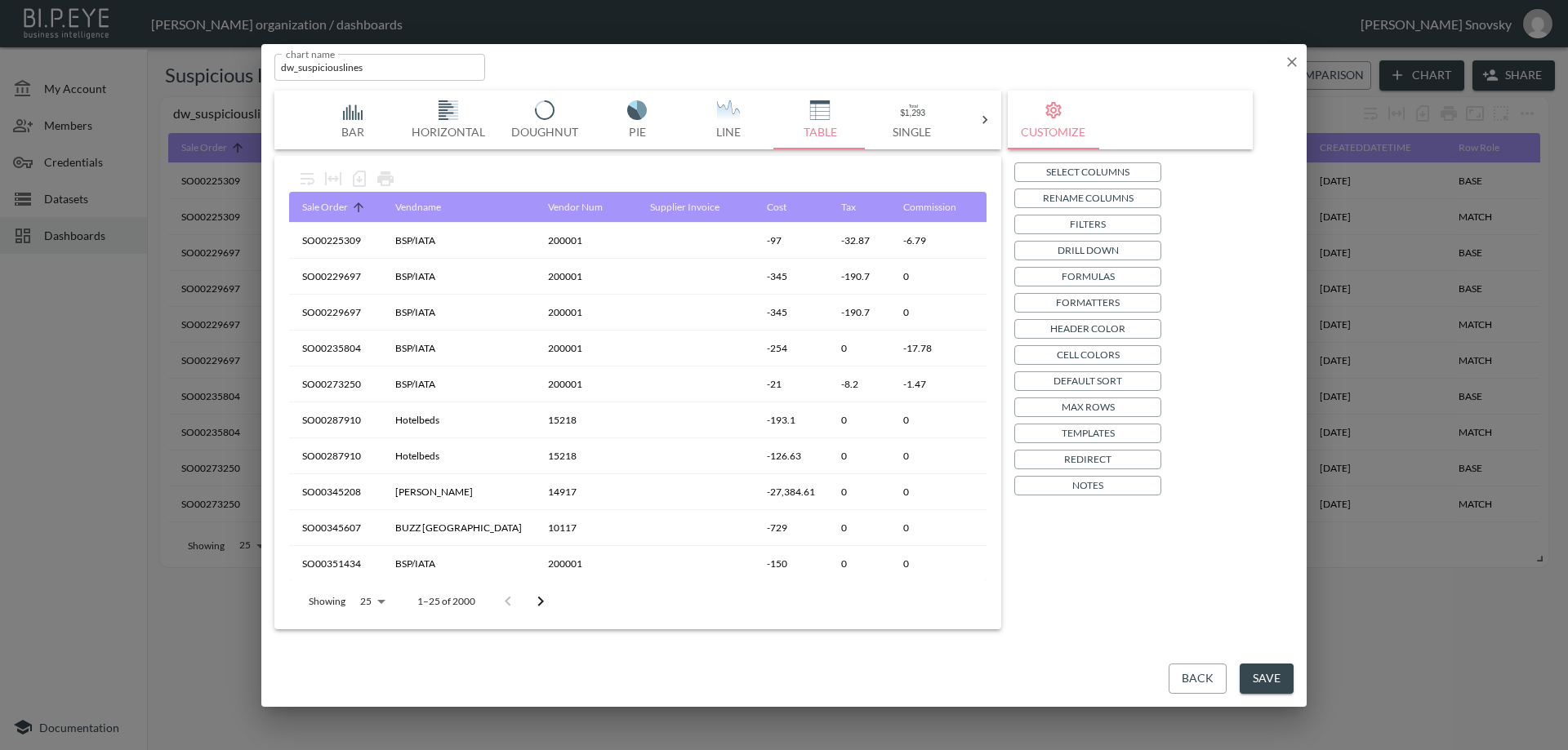
click at [1277, 671] on button "Save" at bounding box center [1266, 678] width 53 height 30
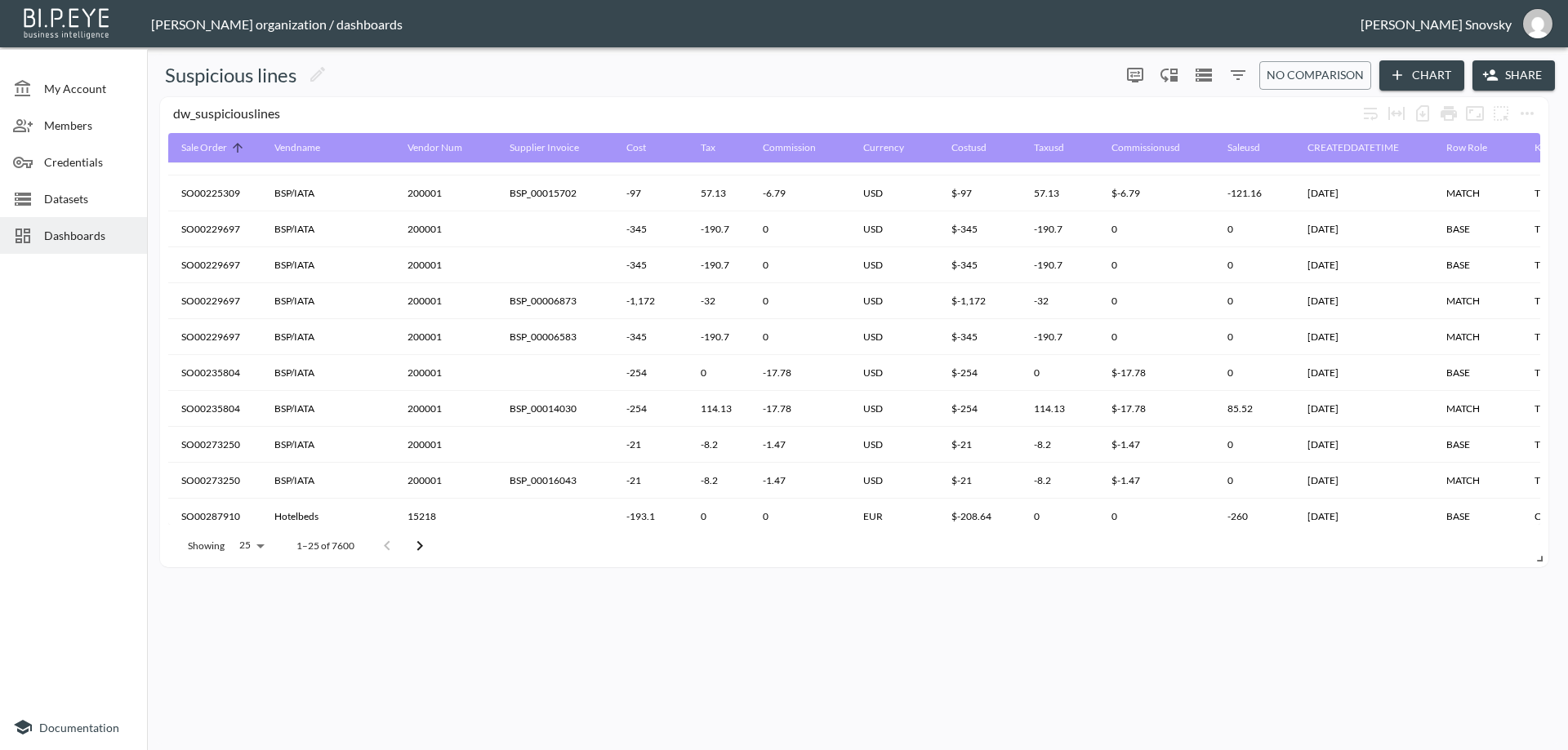
scroll to position [0, 0]
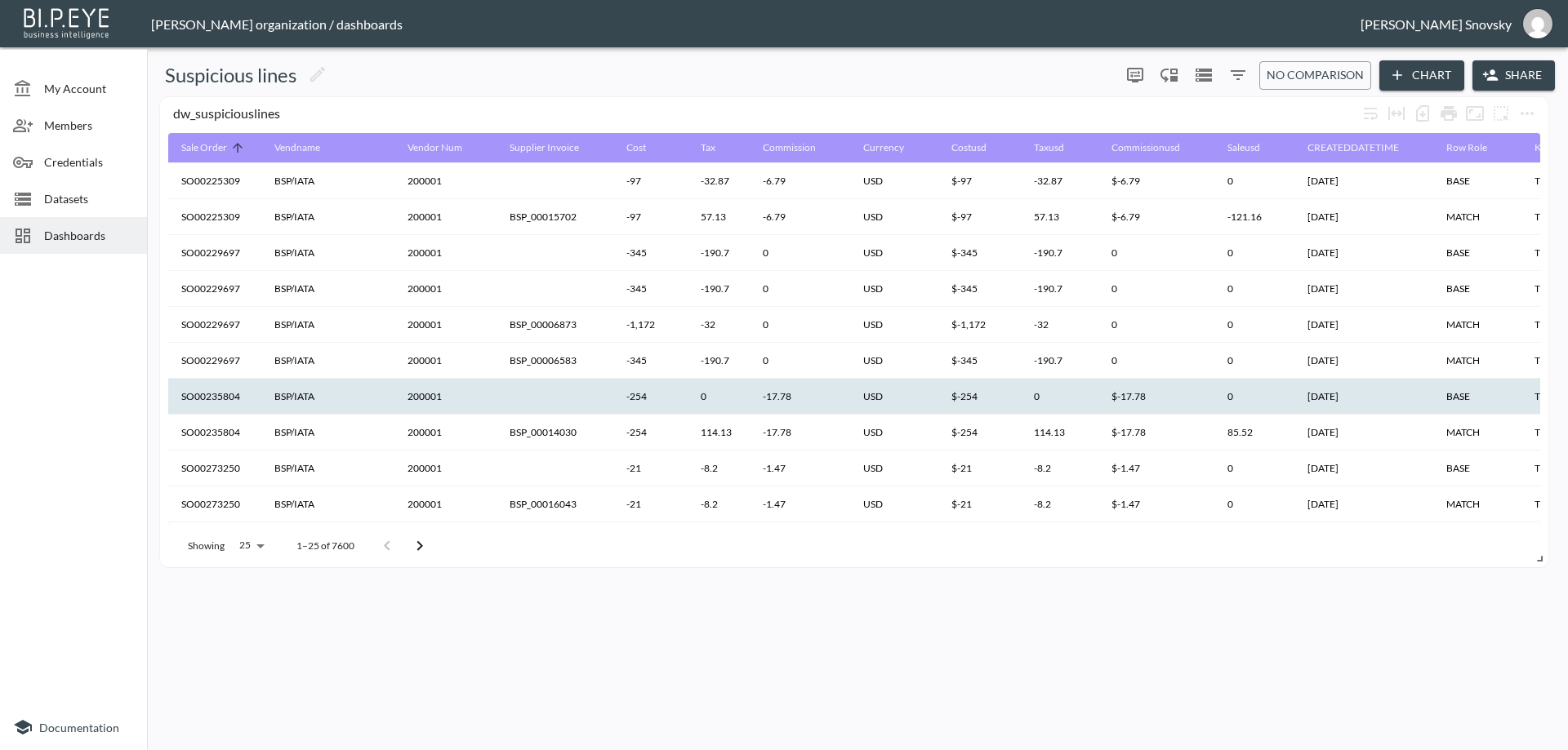
click at [453, 389] on th "200001" at bounding box center [445, 396] width 102 height 36
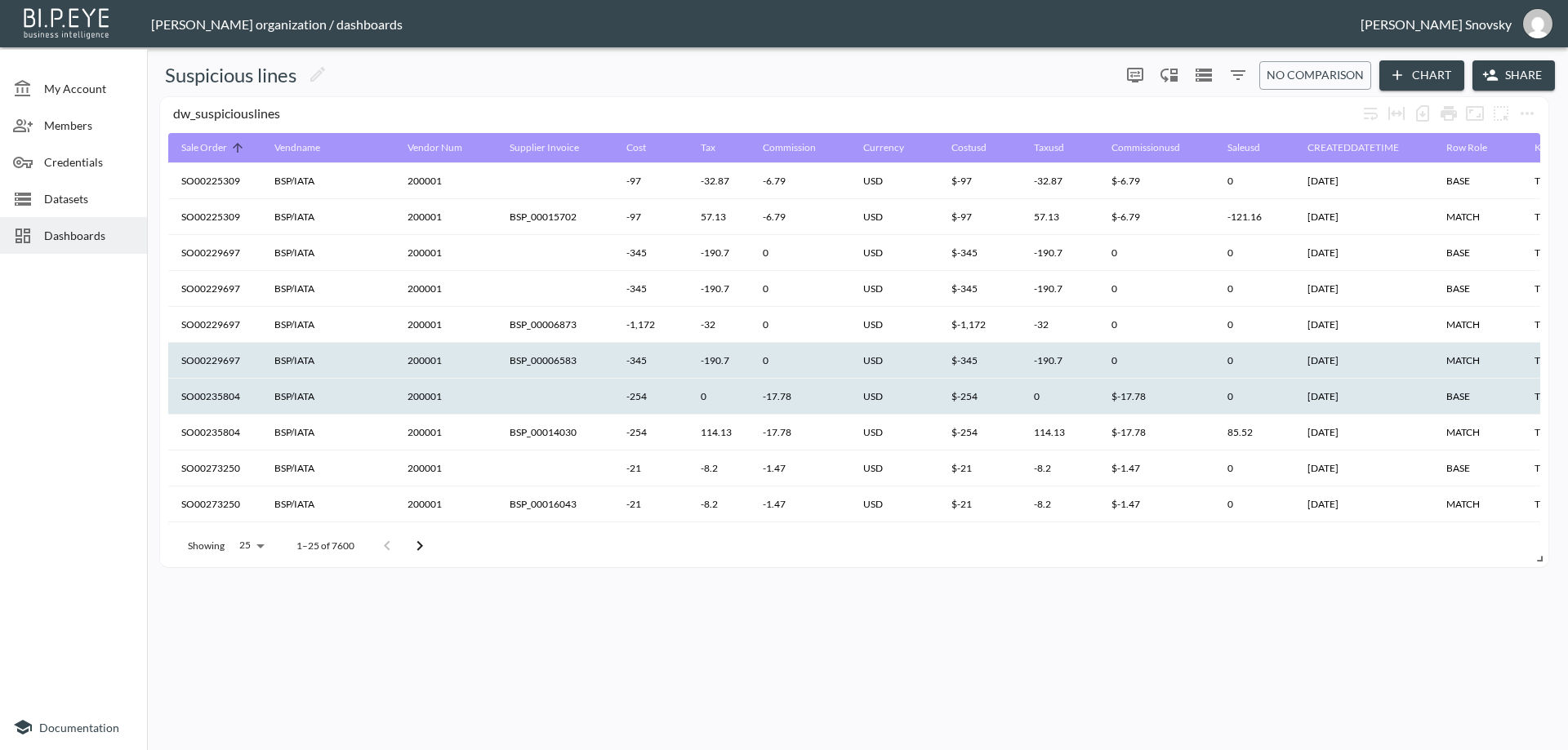
drag, startPoint x: 453, startPoint y: 360, endPoint x: 455, endPoint y: 349, distance: 11.2
click at [454, 357] on th "200001" at bounding box center [445, 360] width 102 height 36
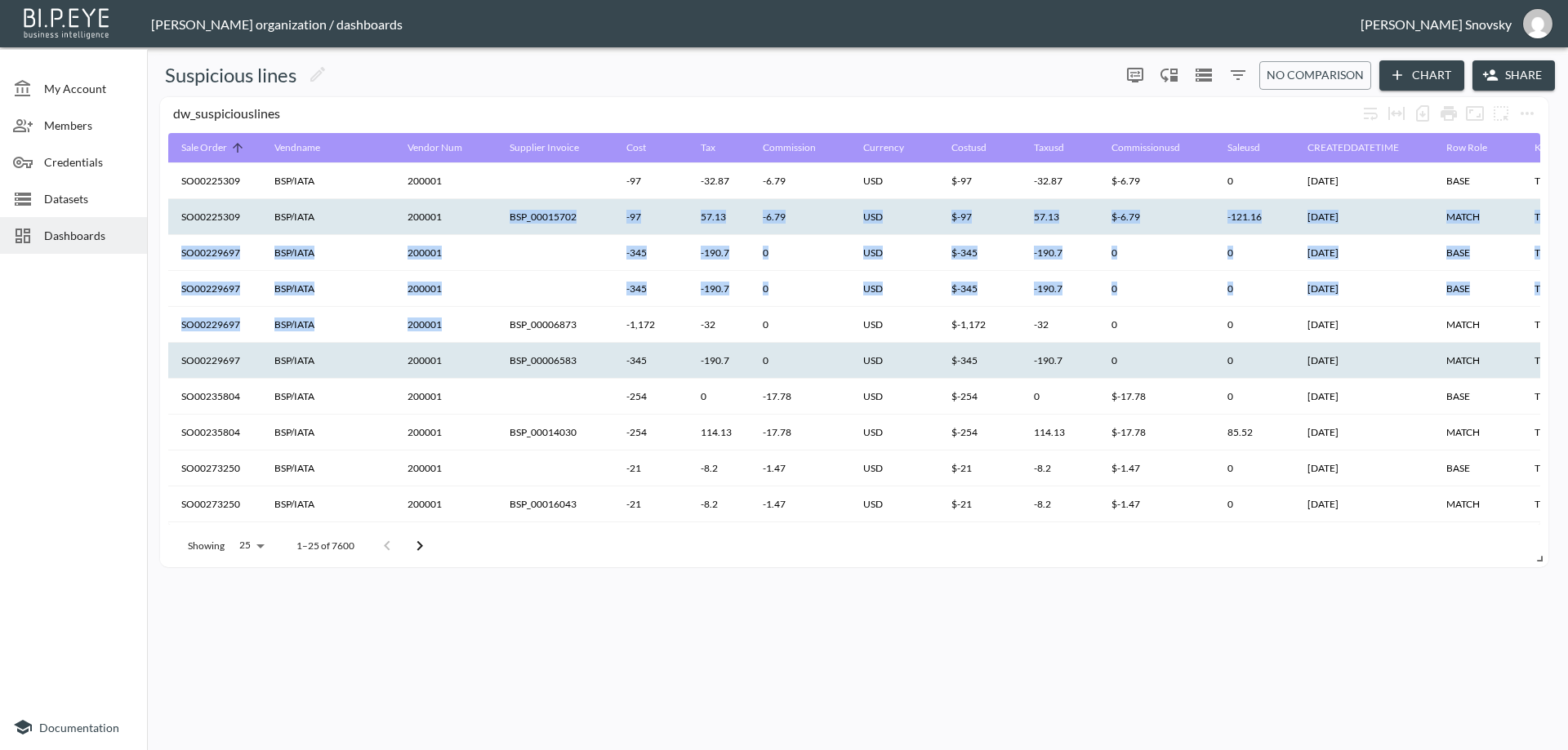
drag, startPoint x: 455, startPoint y: 324, endPoint x: 462, endPoint y: 211, distance: 113.2
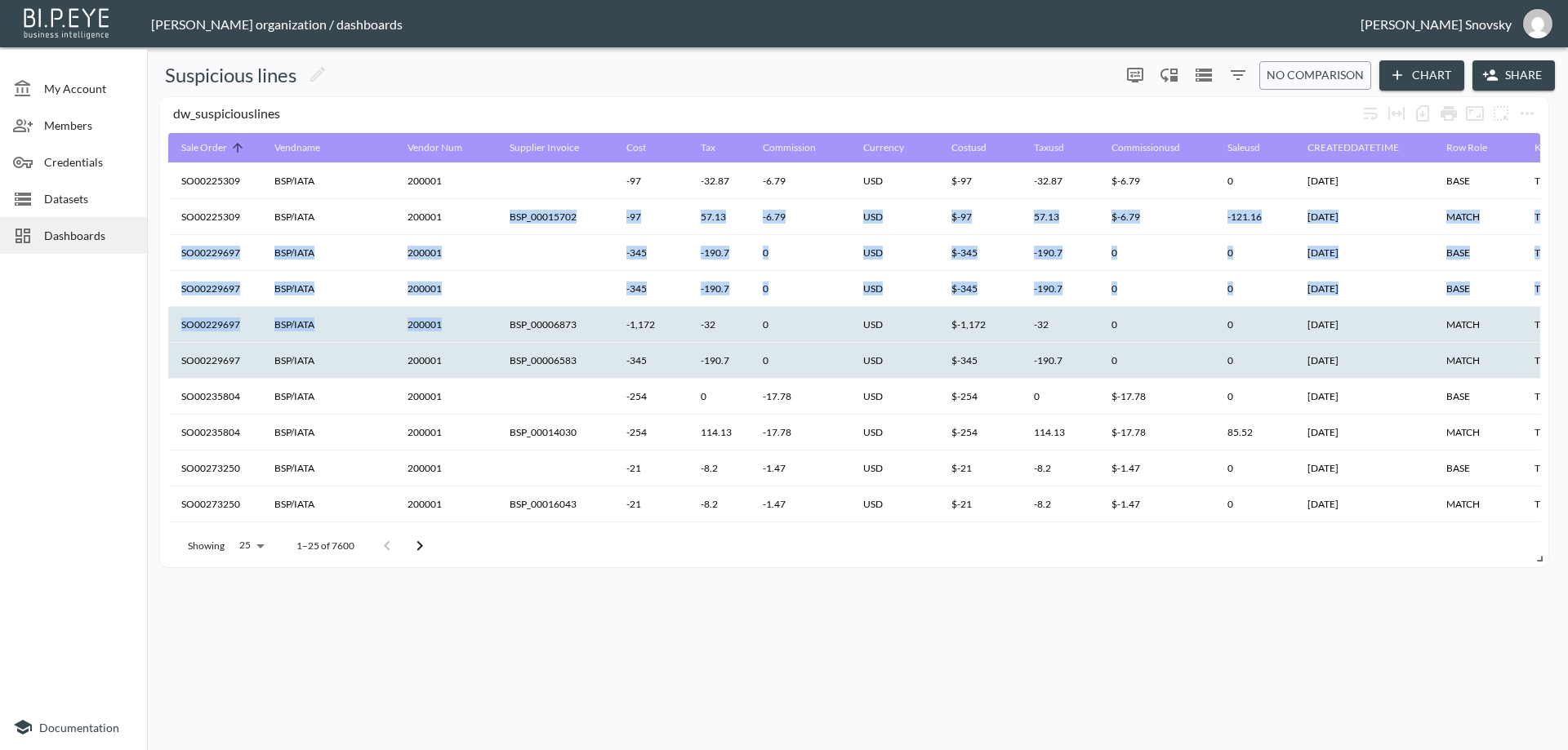
click at [463, 322] on th "200001" at bounding box center [445, 324] width 102 height 36
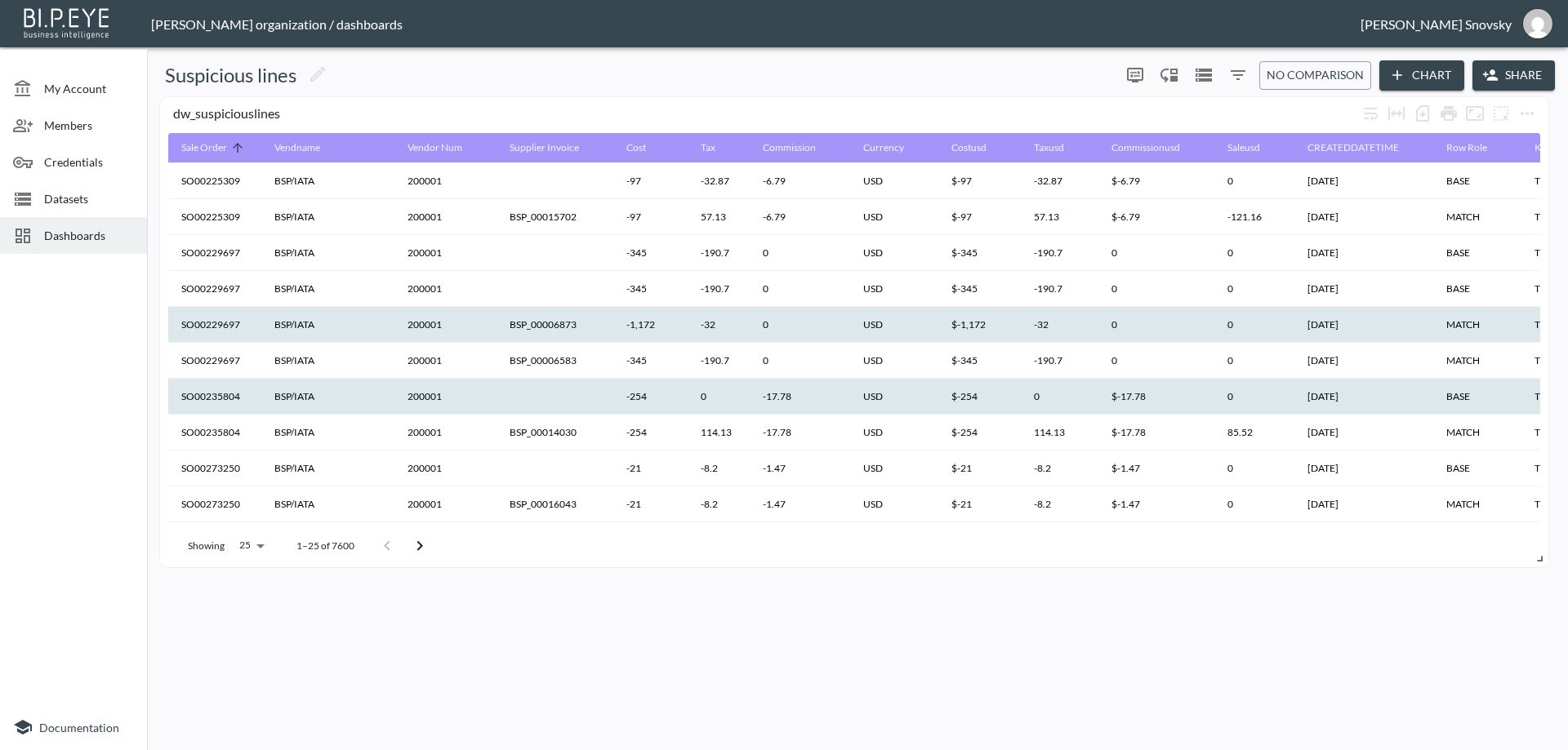
click at [463, 408] on th "200001" at bounding box center [445, 396] width 102 height 36
click at [448, 338] on th "200001" at bounding box center [445, 324] width 102 height 36
click at [454, 390] on th "200001" at bounding box center [445, 396] width 102 height 36
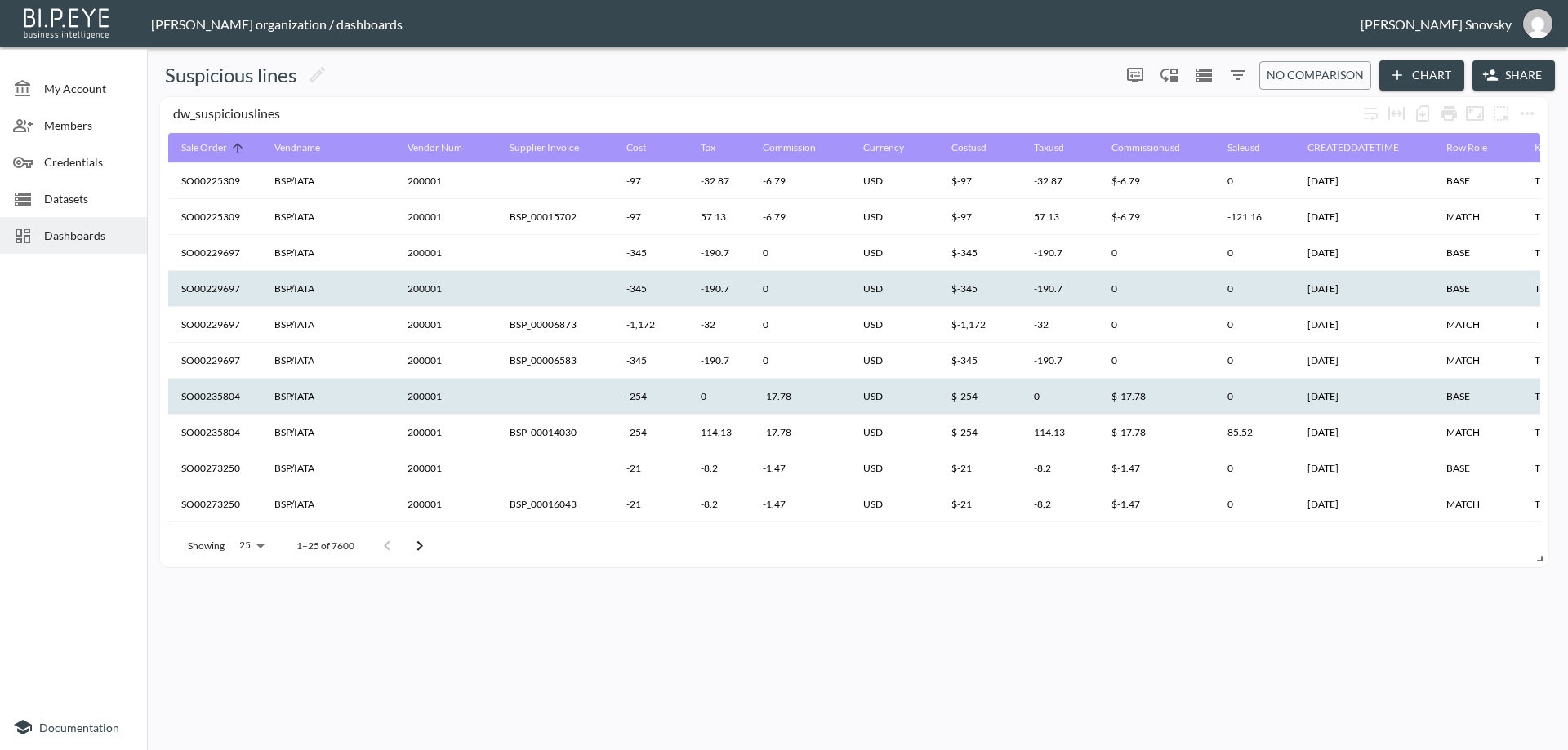
click at [439, 305] on th "200001" at bounding box center [445, 288] width 102 height 36
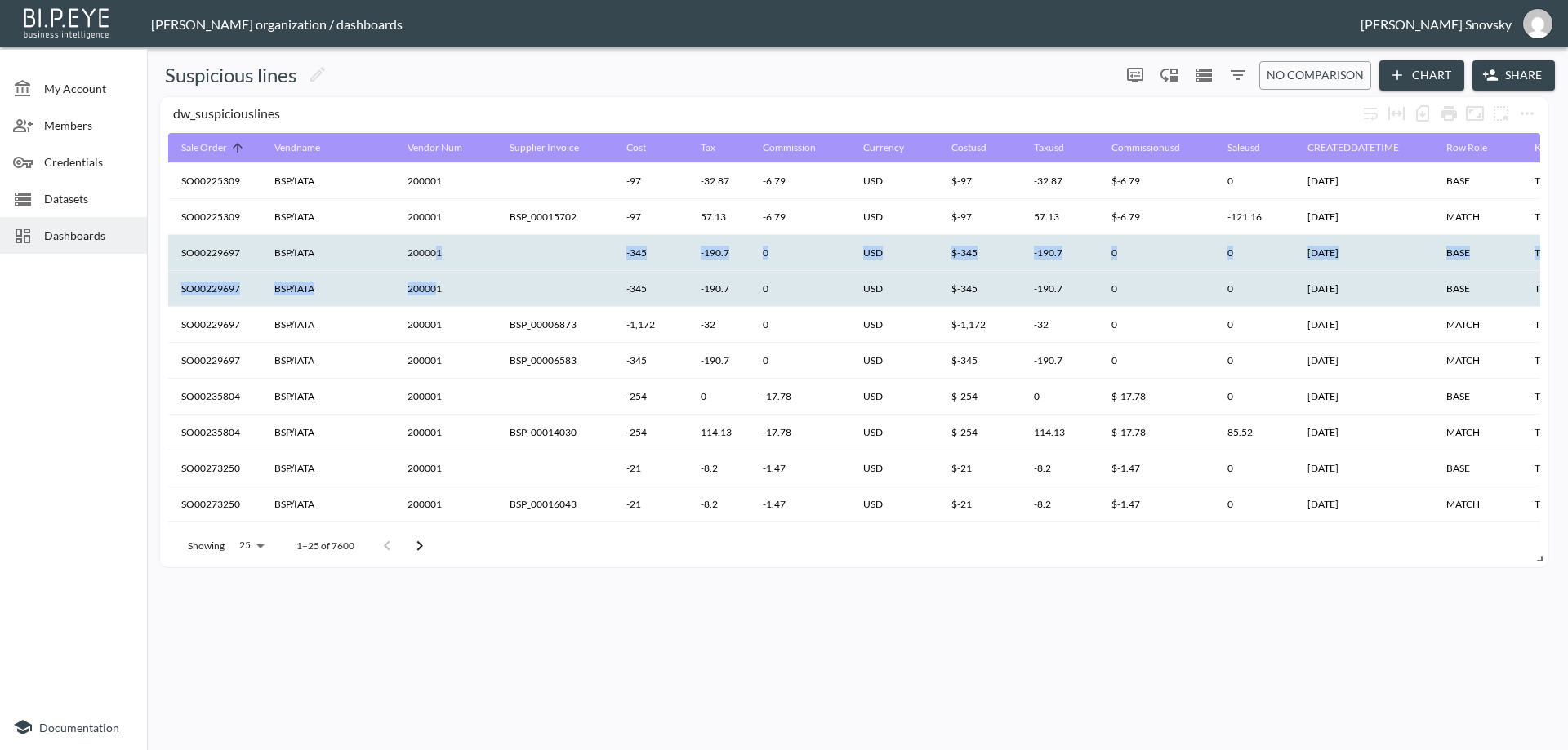
click at [434, 257] on th "200001" at bounding box center [445, 252] width 102 height 36
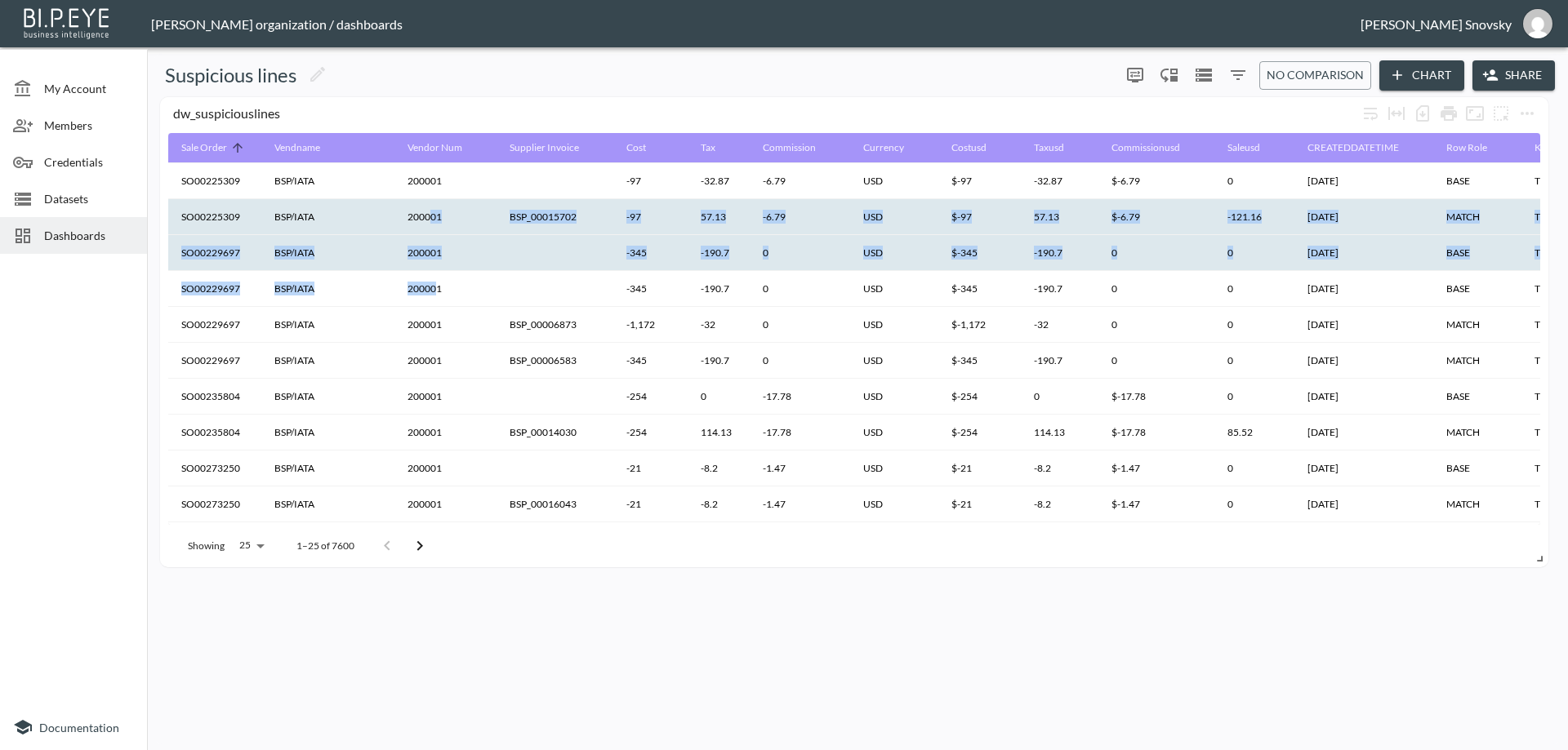
click at [433, 222] on th "200001" at bounding box center [445, 217] width 102 height 36
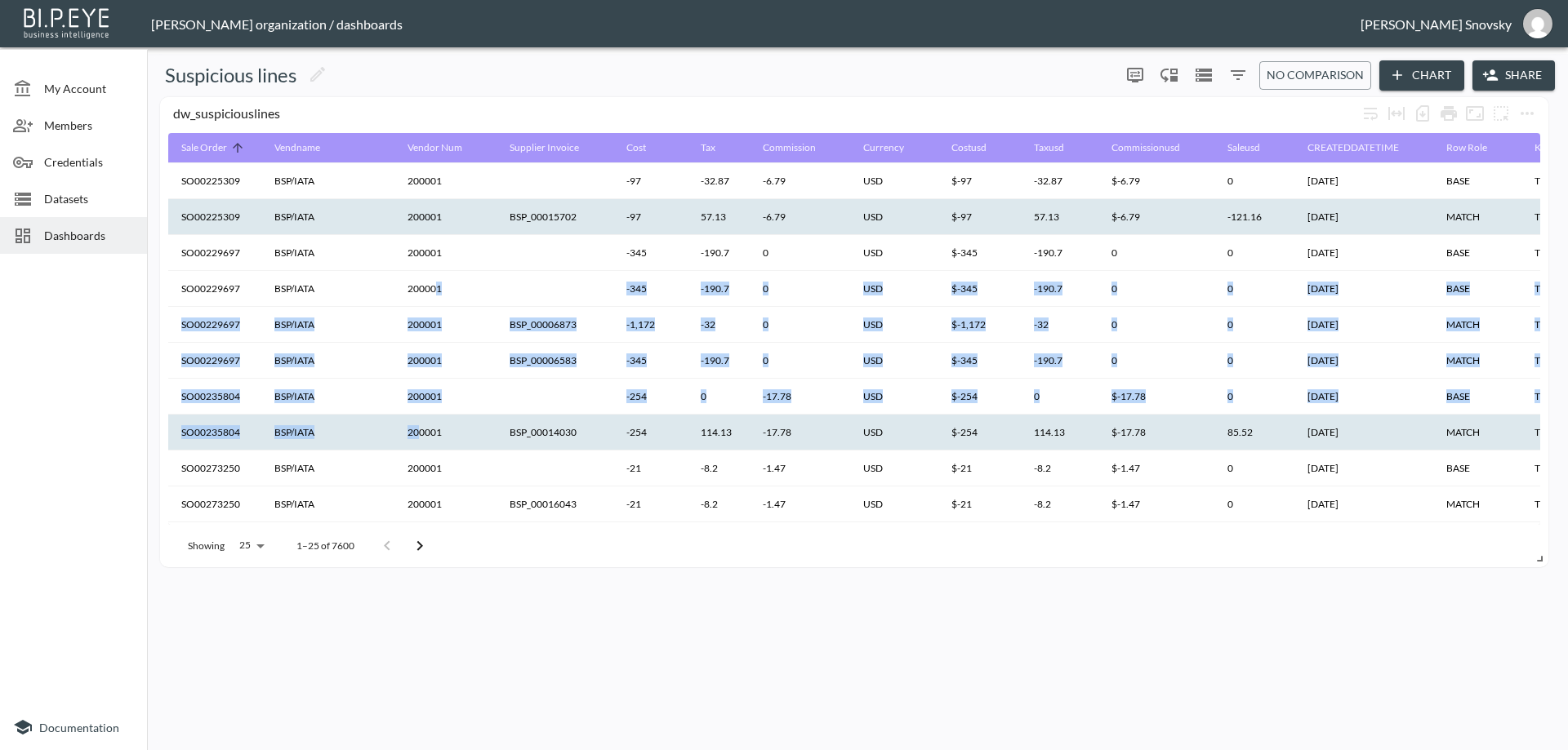
drag, startPoint x: 433, startPoint y: 220, endPoint x: 420, endPoint y: 415, distance: 195.4
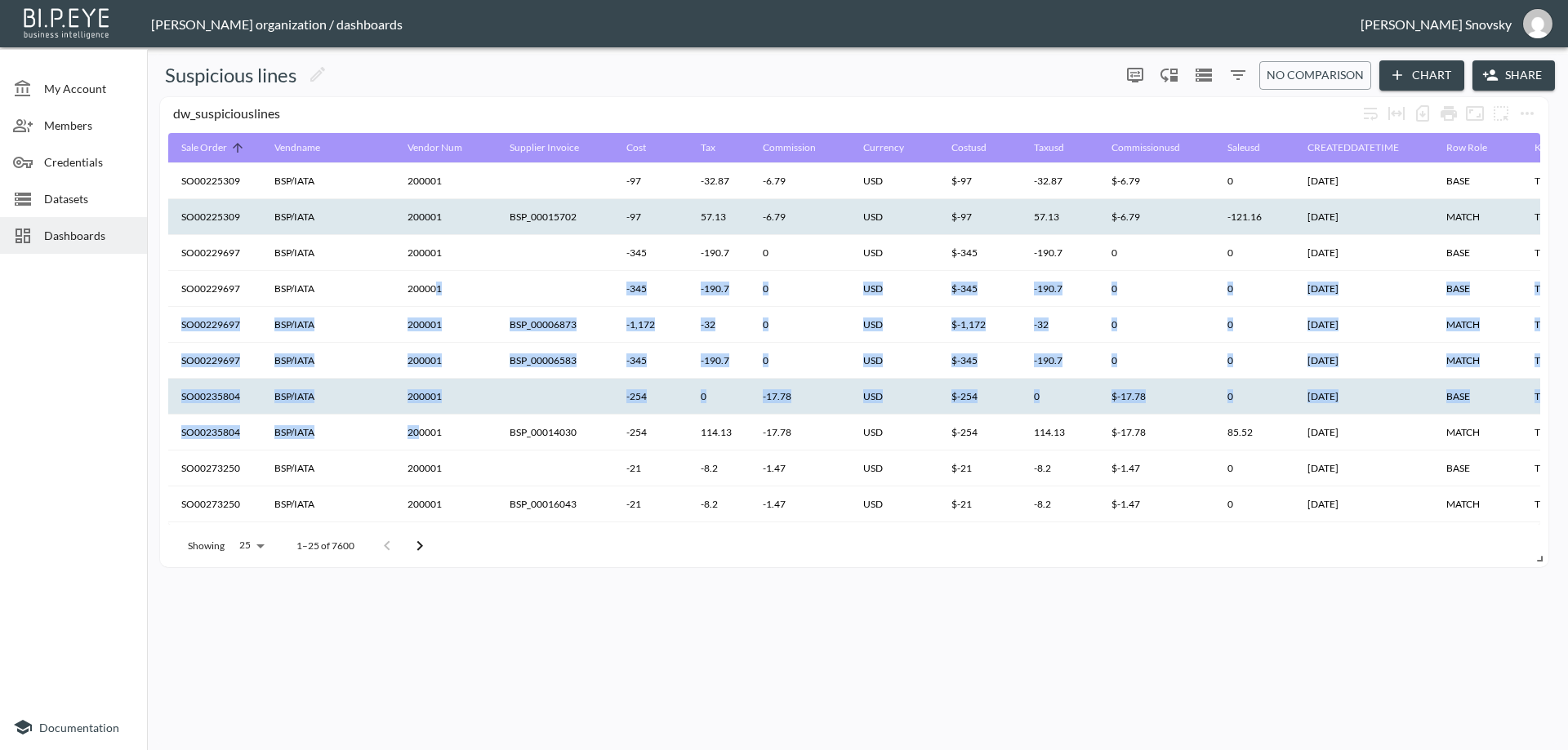
click at [429, 384] on th "200001" at bounding box center [445, 396] width 102 height 36
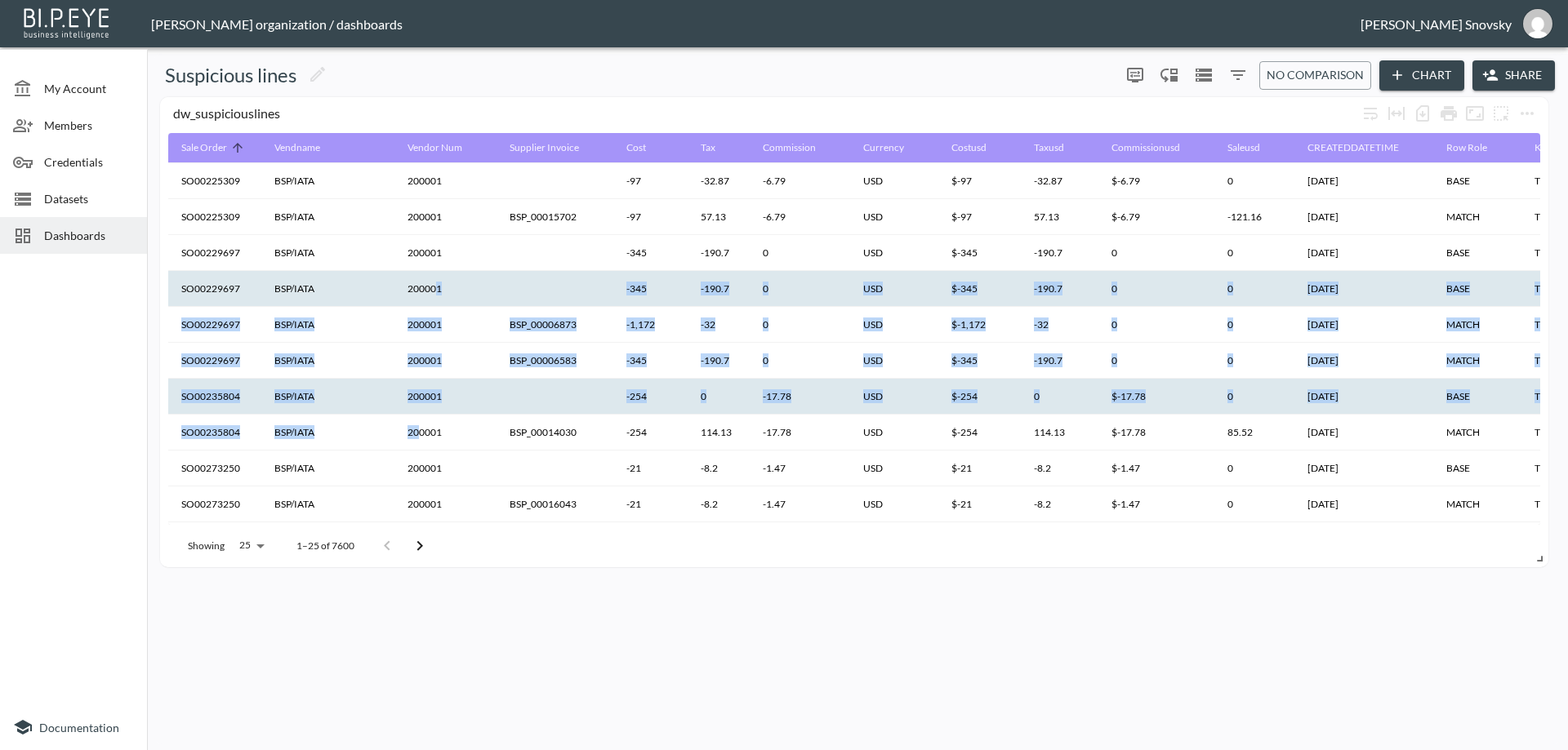
click at [480, 294] on th "200001" at bounding box center [445, 288] width 102 height 36
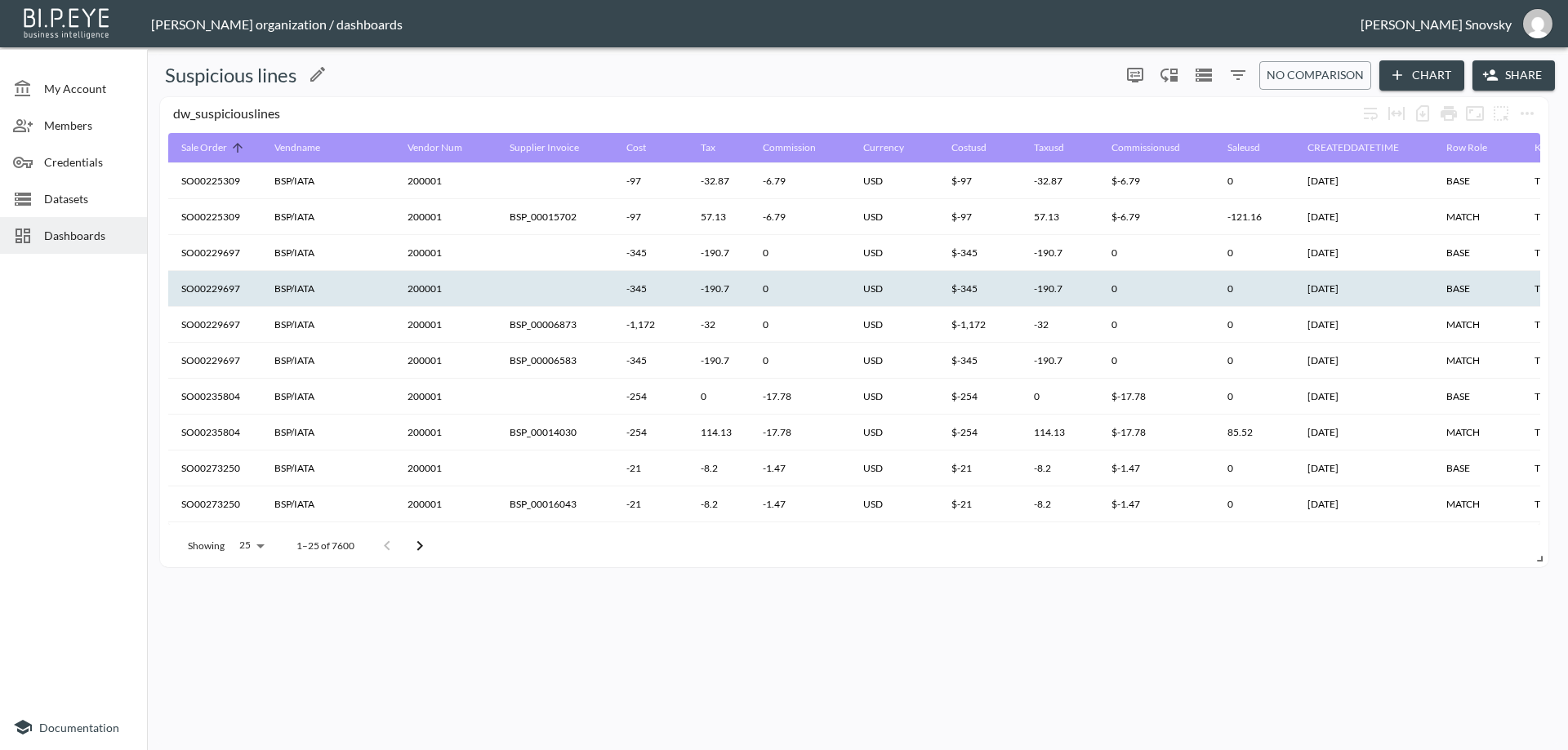
click at [550, 87] on div "Suspicious lines" at bounding box center [634, 75] width 960 height 26
click at [1531, 116] on icon "more" at bounding box center [1527, 113] width 19 height 19
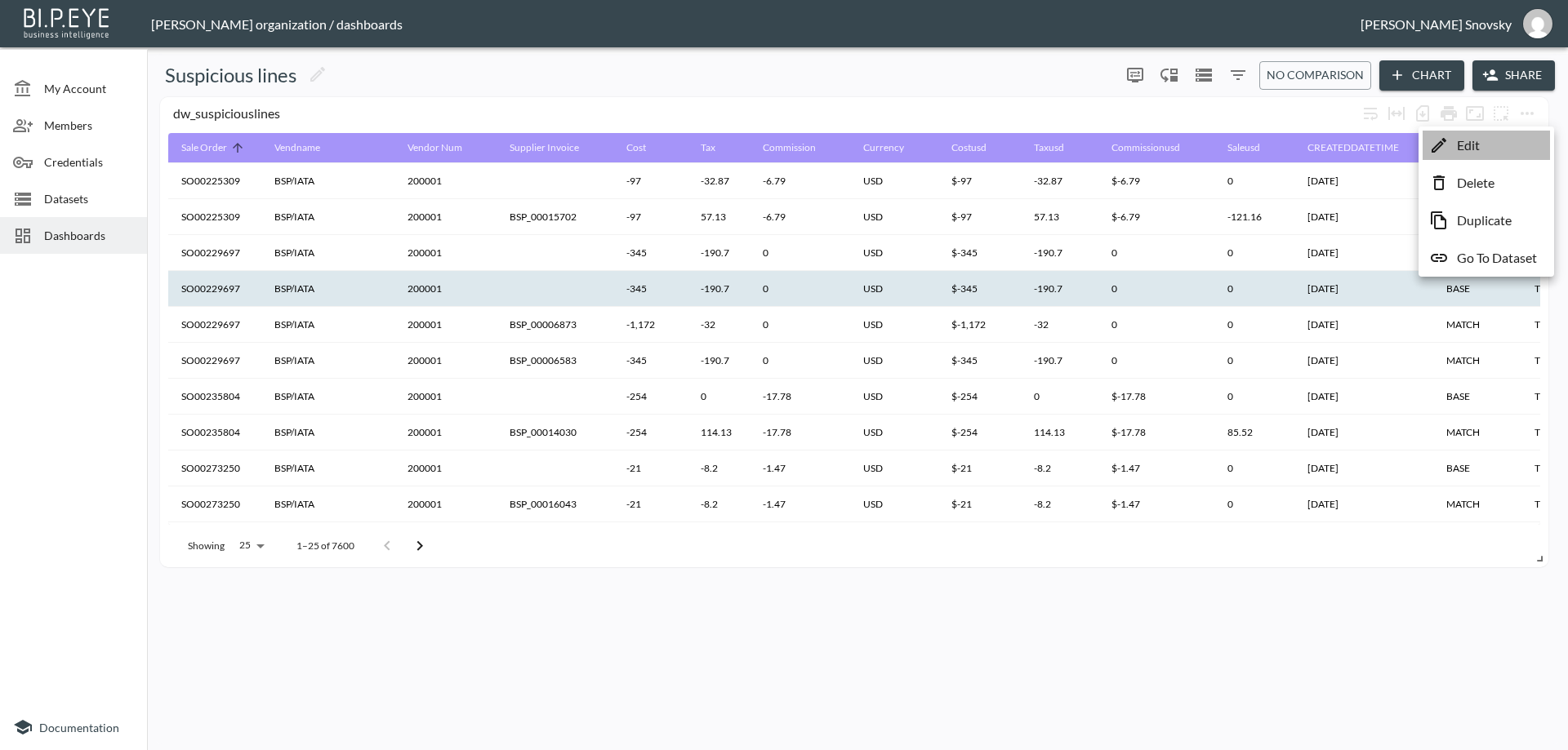
click at [1504, 139] on li "Edit" at bounding box center [1486, 146] width 127 height 29
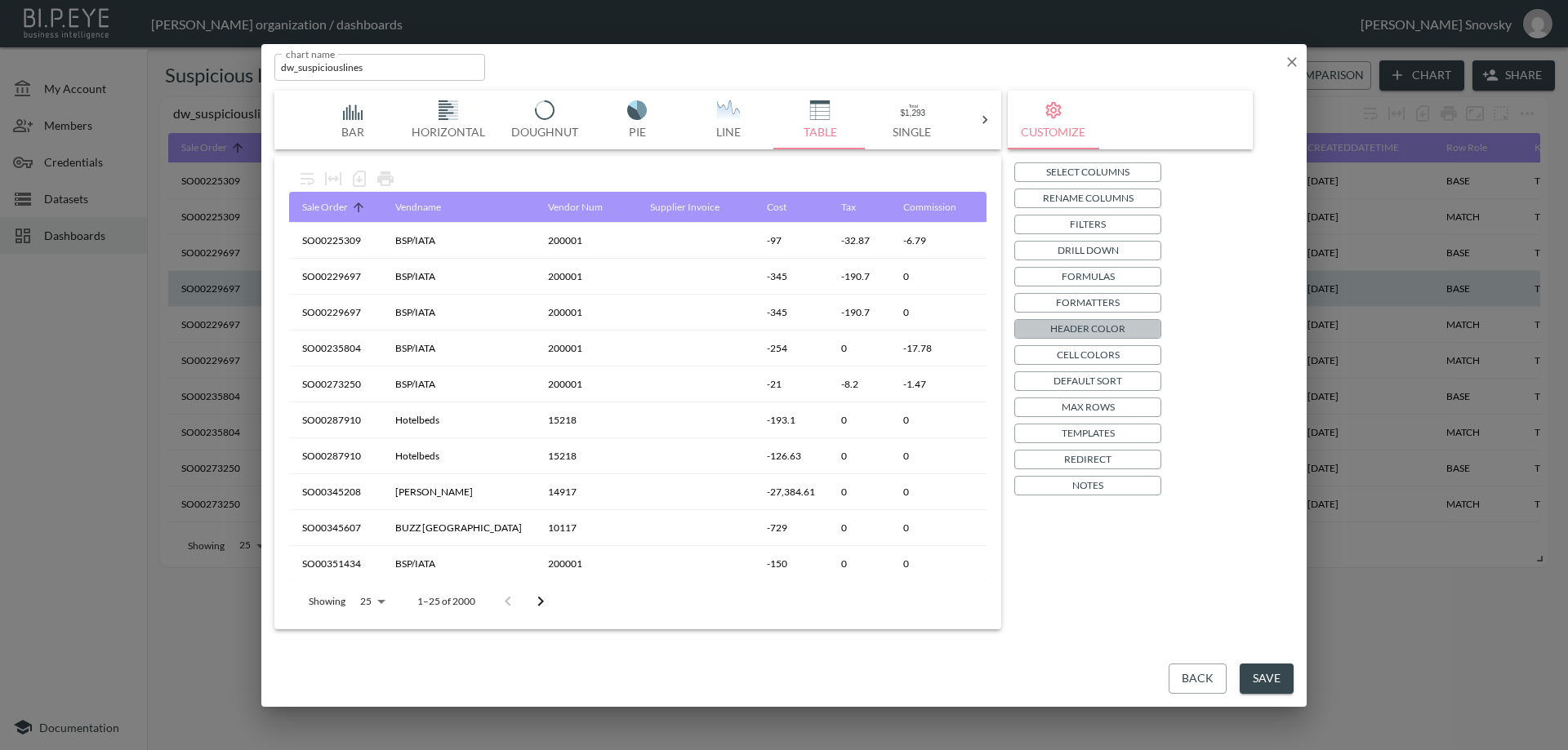
click at [1058, 334] on p "Header Color" at bounding box center [1088, 328] width 76 height 18
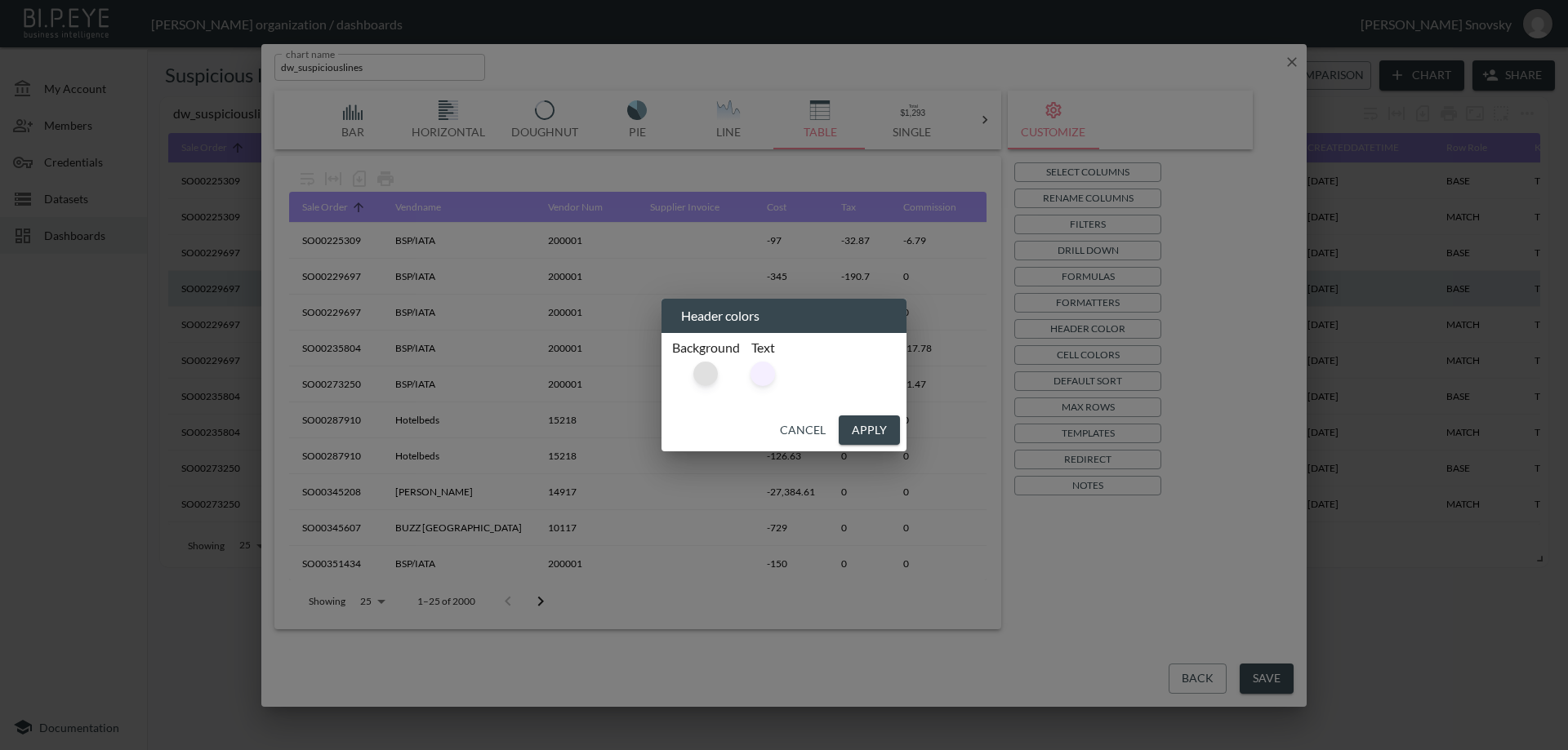
click at [708, 372] on div at bounding box center [705, 374] width 25 height 25
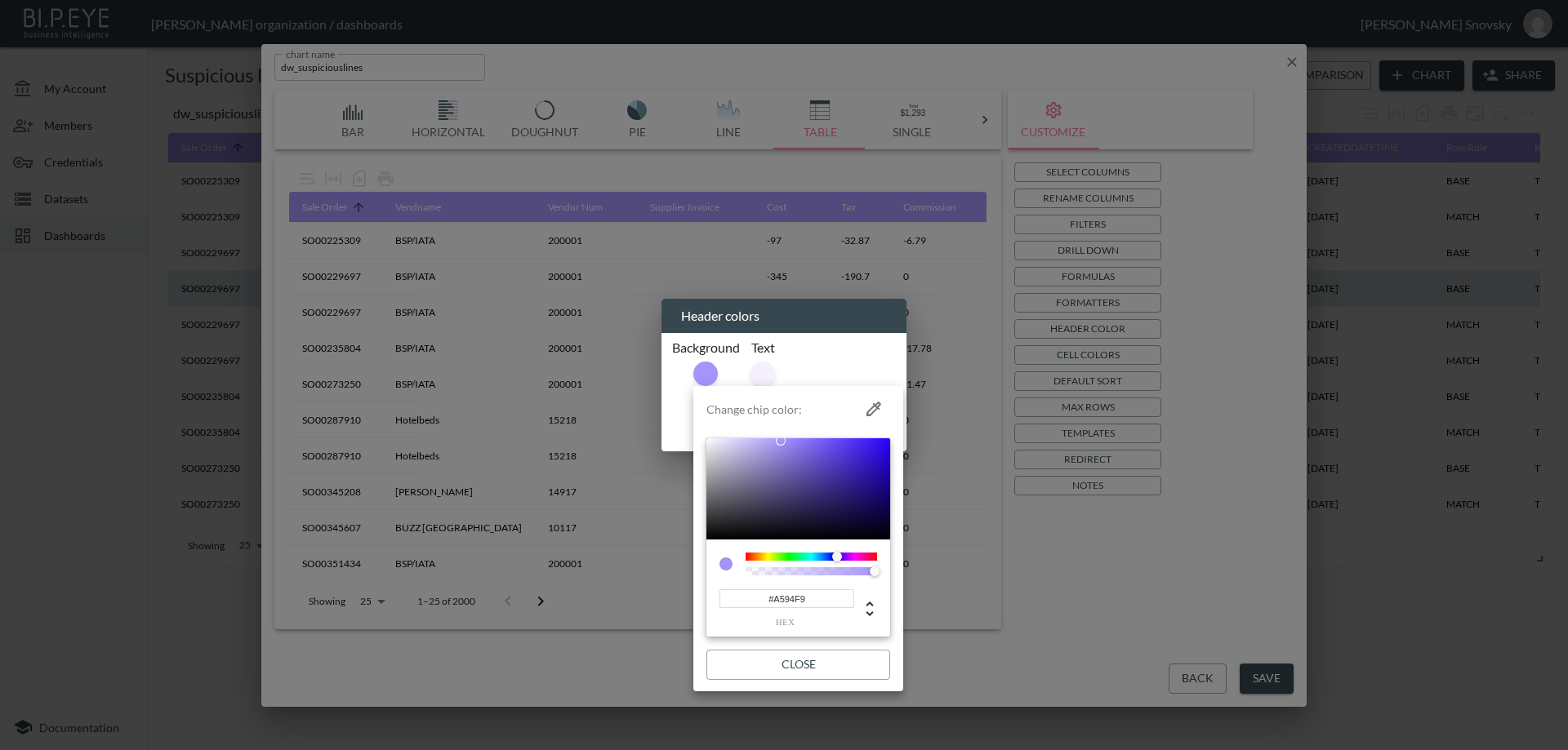
click at [800, 604] on input "#A594F9" at bounding box center [787, 599] width 135 height 18
paste input "898AC4"
type input "#898AC4"
click at [811, 664] on button "Close" at bounding box center [798, 664] width 183 height 30
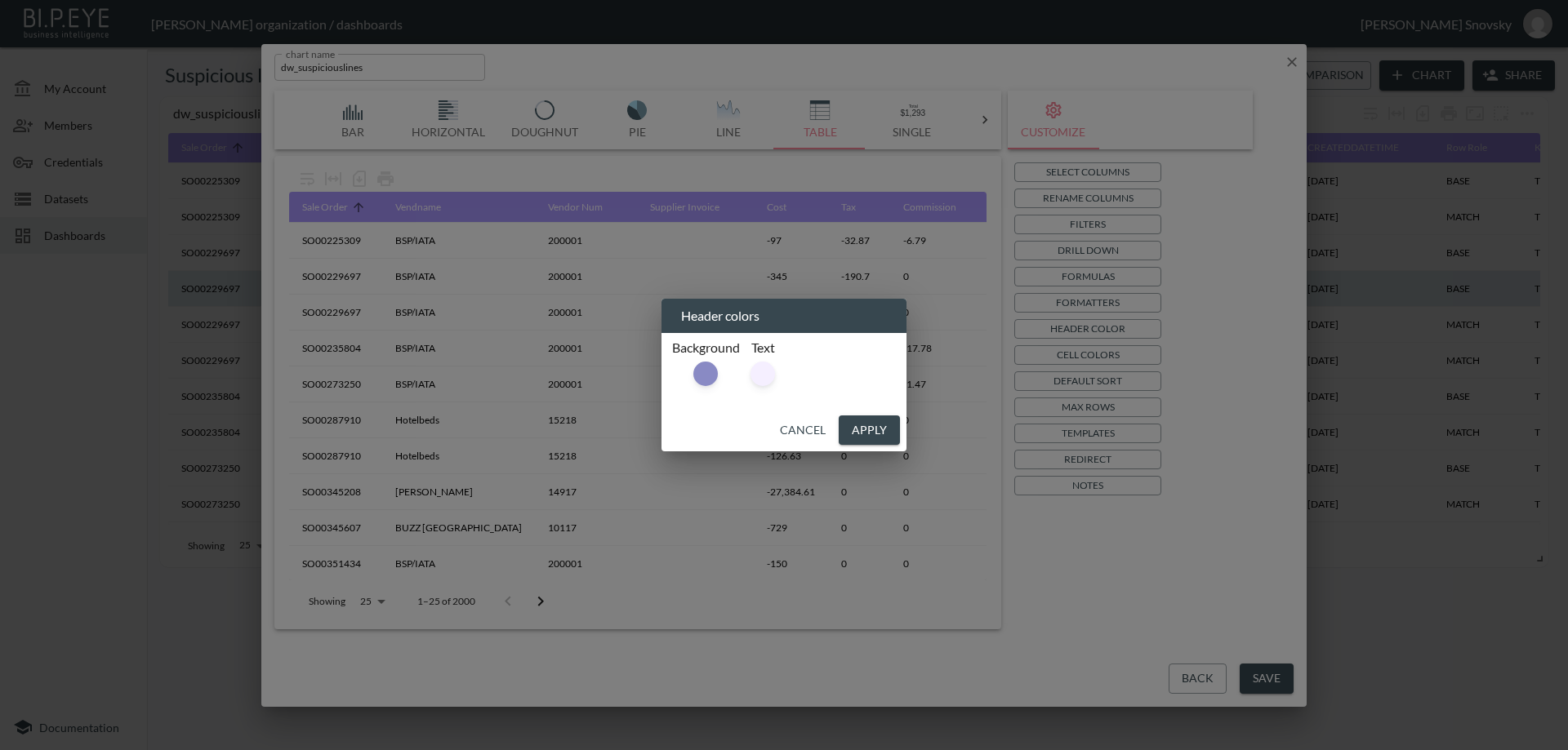
click at [869, 428] on button "Apply" at bounding box center [869, 430] width 61 height 30
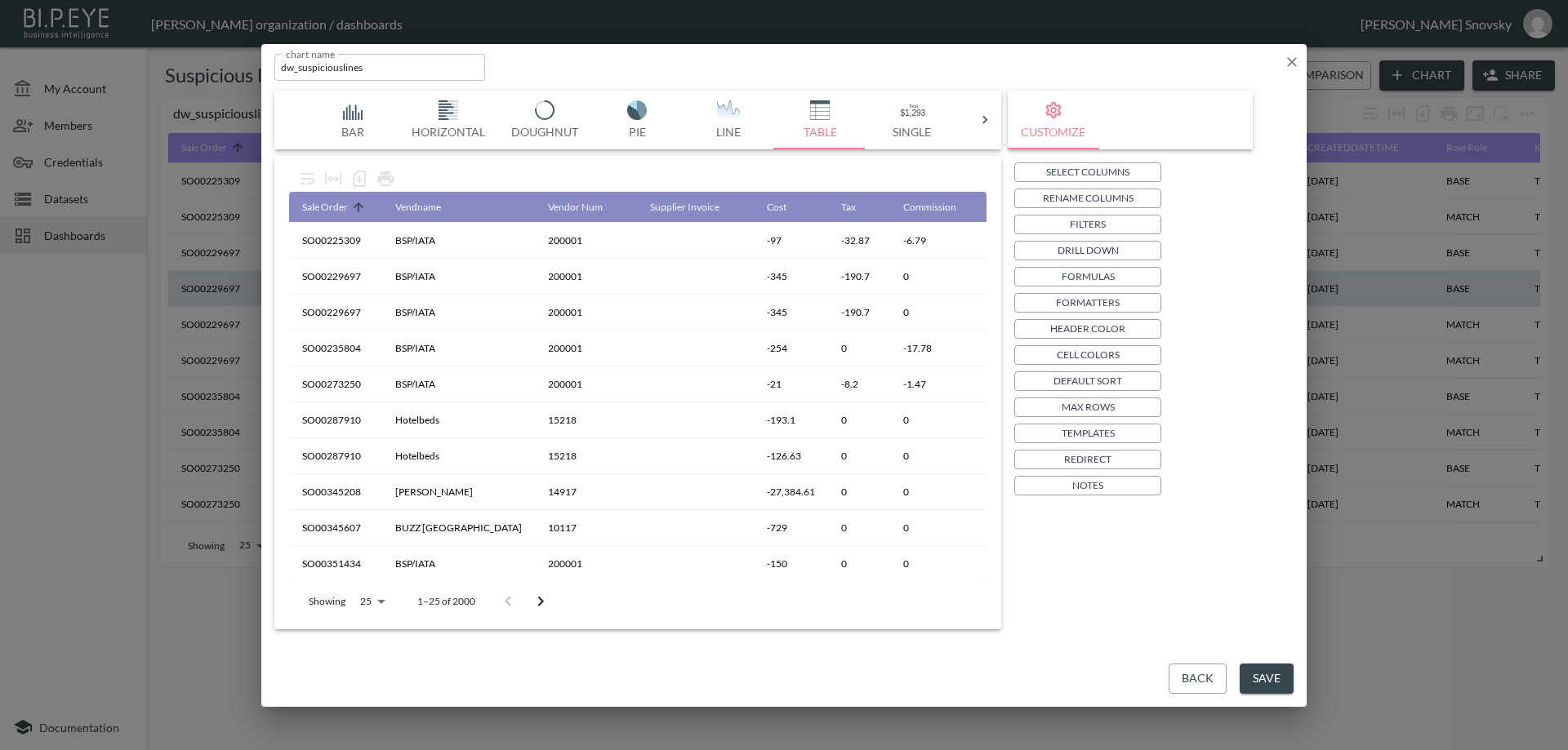
click at [1048, 357] on button "Cell Colors" at bounding box center [1088, 355] width 147 height 19
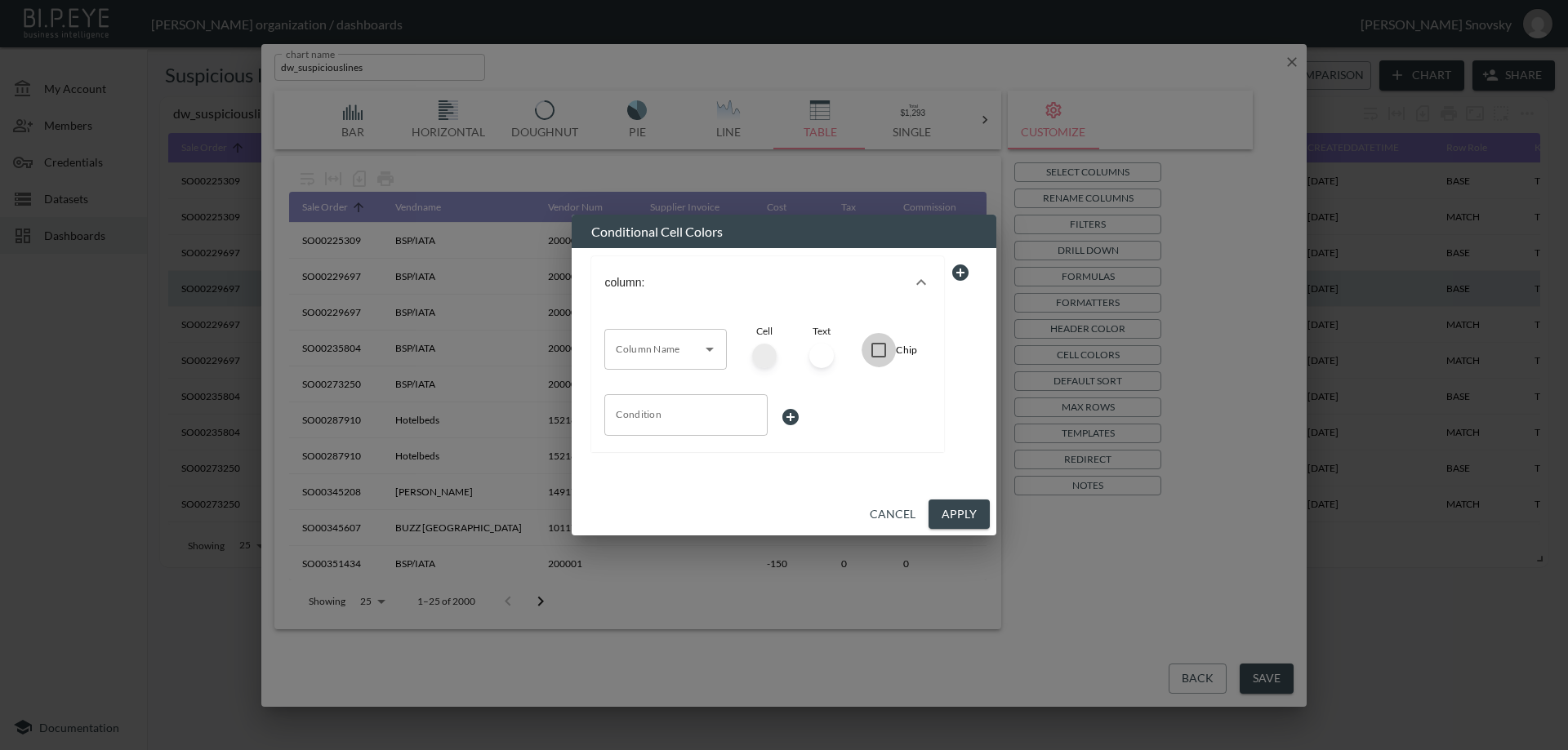
click at [879, 347] on input "Chip" at bounding box center [878, 350] width 34 height 34
click at [879, 346] on input "Chip" at bounding box center [878, 350] width 34 height 34
checkbox input "false"
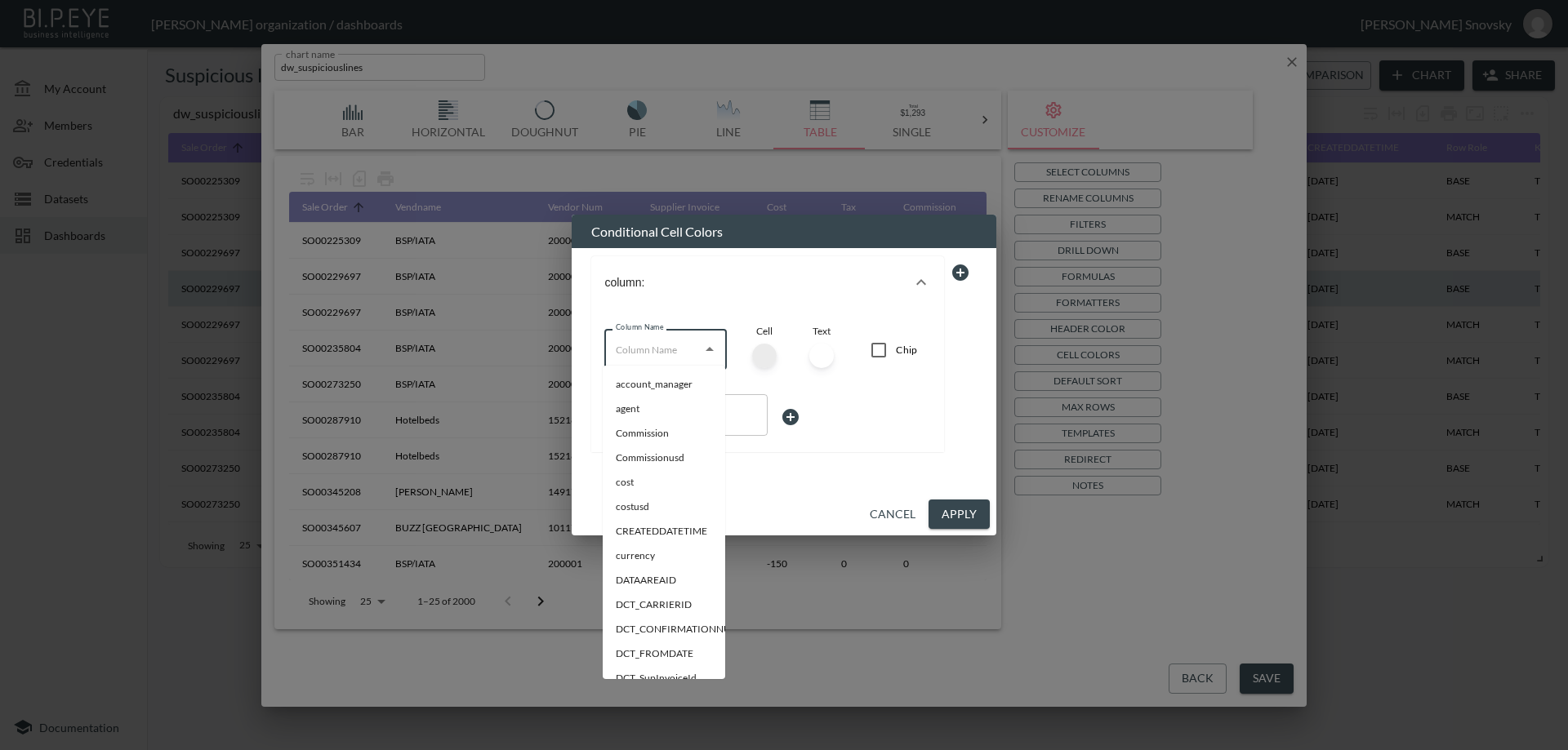
click at [655, 353] on input "Column Name" at bounding box center [653, 349] width 83 height 26
click at [660, 340] on input "Column Name" at bounding box center [653, 349] width 83 height 26
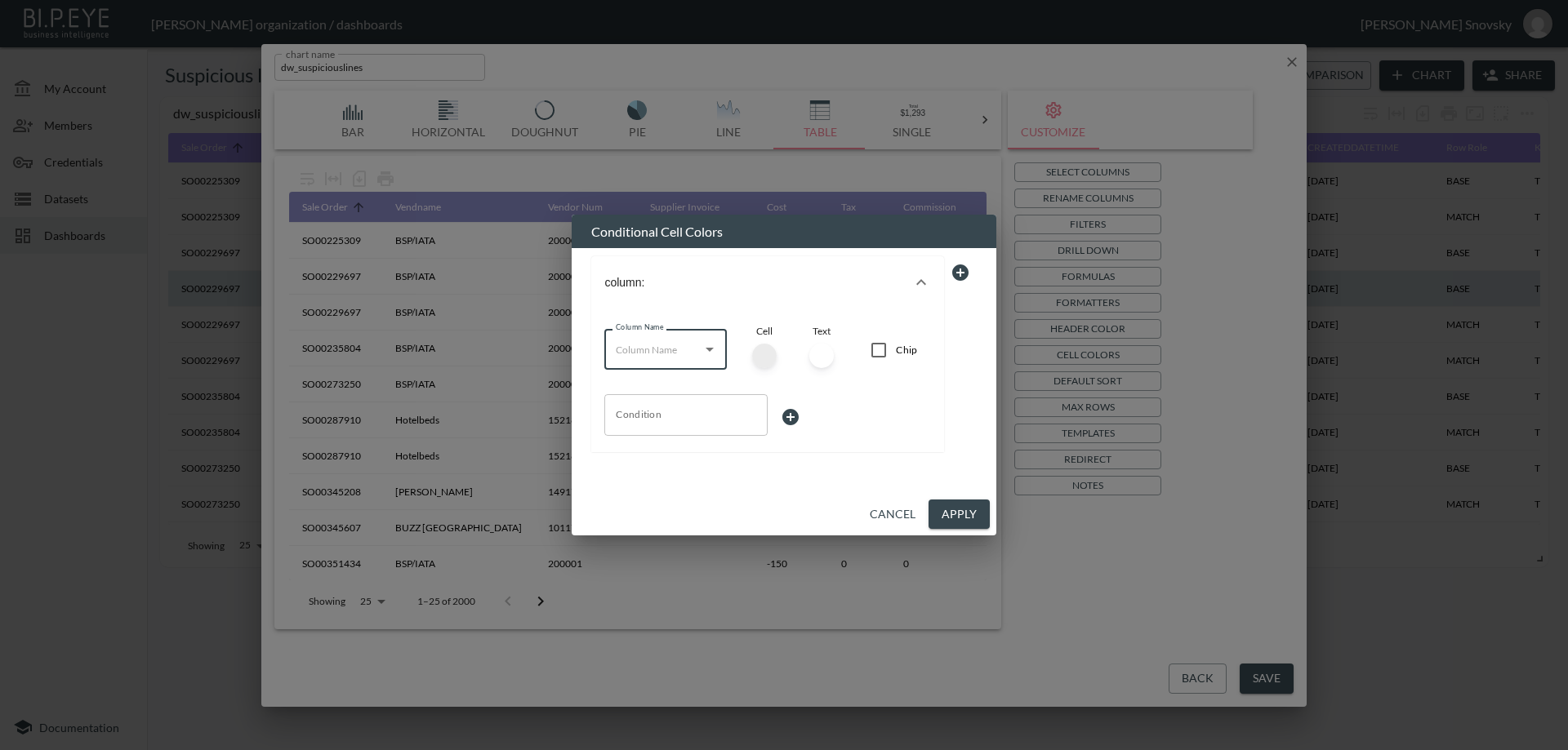
click at [887, 521] on button "Cancel" at bounding box center [893, 514] width 59 height 30
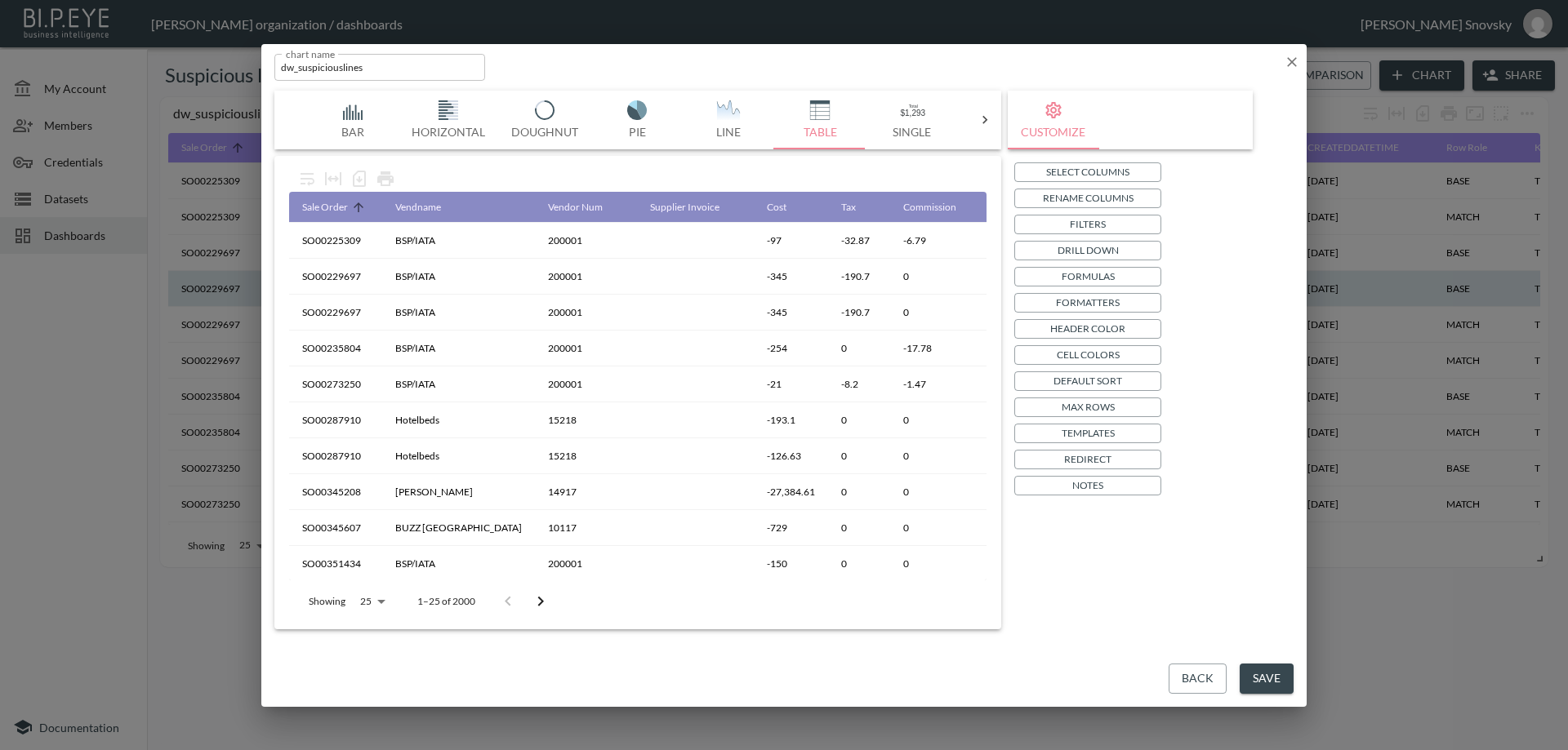
click at [1059, 457] on button "Redirect" at bounding box center [1088, 459] width 147 height 19
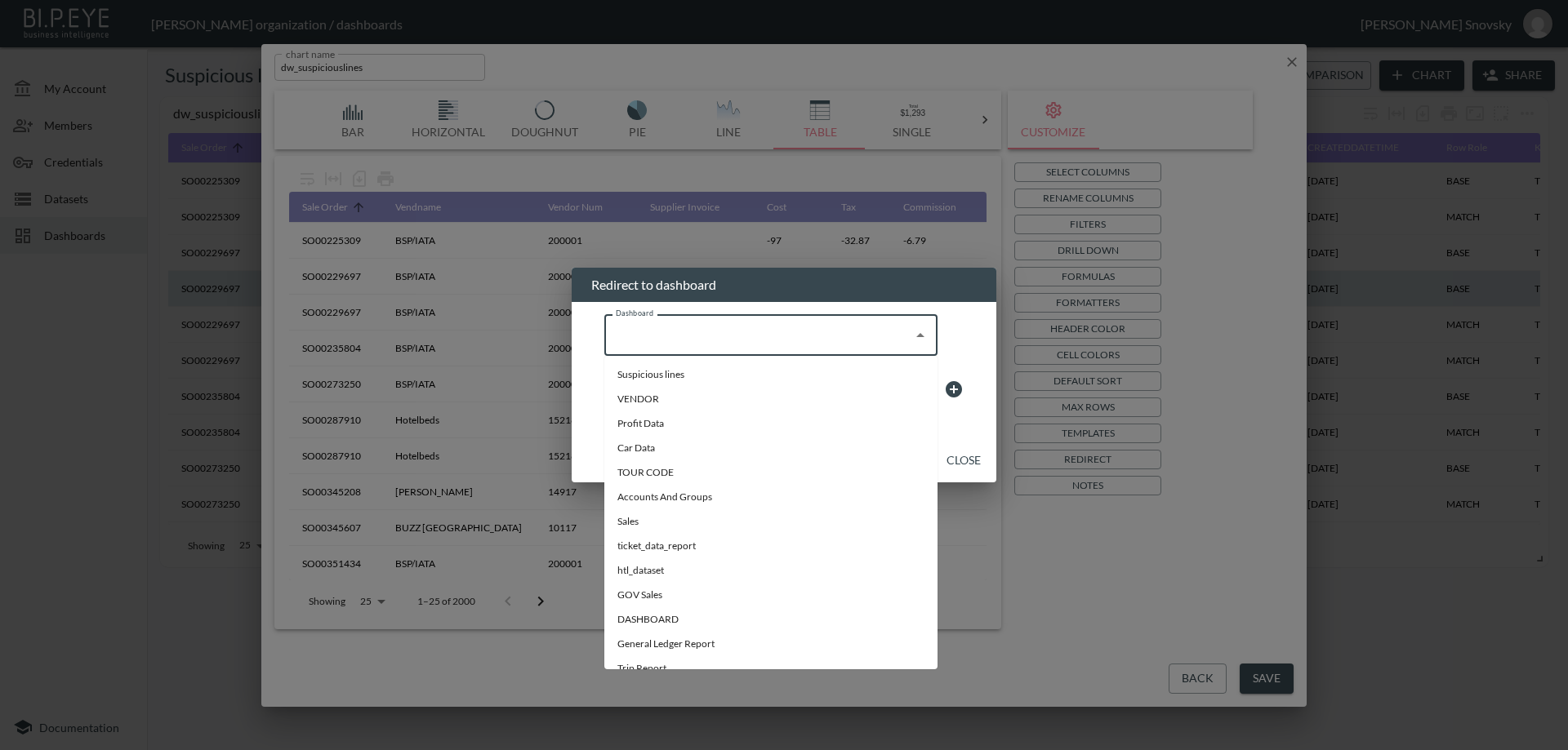
click at [830, 344] on input "Dashboard" at bounding box center [758, 335] width 294 height 26
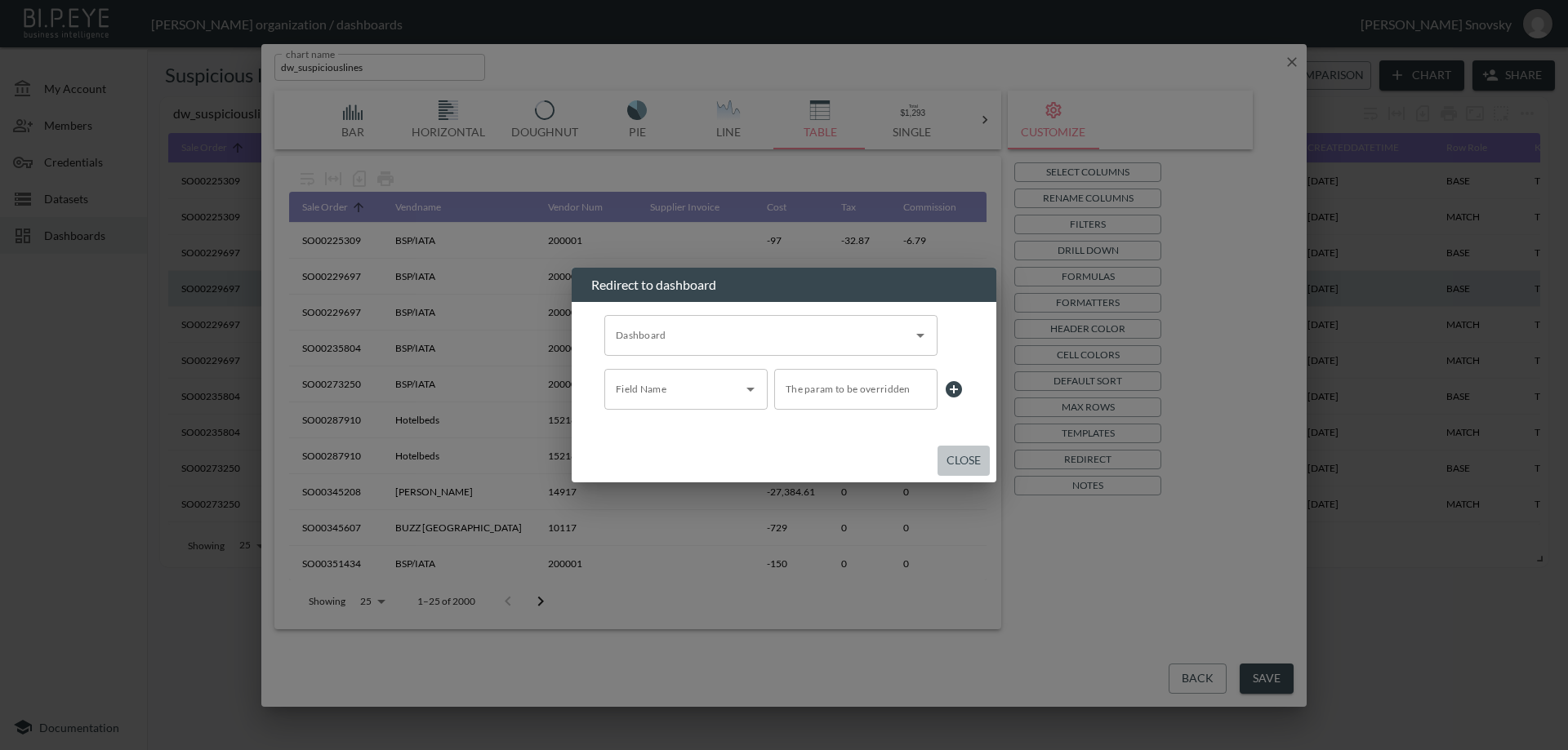
click at [951, 463] on button "Close" at bounding box center [963, 461] width 53 height 30
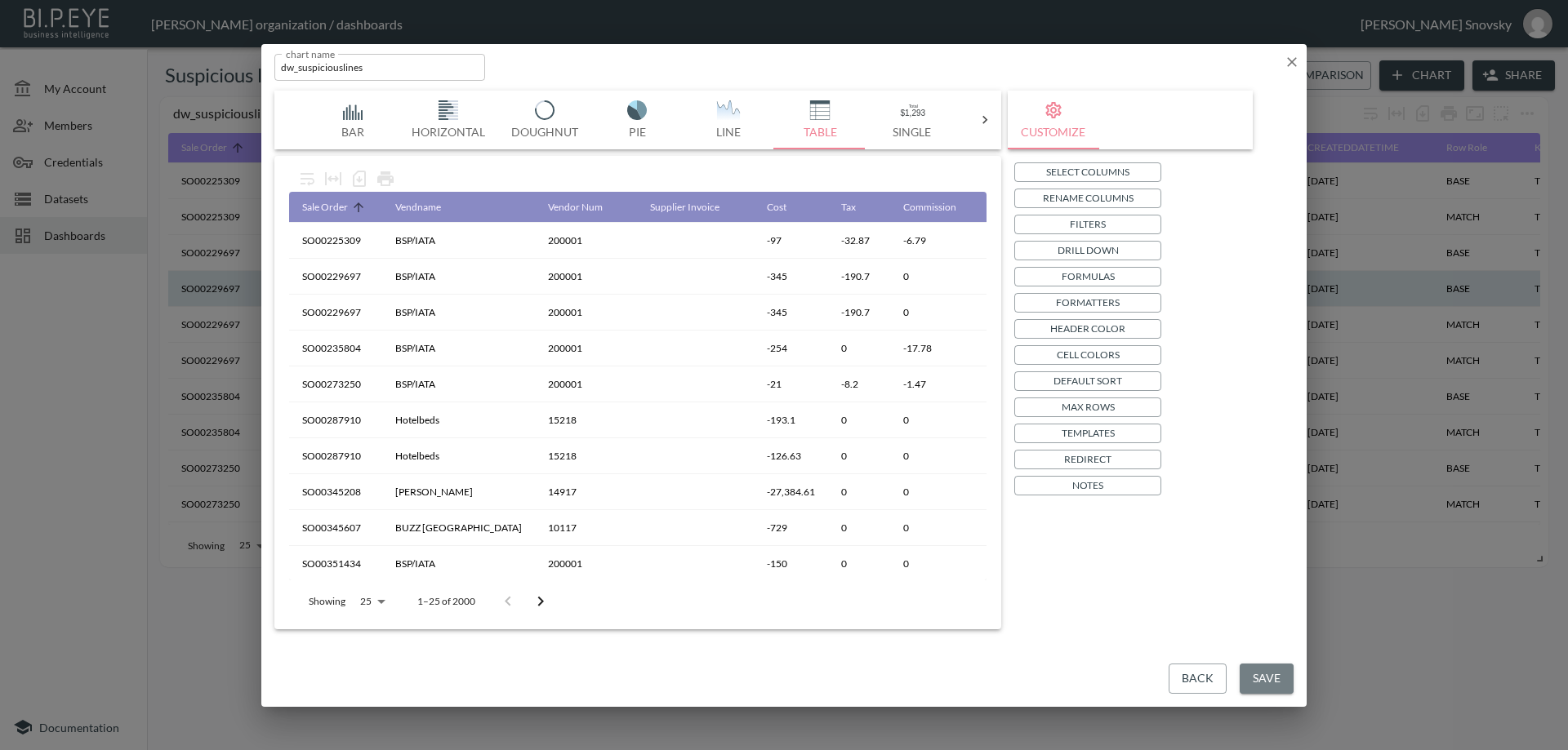
click at [1267, 667] on button "Save" at bounding box center [1266, 678] width 53 height 30
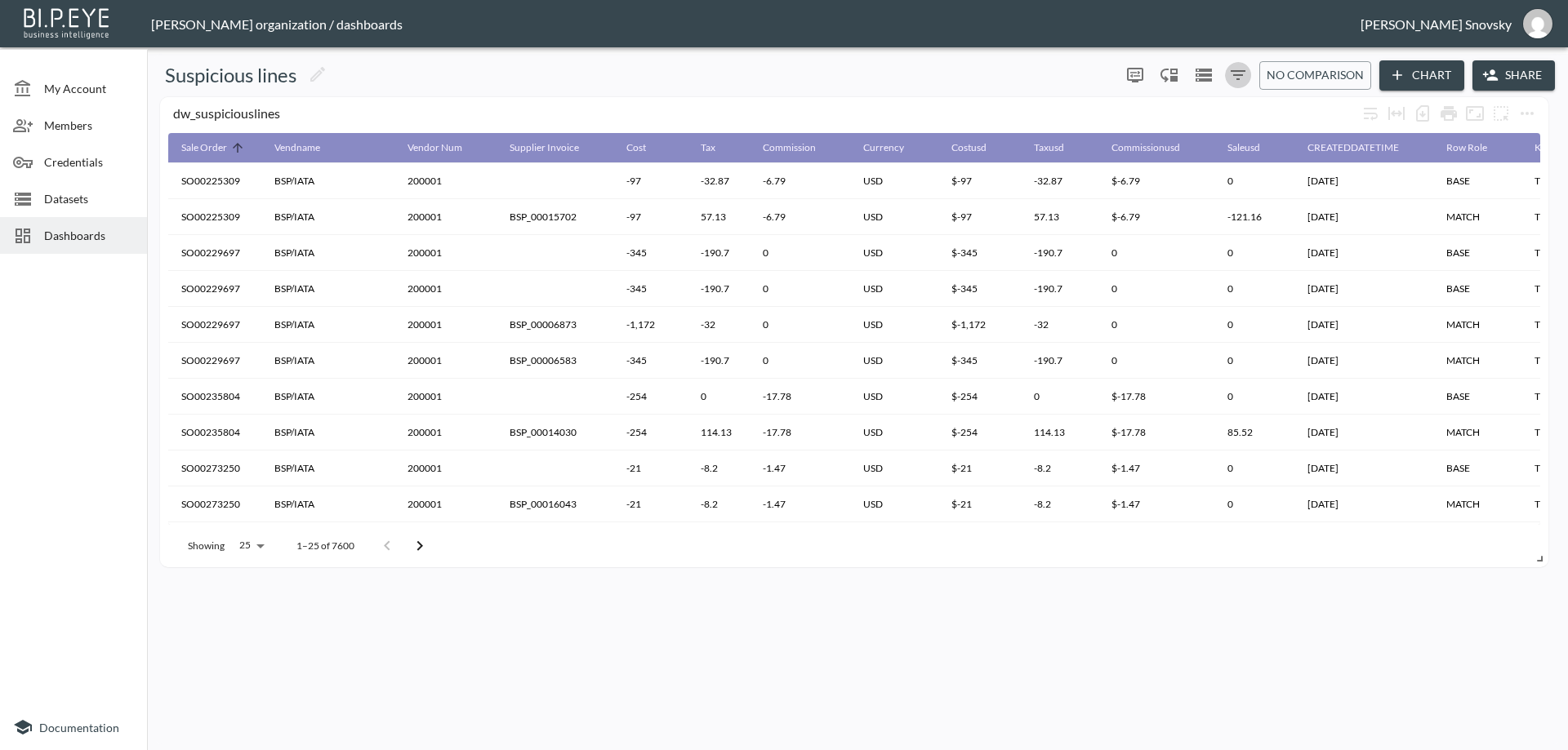
click at [1227, 78] on button "0" at bounding box center [1237, 75] width 26 height 26
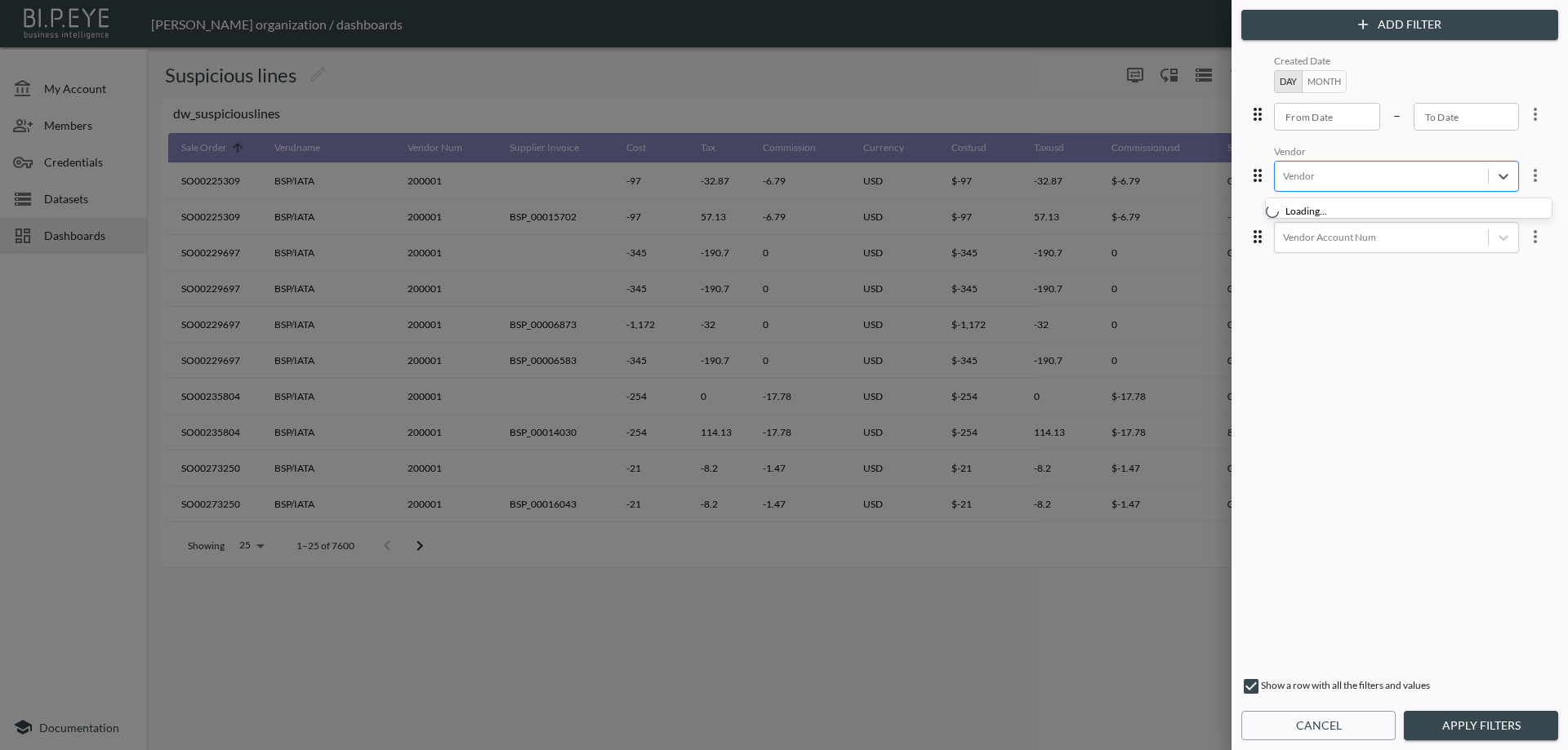
click at [1307, 172] on div at bounding box center [1381, 176] width 197 height 16
click at [1269, 358] on input "AIR CANADA" at bounding box center [1280, 360] width 34 height 34
click at [1446, 717] on button "Apply Filters" at bounding box center [1480, 726] width 154 height 30
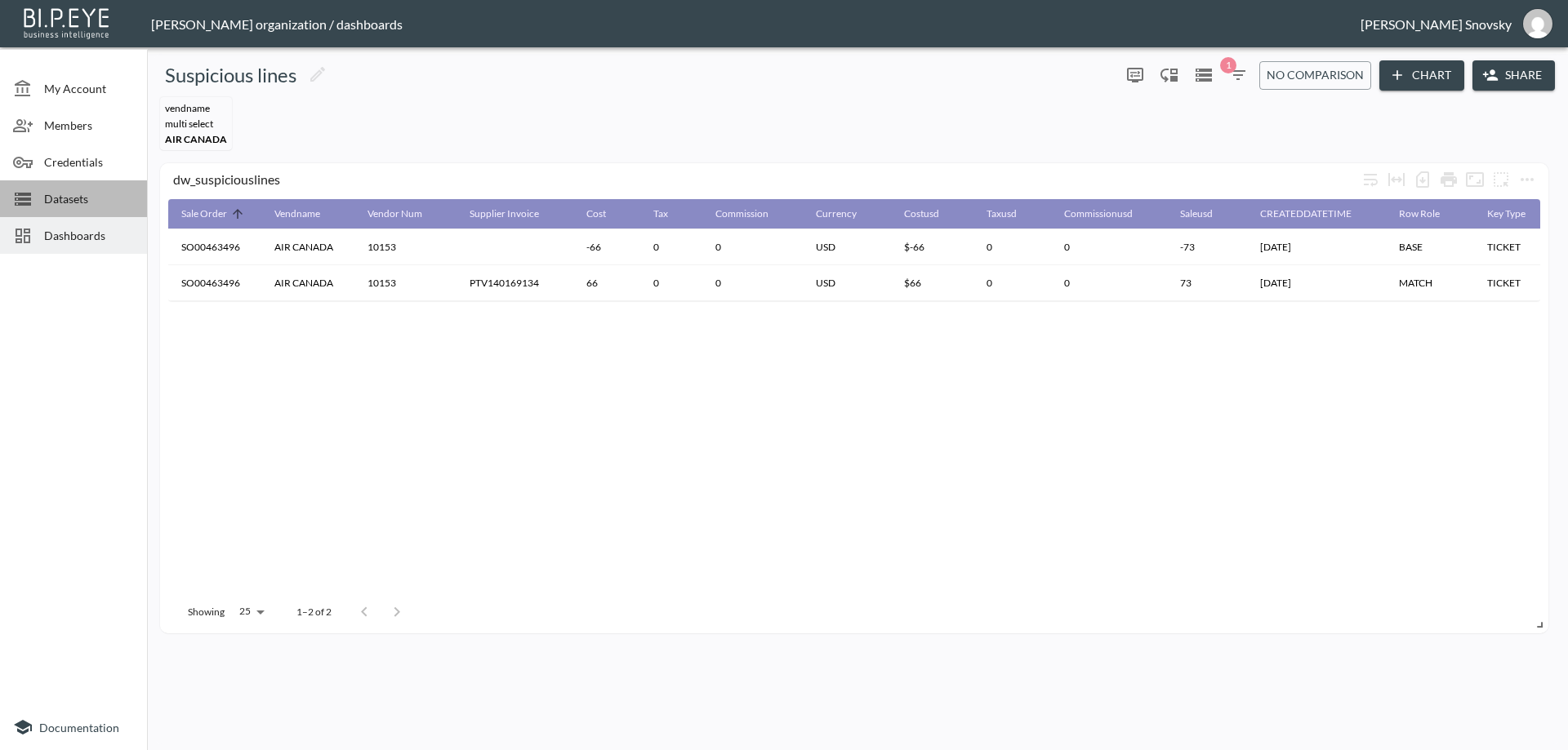
click at [82, 195] on span "Datasets" at bounding box center [88, 198] width 89 height 18
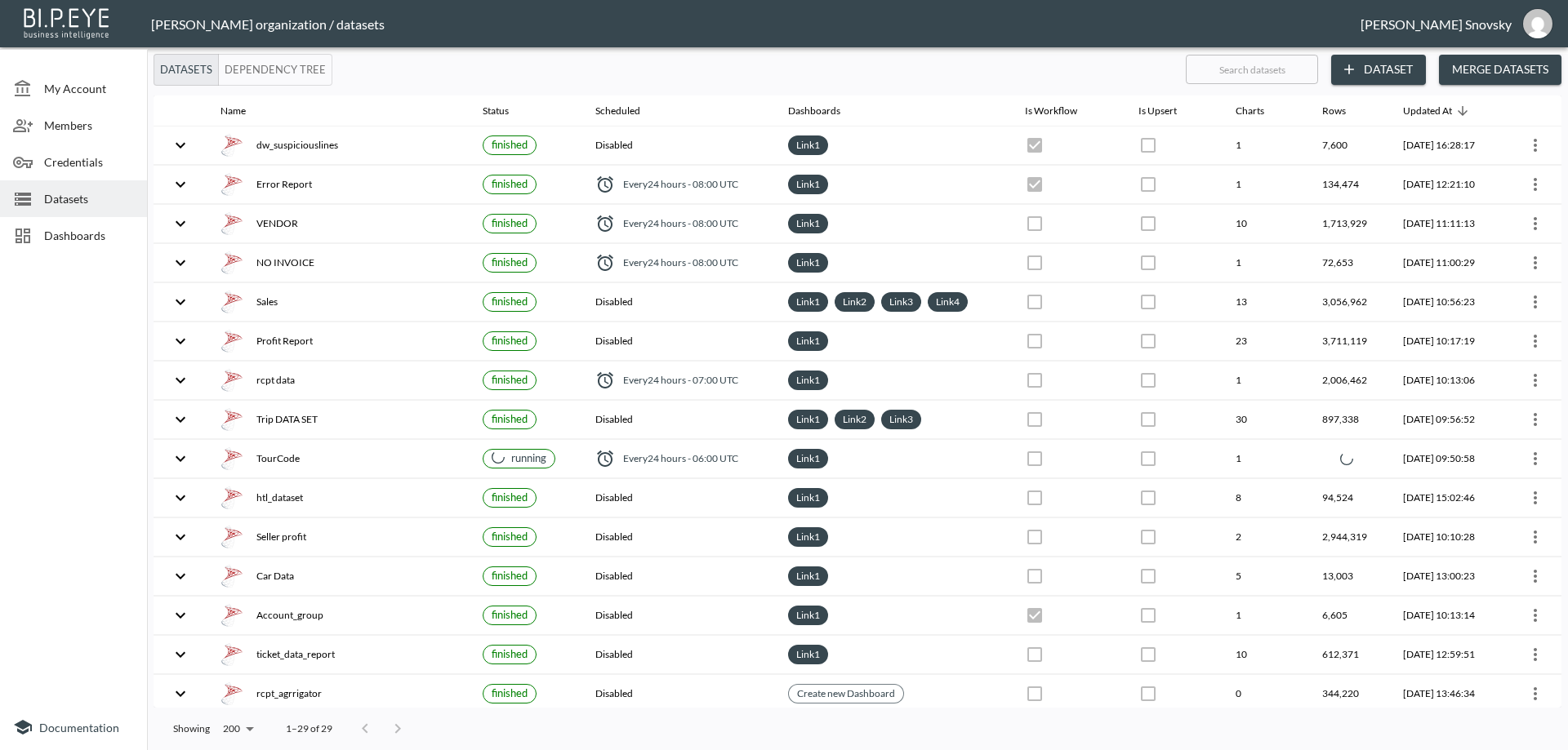
checkbox input "false"
checkbox input "true"
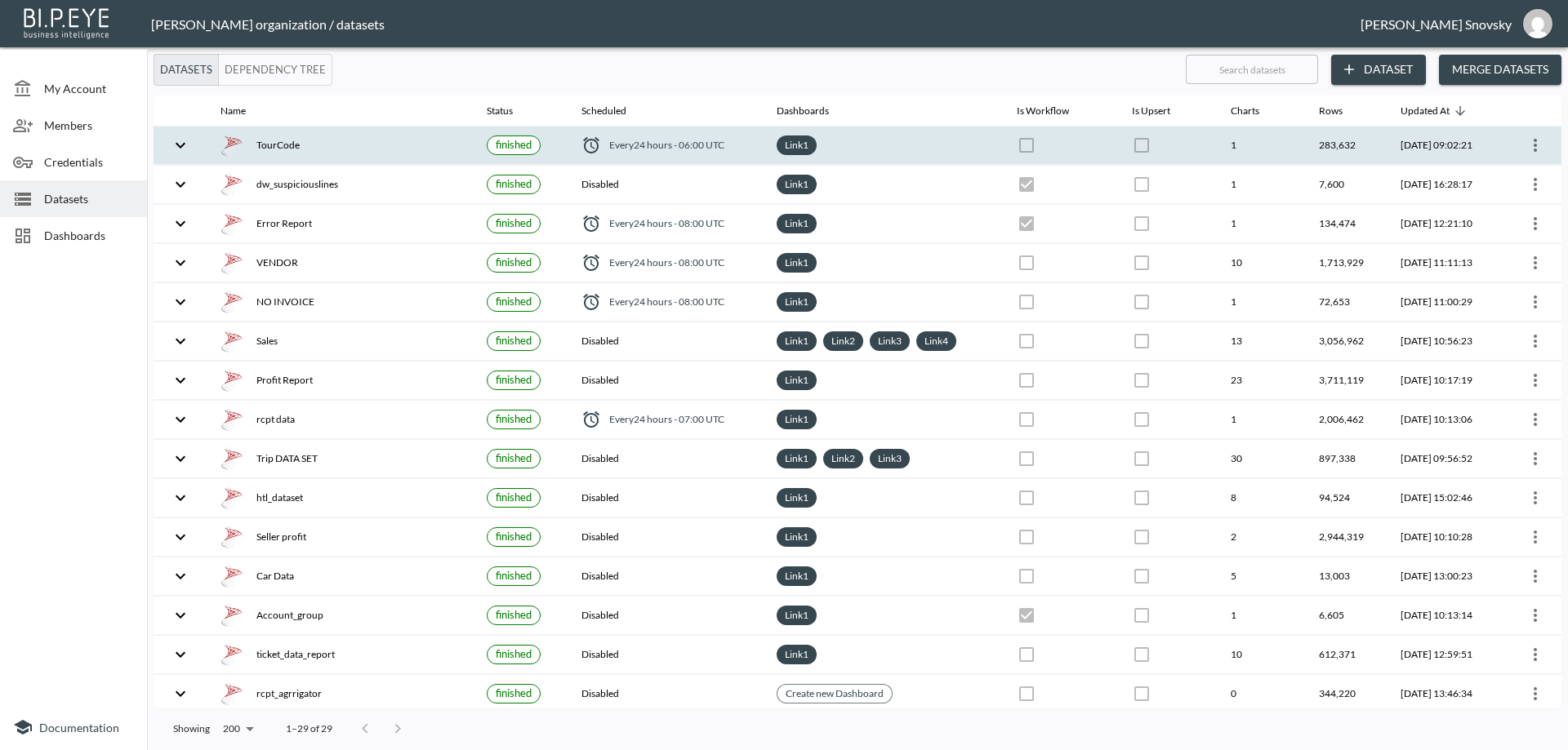
click at [924, 149] on div "Link 1" at bounding box center [883, 145] width 214 height 19
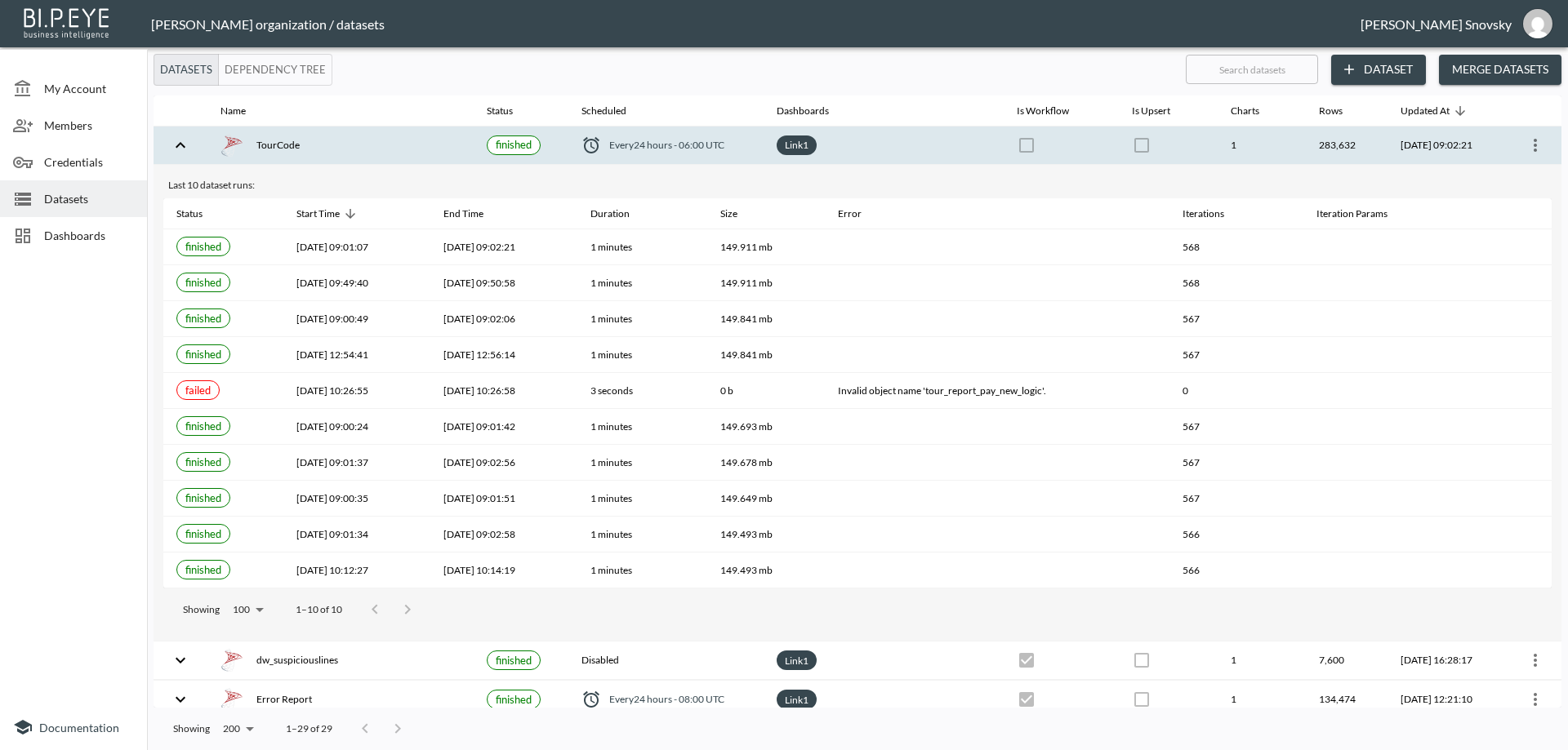
click at [933, 155] on th "Link 1" at bounding box center [883, 146] width 240 height 39
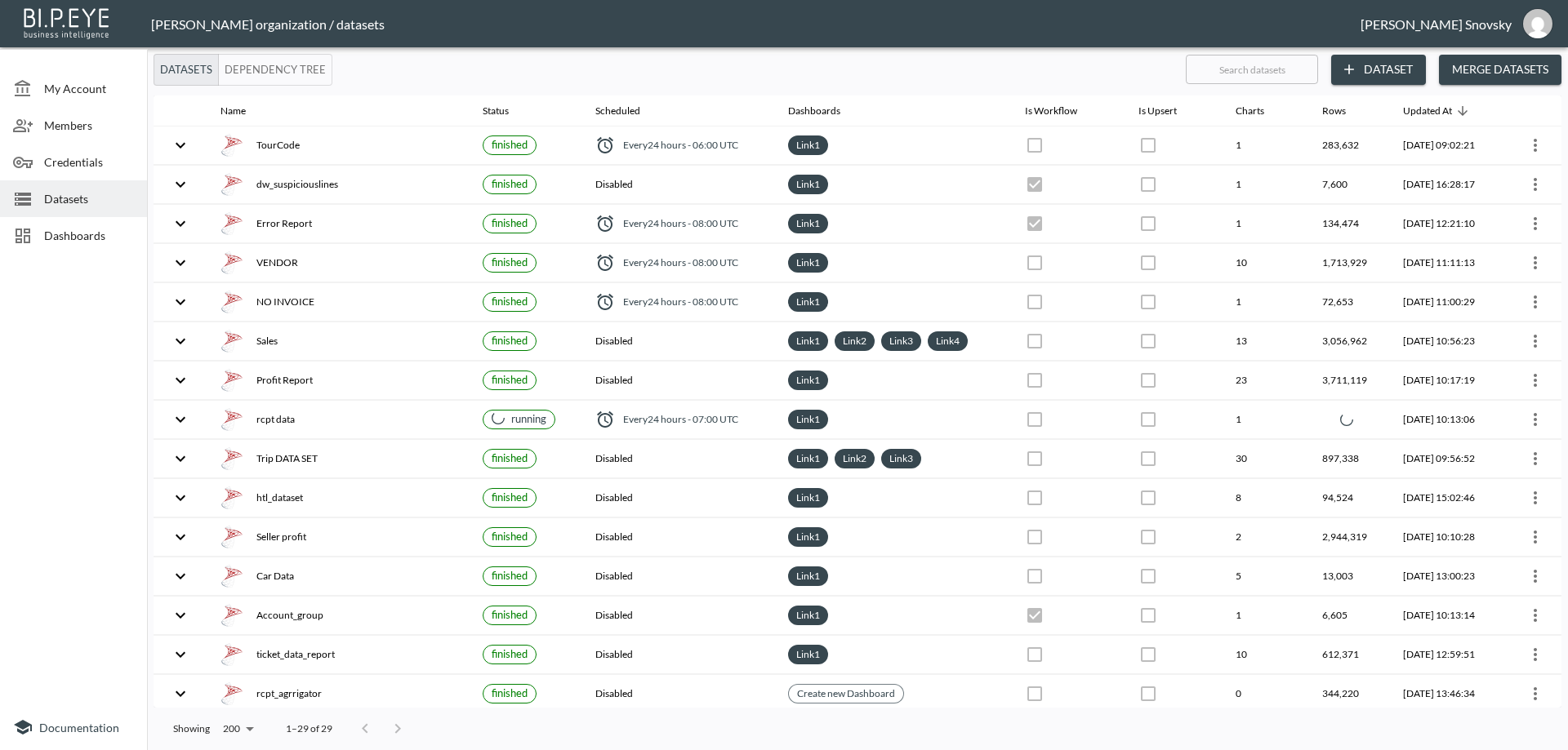
checkbox input "false"
checkbox input "true"
